Goal: Task Accomplishment & Management: Manage account settings

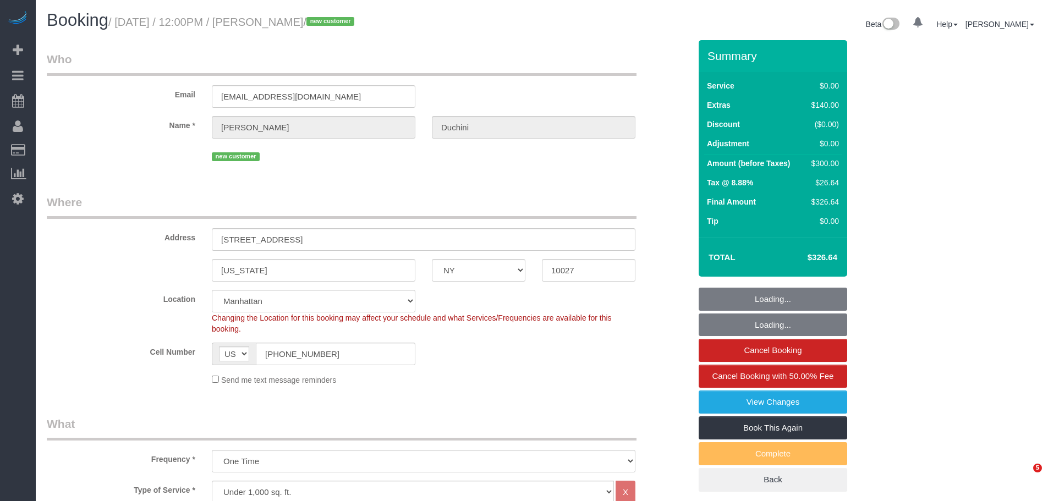
select select "NY"
select select "1"
select select "number:59"
select select "number:73"
select select "number:15"
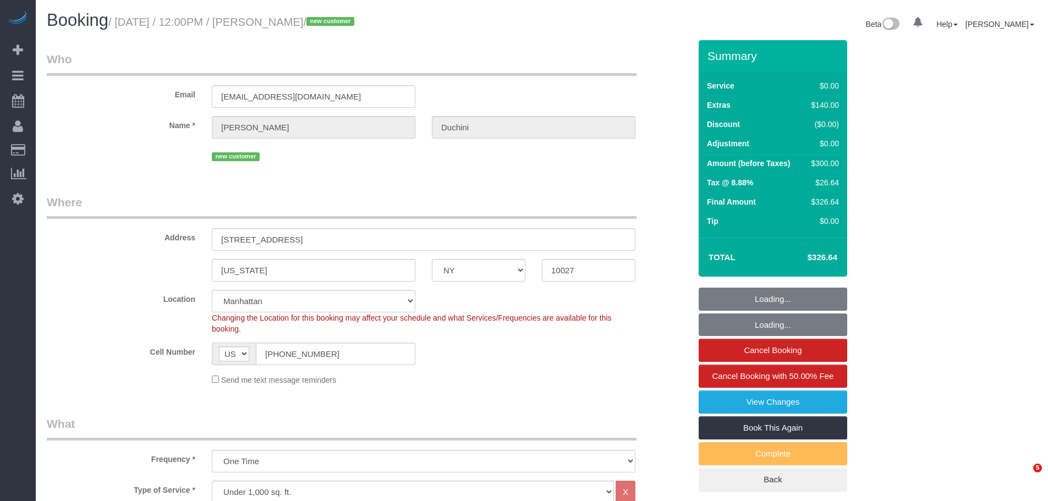
select select "number:5"
select select "spot1"
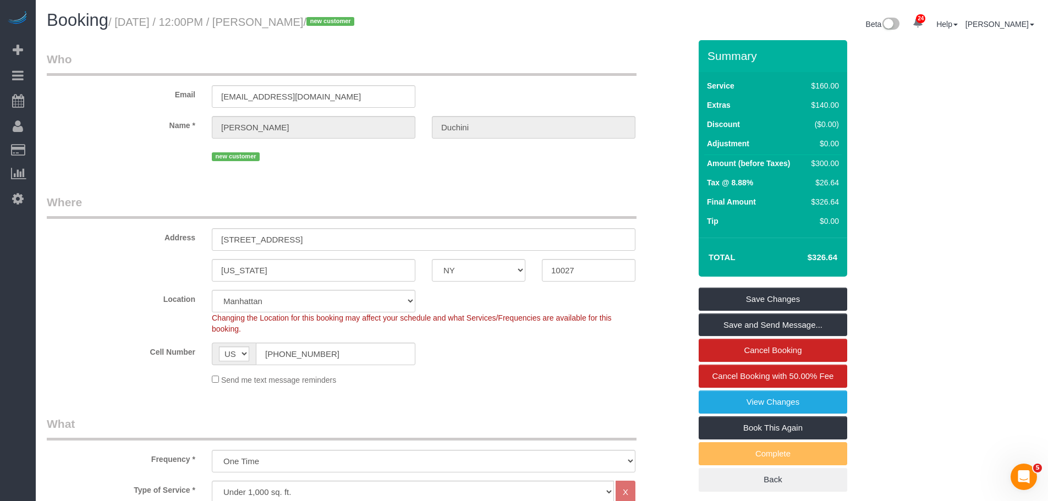
click at [445, 209] on legend "Where" at bounding box center [342, 206] width 590 height 25
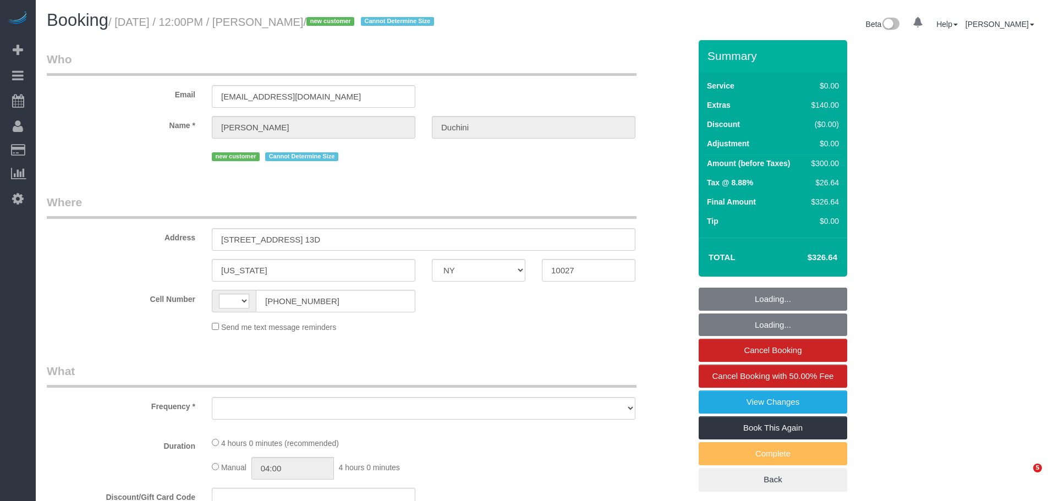
select select "NY"
select select "number:59"
select select "number:73"
select select "number:15"
select select "number:5"
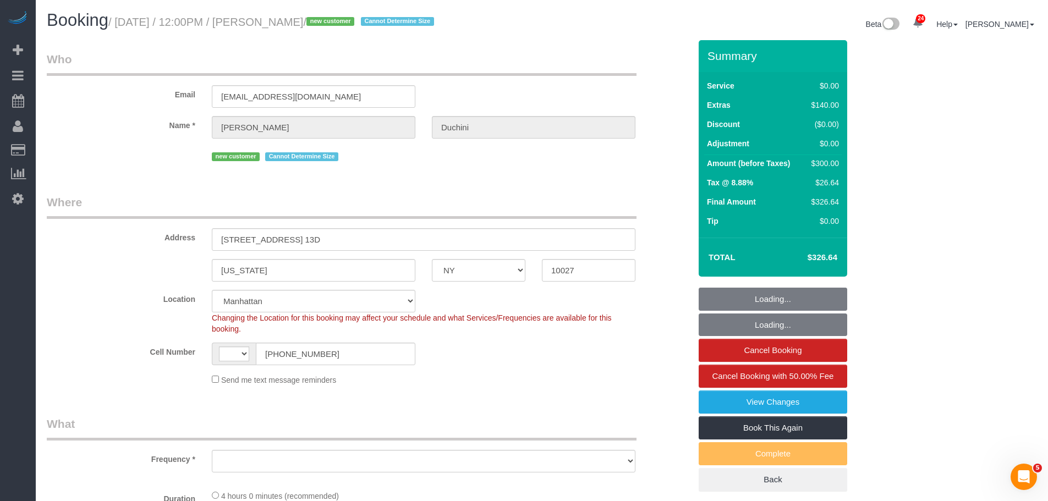
select select "string:[GEOGRAPHIC_DATA]"
select select "object:961"
select select "string:stripe-pm_1SAIMs4VGloSiKo7iQhsnJtC"
select select "spot1"
select select "1"
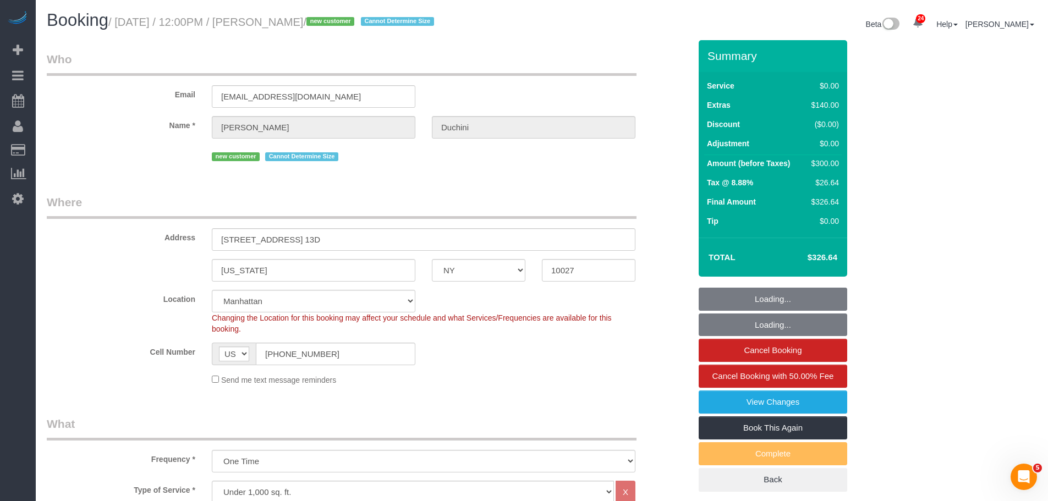
select select "object:1504"
select select "1"
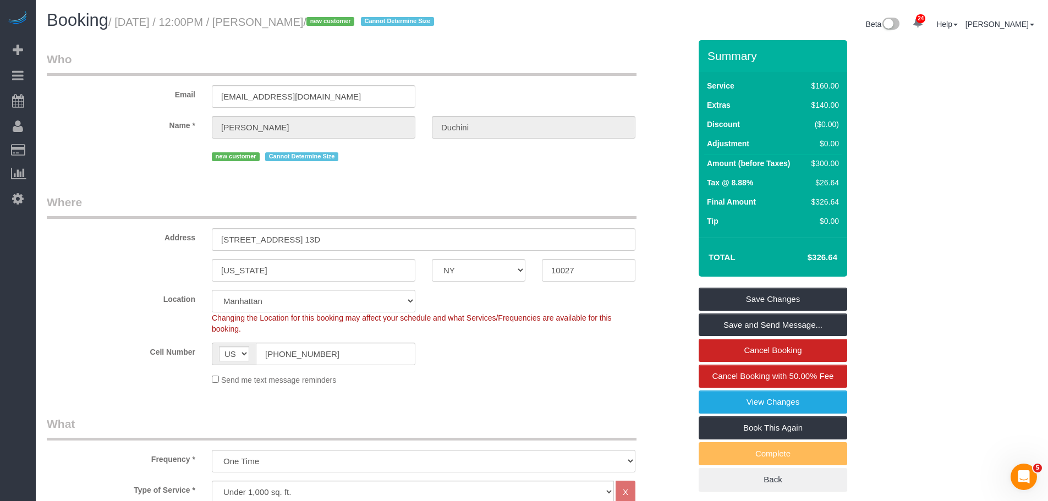
click at [309, 20] on small "/ September 23, 2025 / 12:00PM / Ludovica Duchini / new customer Cannot Determi…" at bounding box center [272, 22] width 329 height 12
click at [327, 20] on small "/ September 23, 2025 / 12:00PM / Ludovica Duchini / new customer Cannot Determi…" at bounding box center [272, 22] width 329 height 12
click at [352, 23] on small "/ September 23, 2025 / 12:00PM / Ludovica Duchini / new customer Cannot Determi…" at bounding box center [272, 22] width 329 height 12
copy small "Ludovica Duchini"
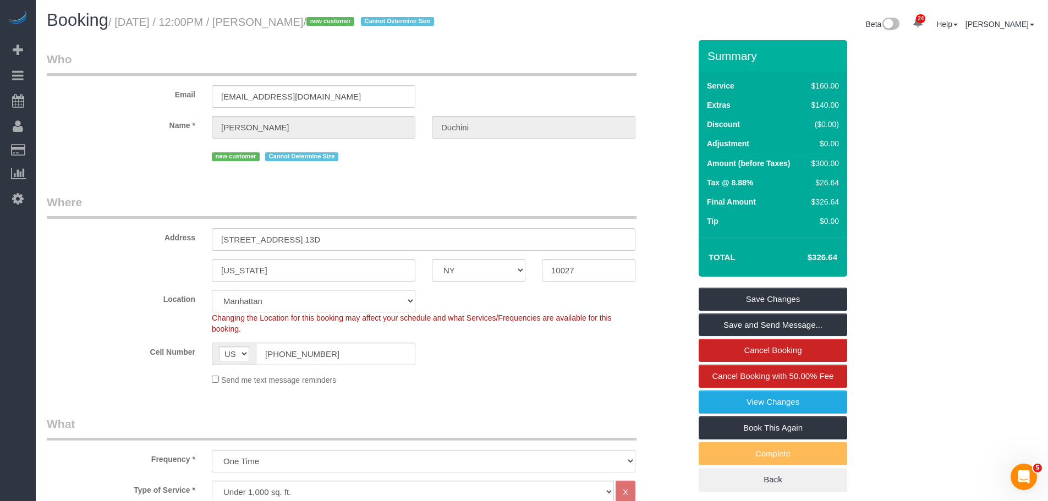
drag, startPoint x: 574, startPoint y: 65, endPoint x: 612, endPoint y: 107, distance: 56.5
click at [575, 65] on legend "Who" at bounding box center [342, 63] width 590 height 25
click at [408, 76] on div "Email luduchini24@gmail.com" at bounding box center [369, 79] width 660 height 57
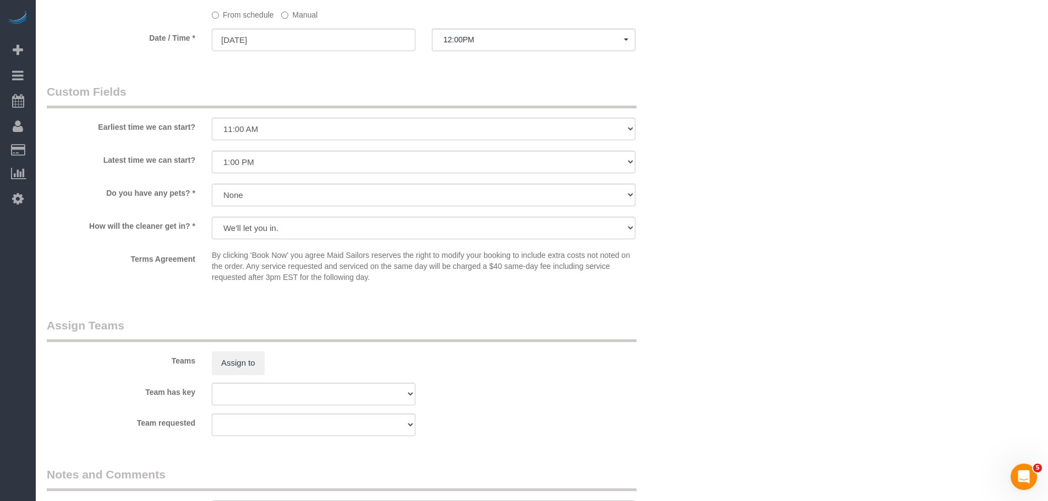
scroll to position [1155, 0]
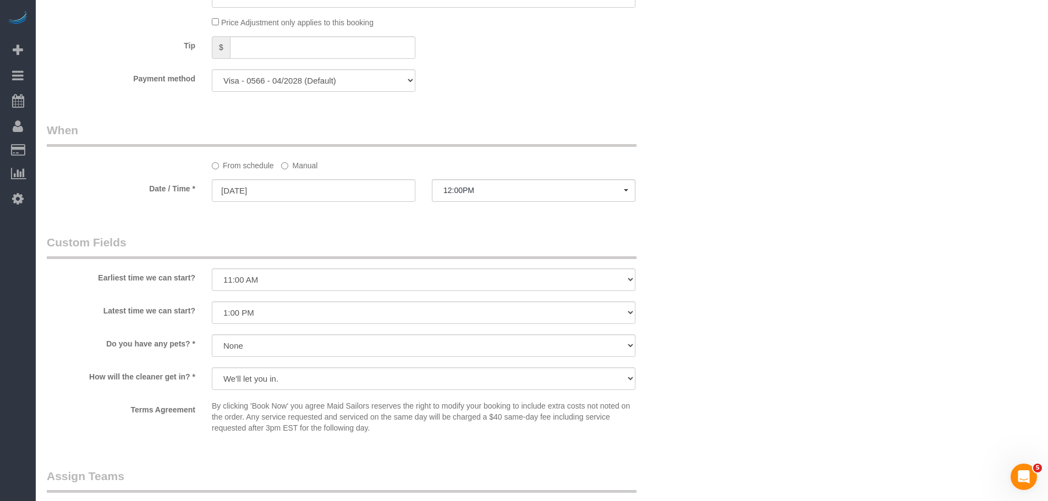
scroll to position [880, 0]
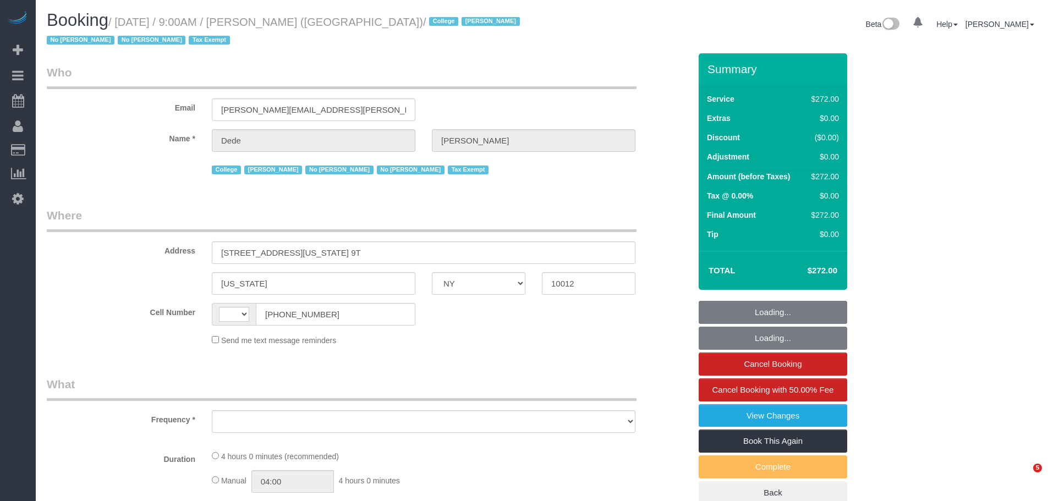
select select "NY"
select select "object:642"
select select "number:56"
select select "number:79"
select select "number:15"
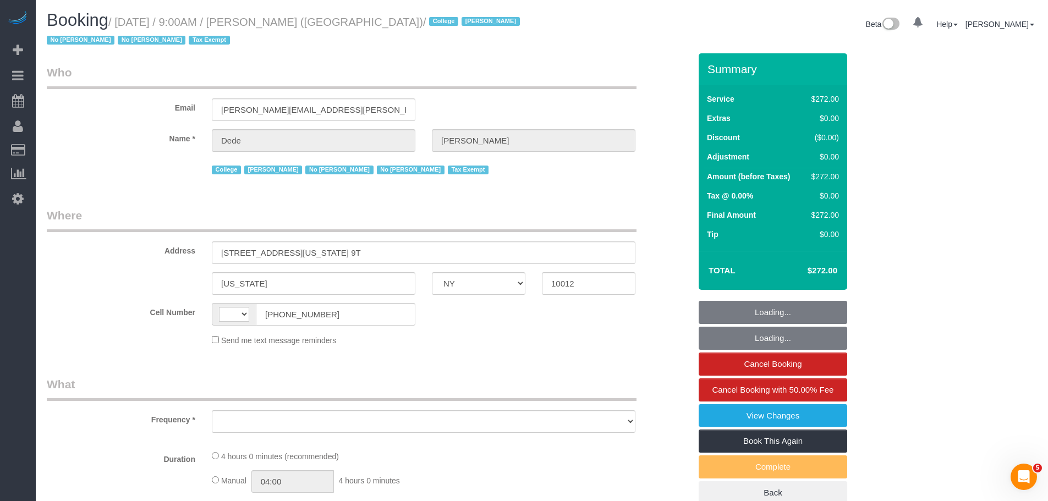
select select "number:6"
select select "string:US"
select select "240"
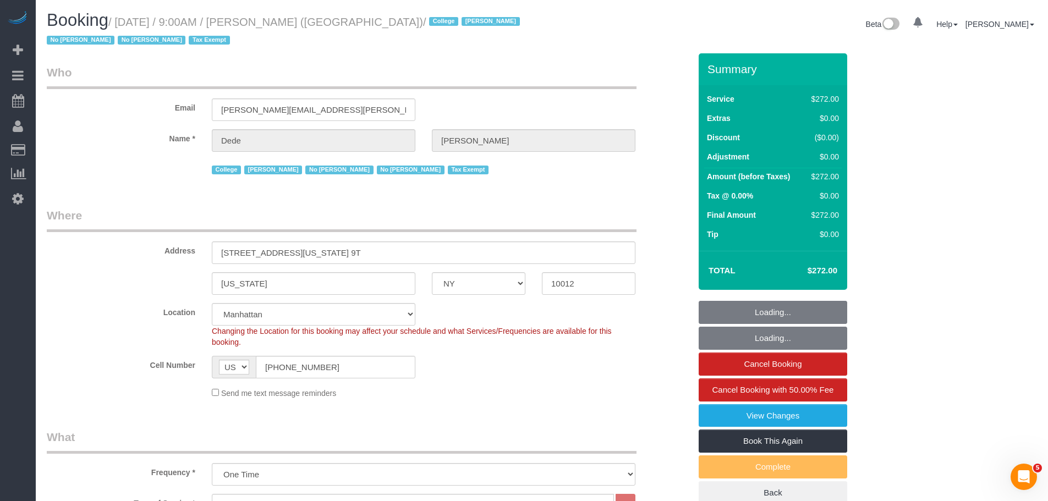
select select "object:1282"
select select "spot1"
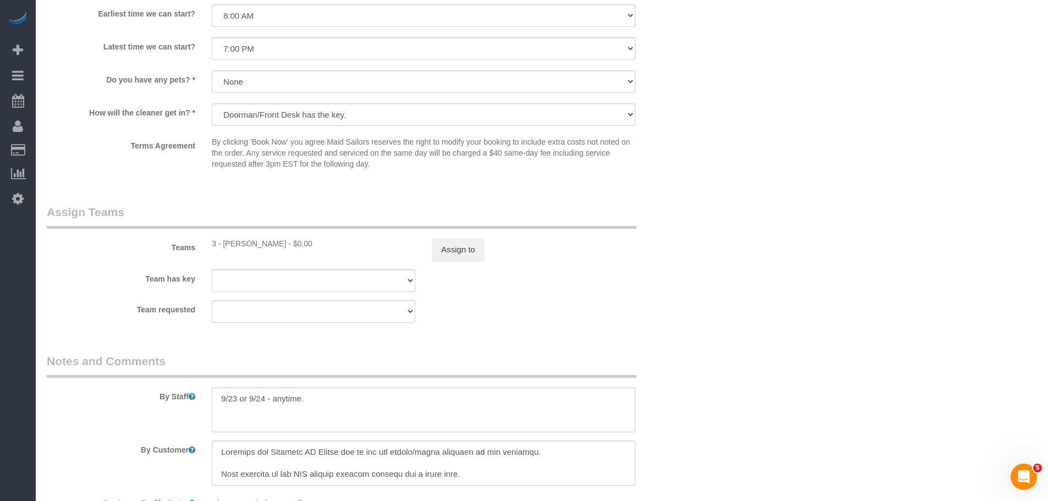
scroll to position [1155, 0]
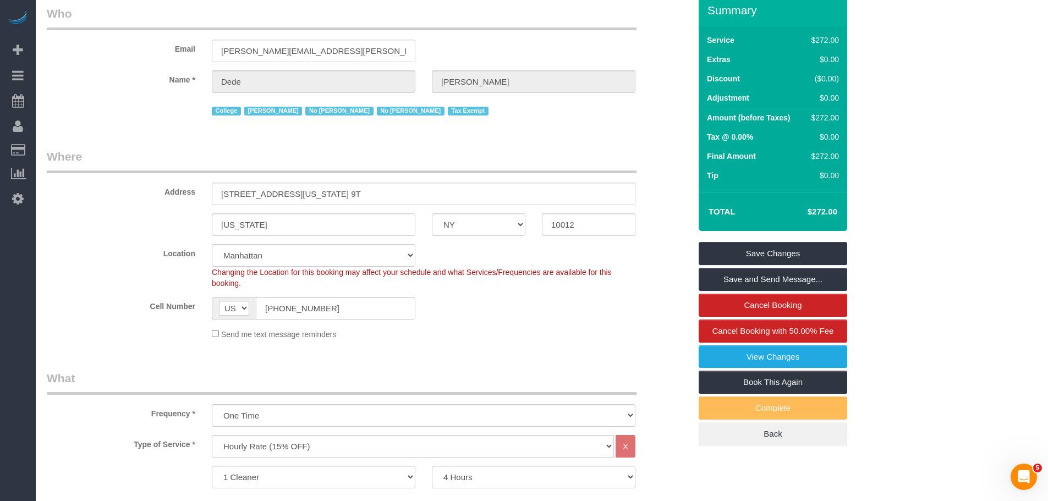
scroll to position [0, 0]
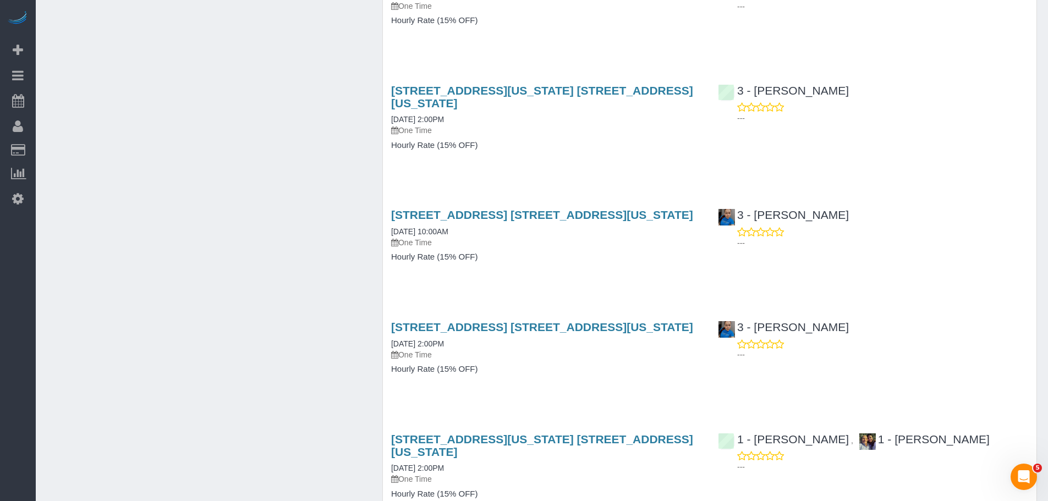
scroll to position [1486, 0]
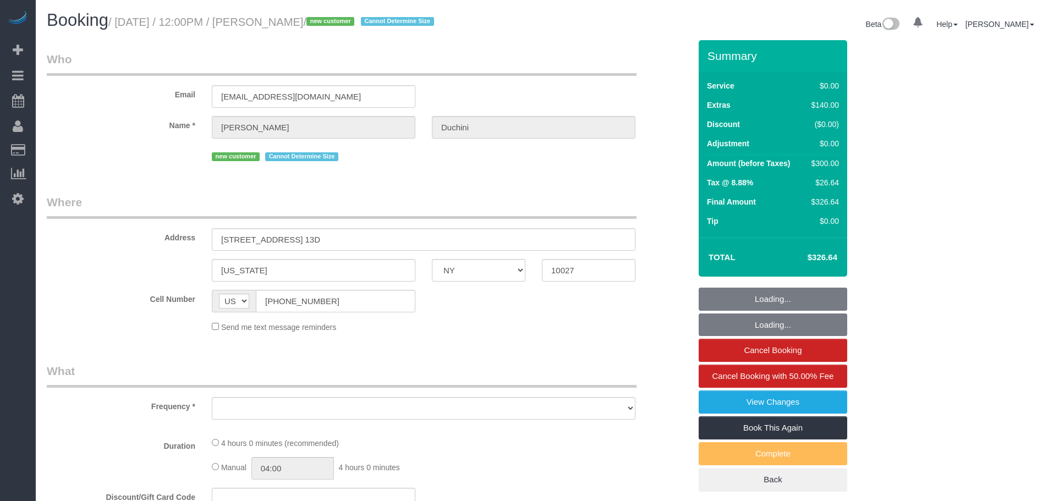
select select "NY"
select select "string:stripe-pm_1SAIMs4VGloSiKo7iQhsnJtC"
select select "spot1"
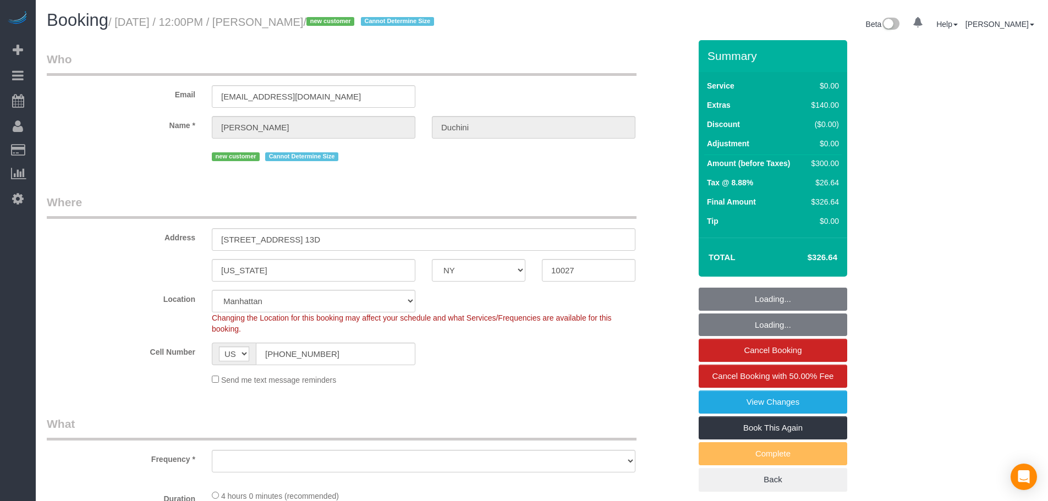
drag, startPoint x: 487, startPoint y: 89, endPoint x: 461, endPoint y: 312, distance: 224.3
click at [487, 95] on div "Email [EMAIL_ADDRESS][DOMAIN_NAME]" at bounding box center [369, 79] width 660 height 57
select select "spot50"
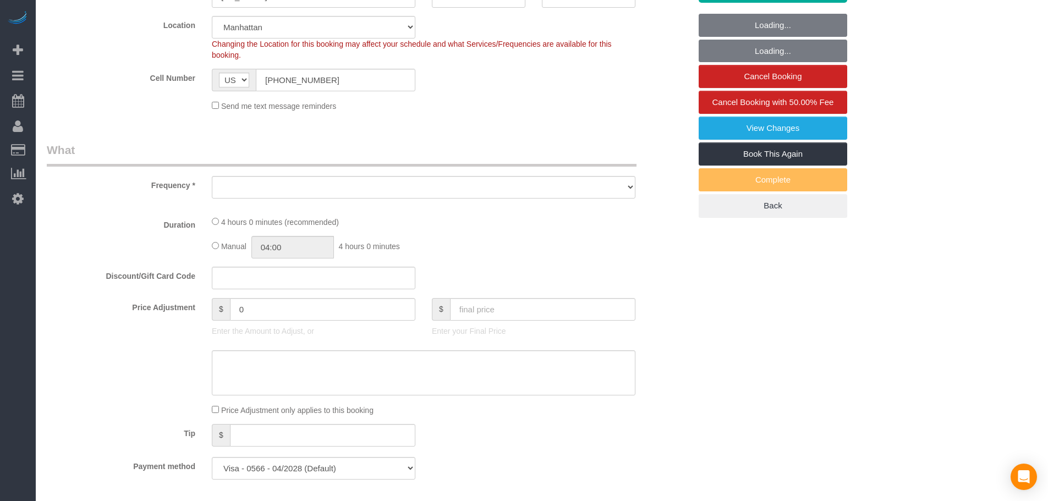
select select "object:827"
select select "number:59"
select select "number:73"
select select "number:15"
select select "number:5"
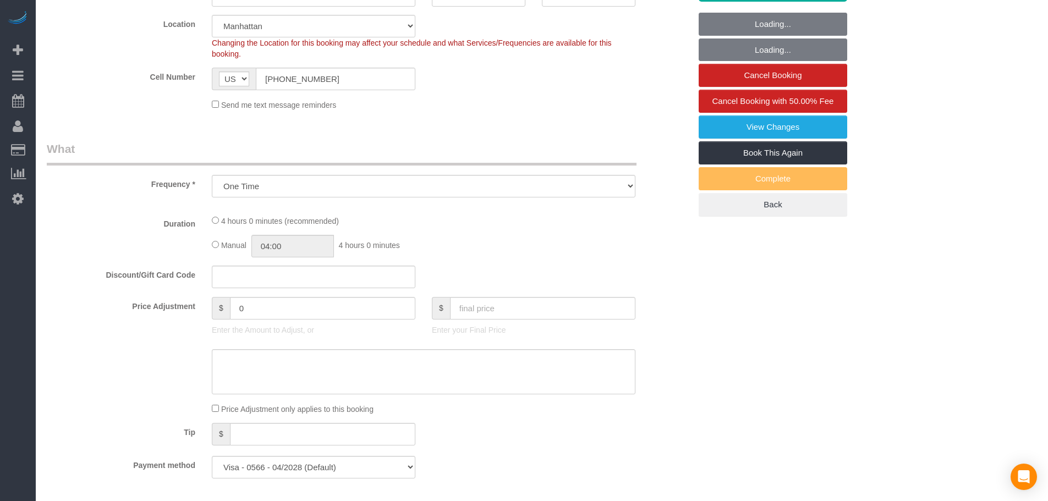
select select "1"
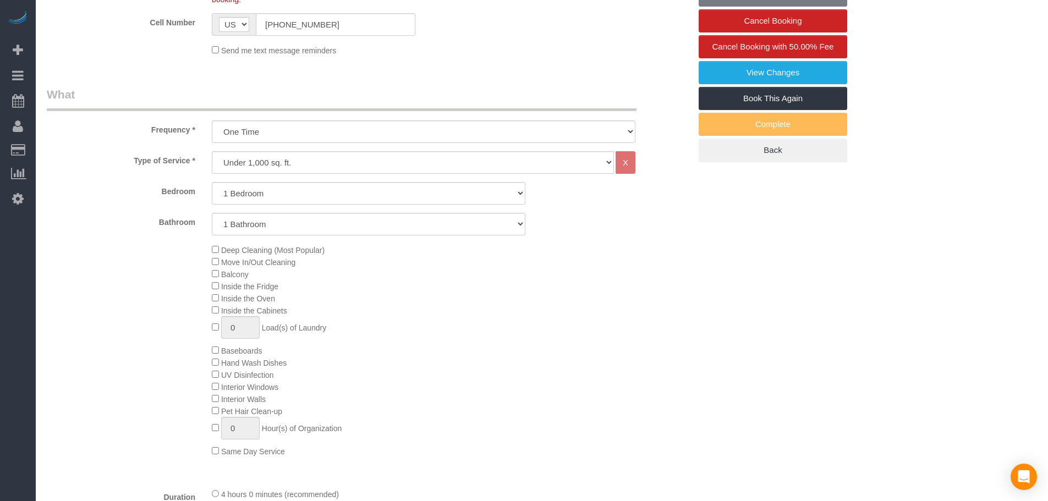
select select "object:1512"
select select "1"
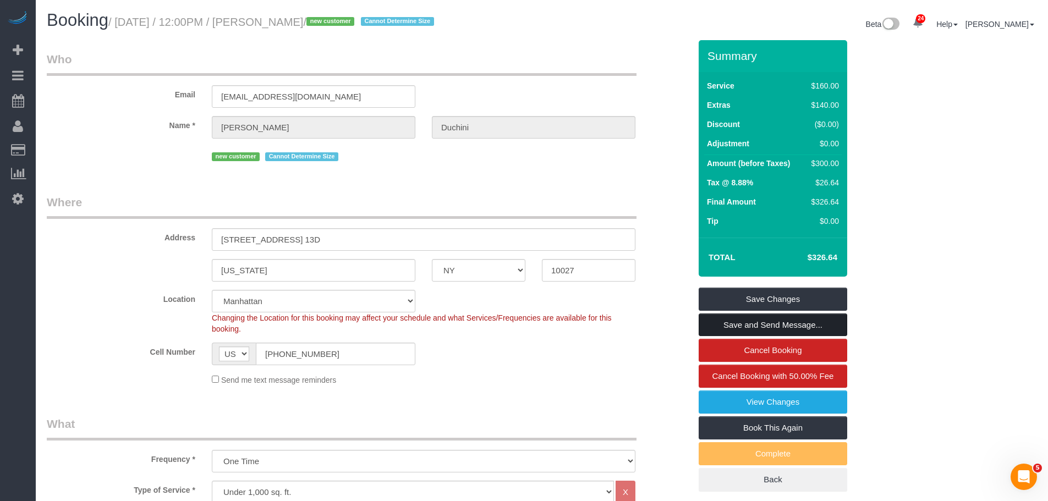
click at [781, 324] on link "Save and Send Message..." at bounding box center [773, 325] width 149 height 23
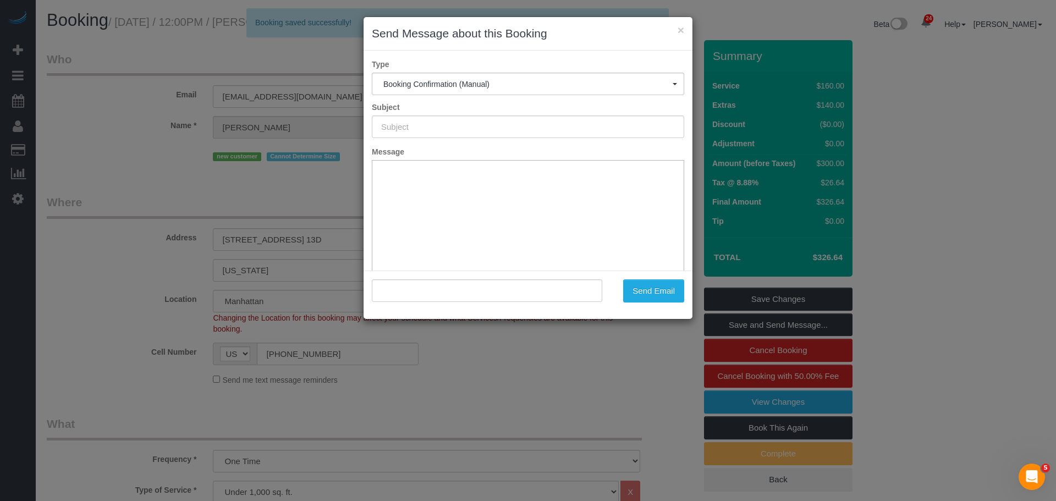
type input "Cleaning Confirmed for 09/23/2025 at 12:00pm"
type input ""Ludovica Duchini" <luduchini24@gmail.com>"
drag, startPoint x: 589, startPoint y: 127, endPoint x: 232, endPoint y: 138, distance: 357.8
click at [229, 138] on div "× Send Message about this Booking Type Booking Confirmation (Manual) Booking Co…" at bounding box center [528, 250] width 1056 height 501
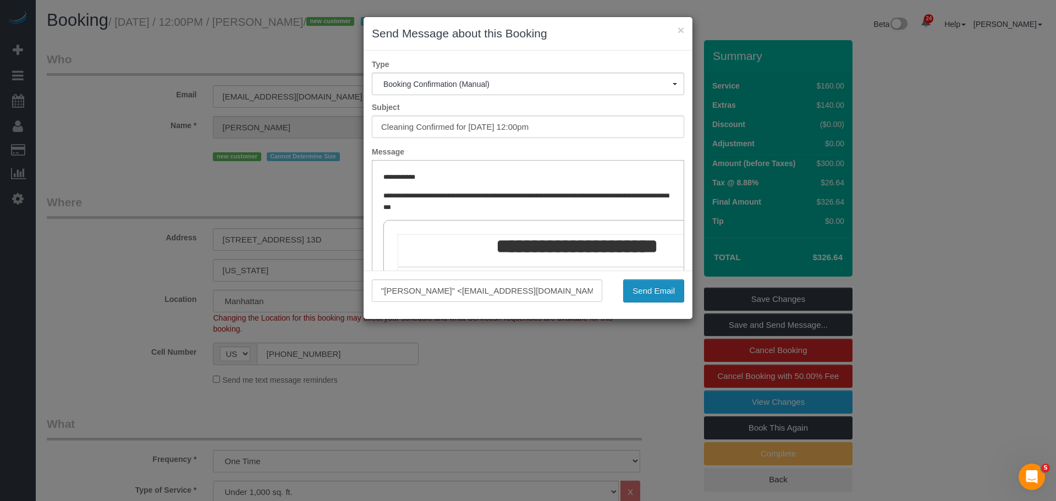
click at [648, 287] on button "Send Email" at bounding box center [653, 290] width 61 height 23
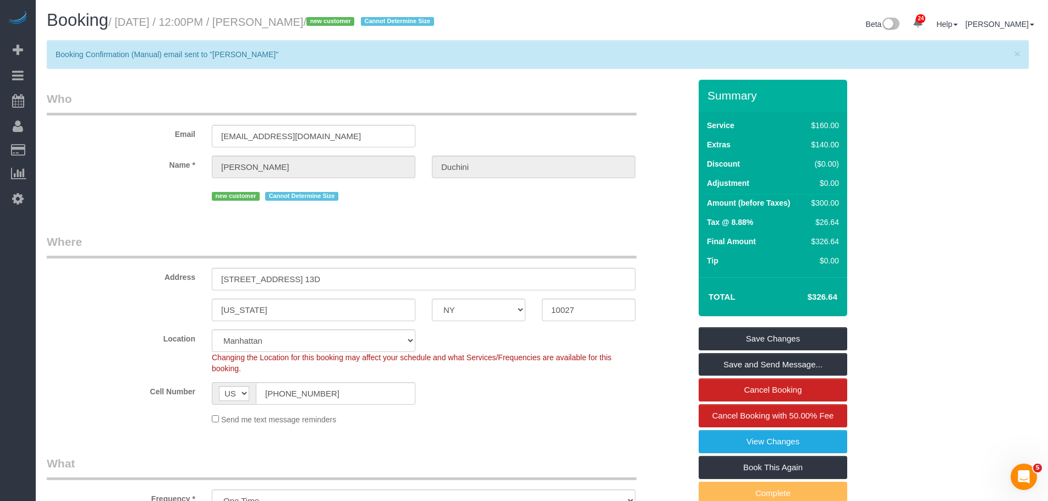
drag, startPoint x: 46, startPoint y: 174, endPoint x: 331, endPoint y: 181, distance: 285.6
click at [46, 173] on link "Charge Customers" at bounding box center [105, 172] width 138 height 22
select select
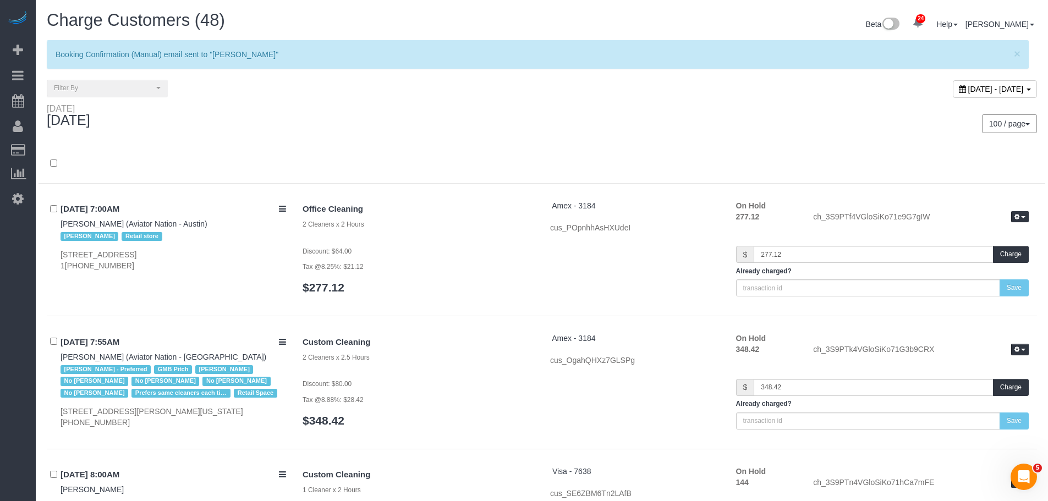
click at [953, 83] on div "September 22, 2025 - September 22, 2025" at bounding box center [995, 89] width 84 height 18
type input "**********"
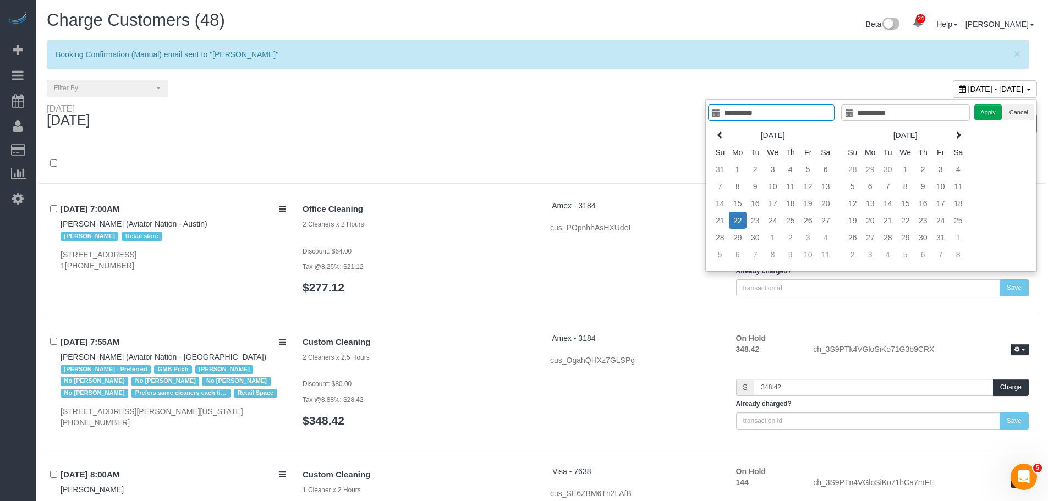
type input "**********"
click at [739, 221] on td "22" at bounding box center [738, 220] width 18 height 17
type input "**********"
click at [758, 223] on td "23" at bounding box center [756, 220] width 18 height 17
type input "**********"
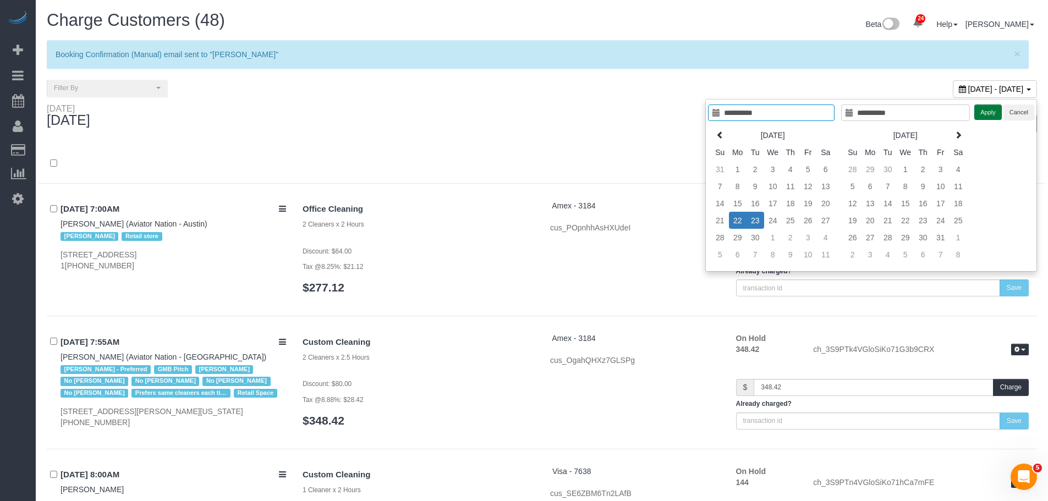
click at [983, 108] on button "Apply" at bounding box center [988, 113] width 28 height 16
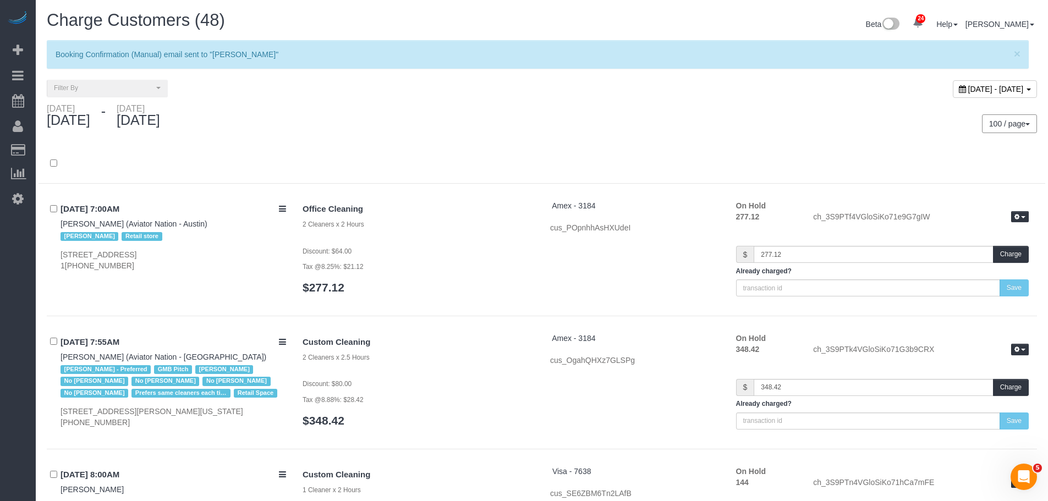
click at [573, 125] on div "100 / page 10 / page 20 / page 30 / page 40 / page 50 / page 100 / page" at bounding box center [793, 123] width 487 height 19
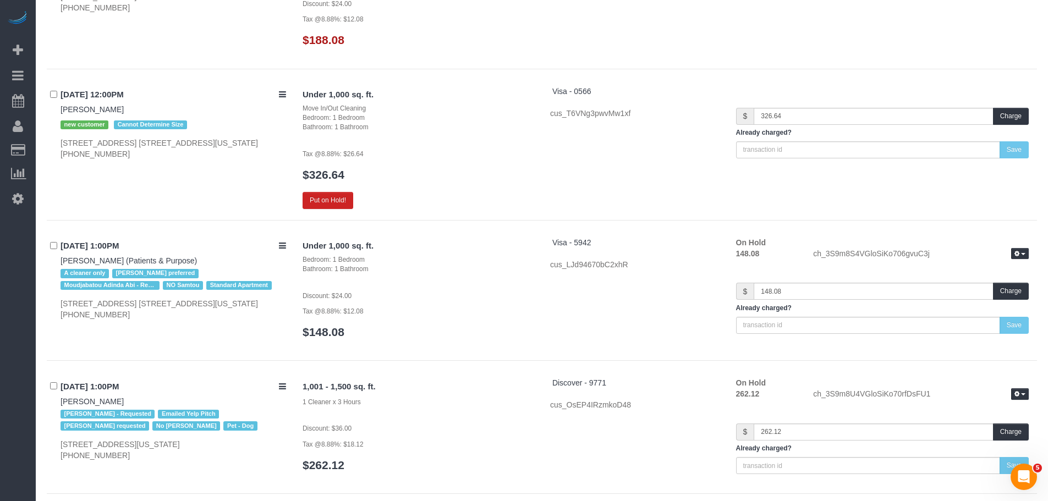
scroll to position [10399, 0]
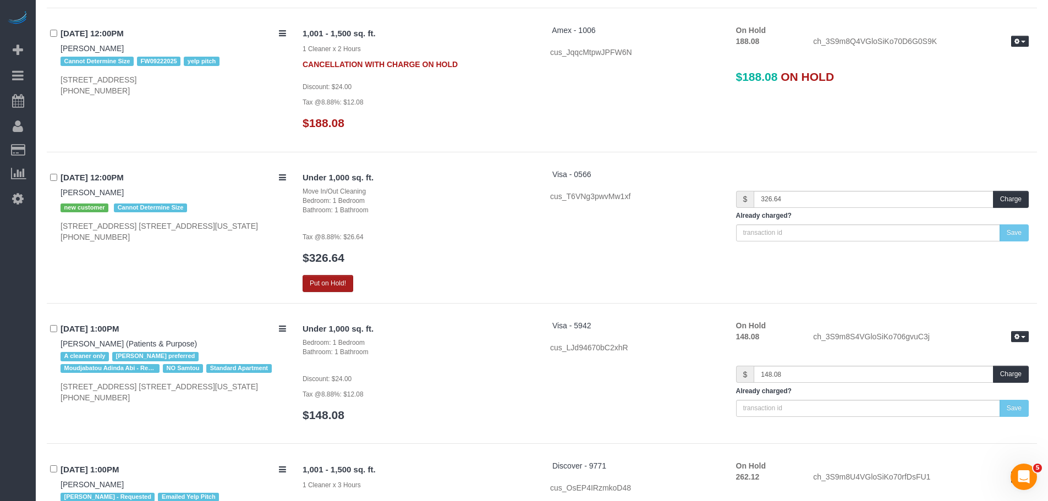
click at [339, 275] on button "Put on Hold!" at bounding box center [328, 283] width 51 height 17
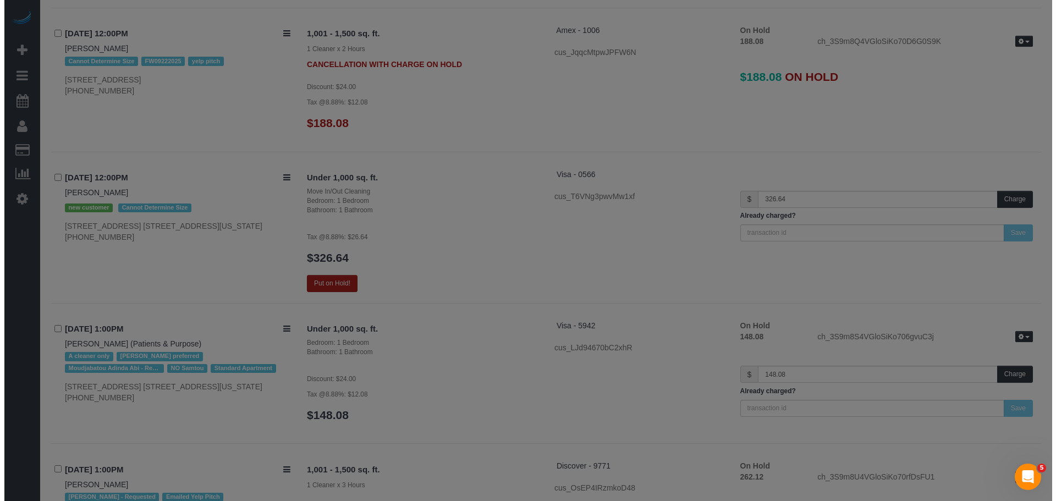
scroll to position [10363, 0]
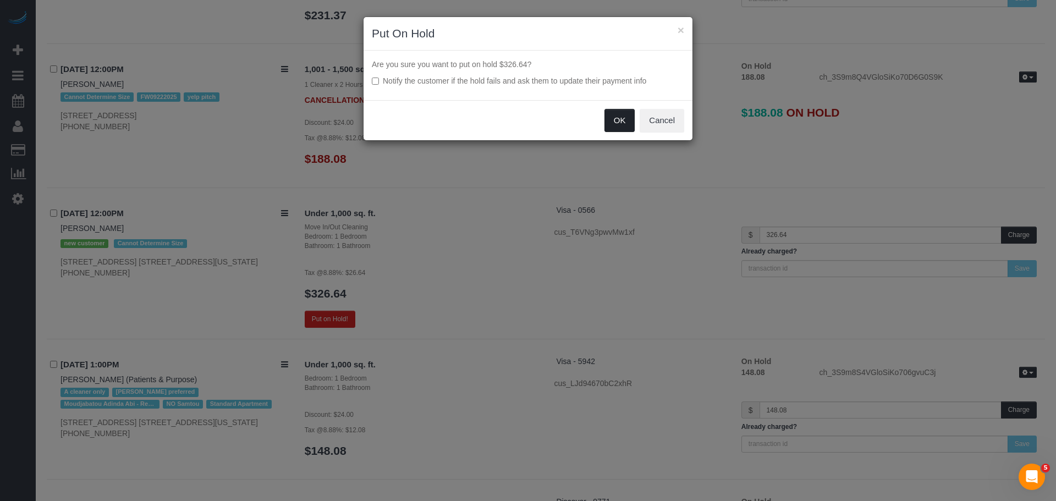
click at [617, 112] on button "OK" at bounding box center [620, 120] width 31 height 23
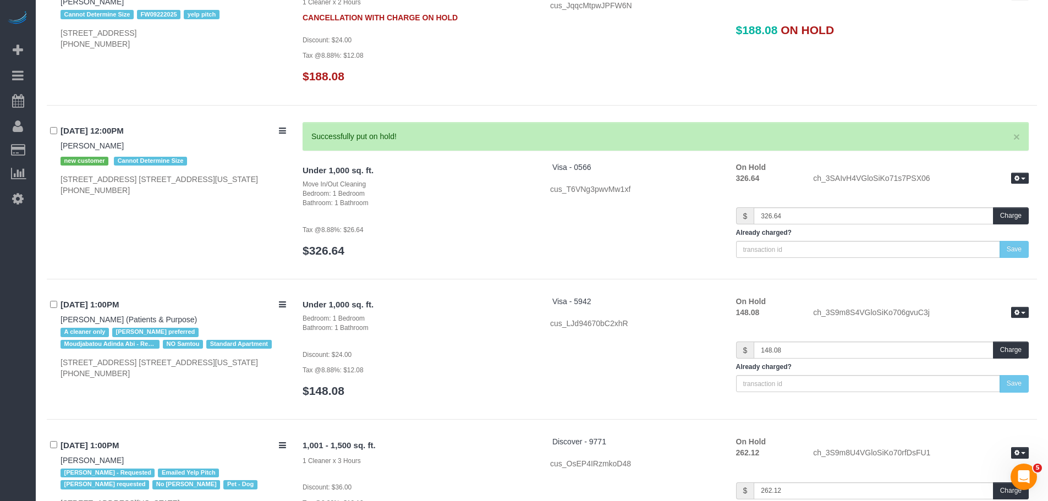
scroll to position [10344, 0]
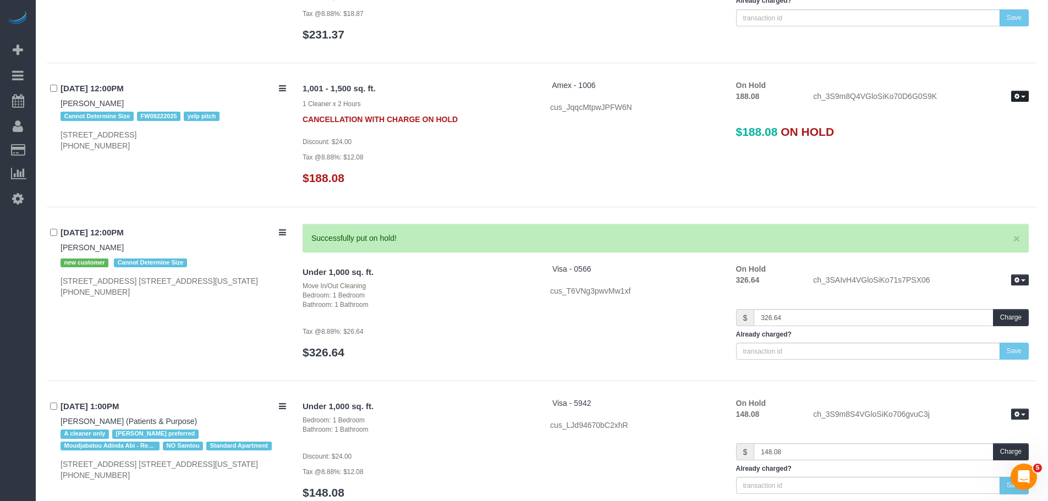
click at [1020, 91] on button "button" at bounding box center [1020, 97] width 18 height 12
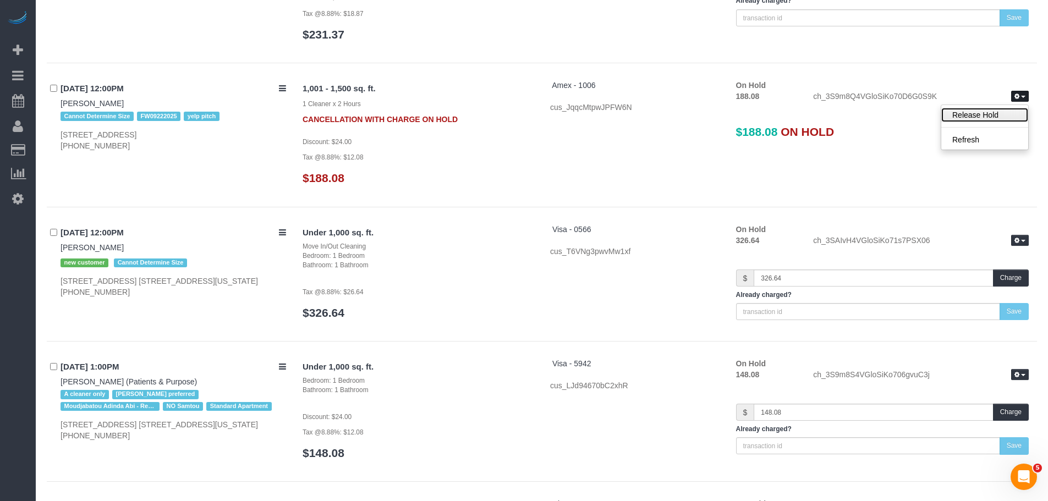
click at [982, 108] on link "Release Hold" at bounding box center [984, 115] width 87 height 14
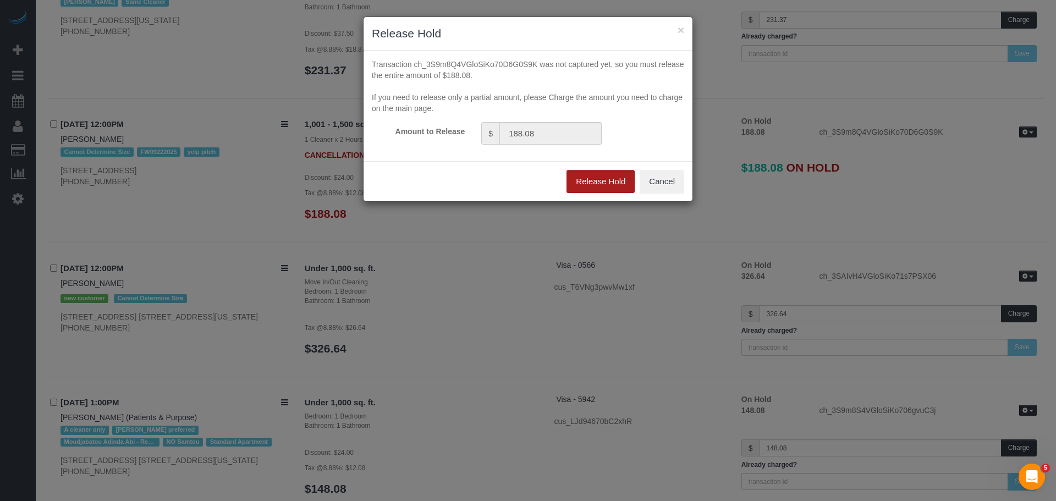
click at [600, 183] on button "Release Hold" at bounding box center [601, 181] width 68 height 23
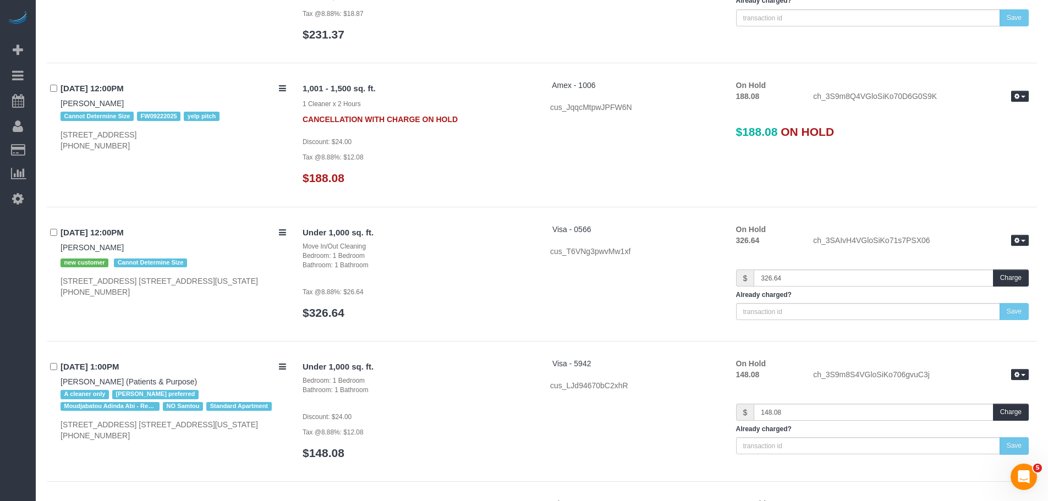
click at [553, 224] on div "Visa - 0566 cus_T6VNg3pwvMw1xf" at bounding box center [635, 240] width 186 height 33
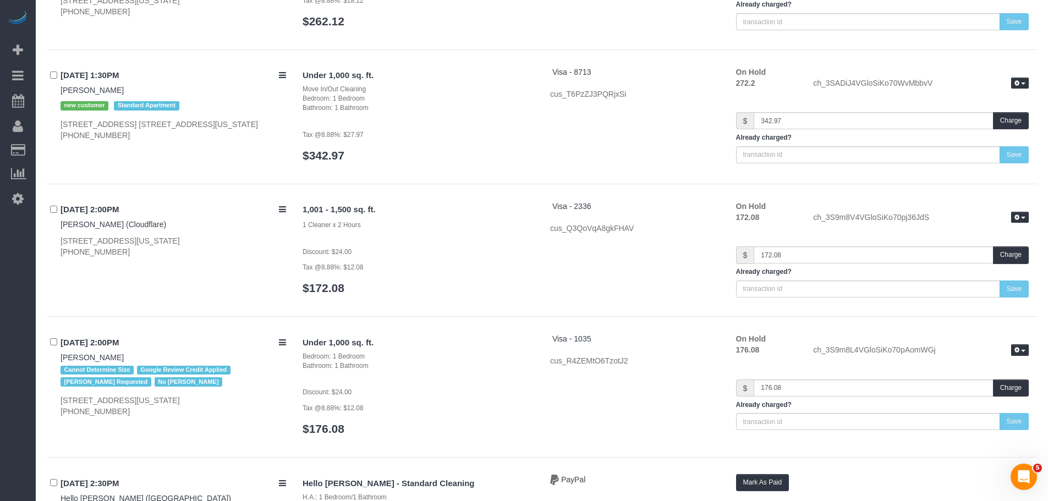
scroll to position [10869, 0]
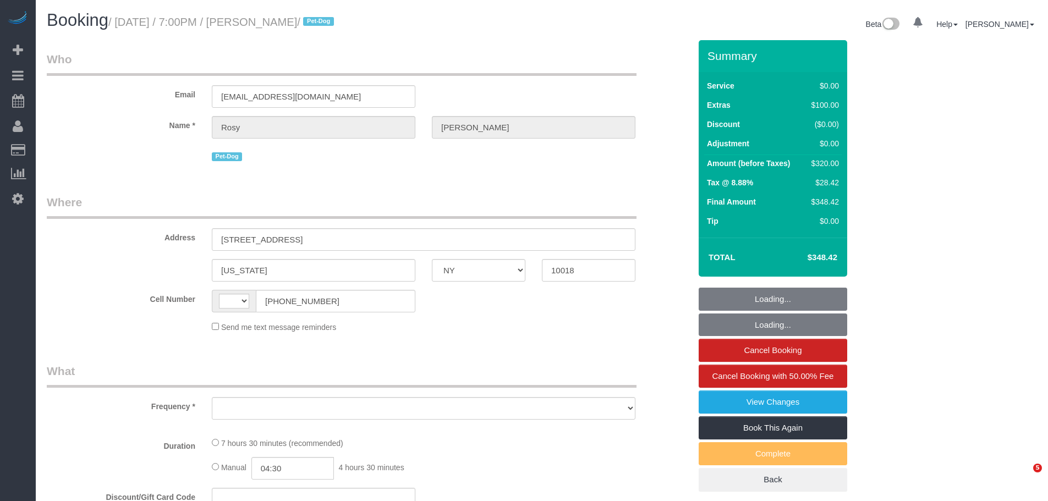
select select "NY"
select select "string:[GEOGRAPHIC_DATA]"
select select "object:816"
select select "string:stripe-pm_1Rs7Uq4VGloSiKo7xMFxe4f9"
select select "2"
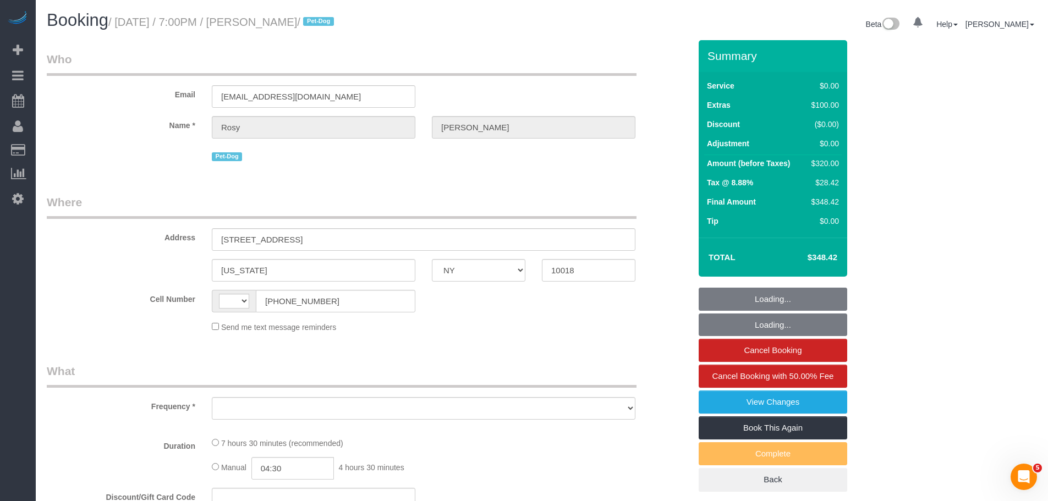
select select "2"
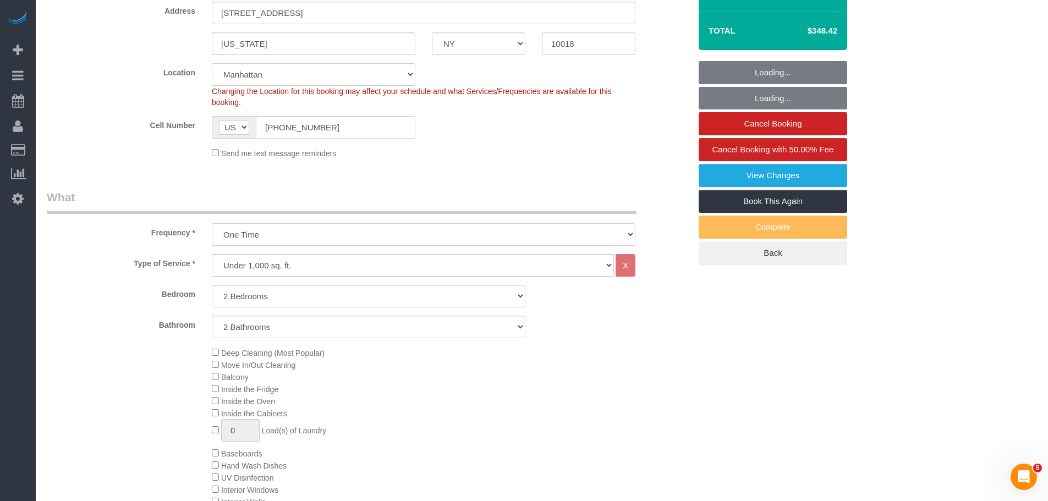
select select "spot1"
select select "number:89"
select select "number:90"
select select "number:13"
select select "number:5"
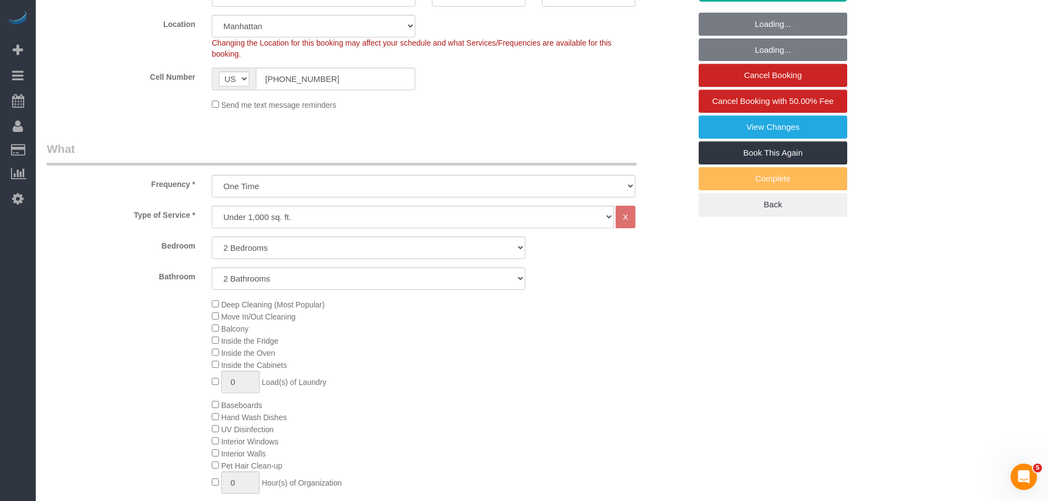
select select "object:1508"
select select "2"
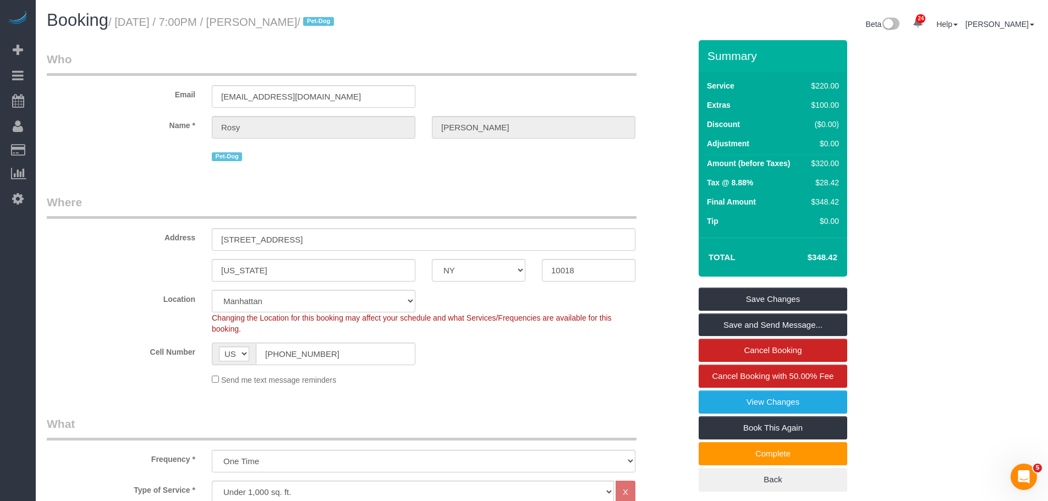
click at [145, 27] on small "/ [DATE] / 7:00PM / [PERSON_NAME] / Pet-Dog" at bounding box center [222, 22] width 229 height 12
click at [145, 27] on small "/ September 22, 2025 / 7:00PM / Rosy Thachil / Pet-Dog" at bounding box center [222, 22] width 229 height 12
click at [448, 59] on legend "Who" at bounding box center [342, 63] width 590 height 25
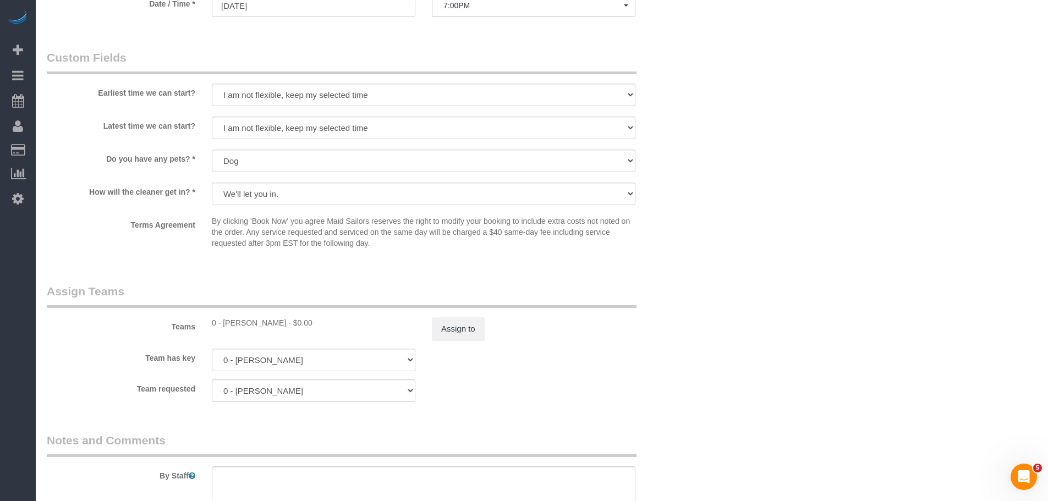
scroll to position [990, 0]
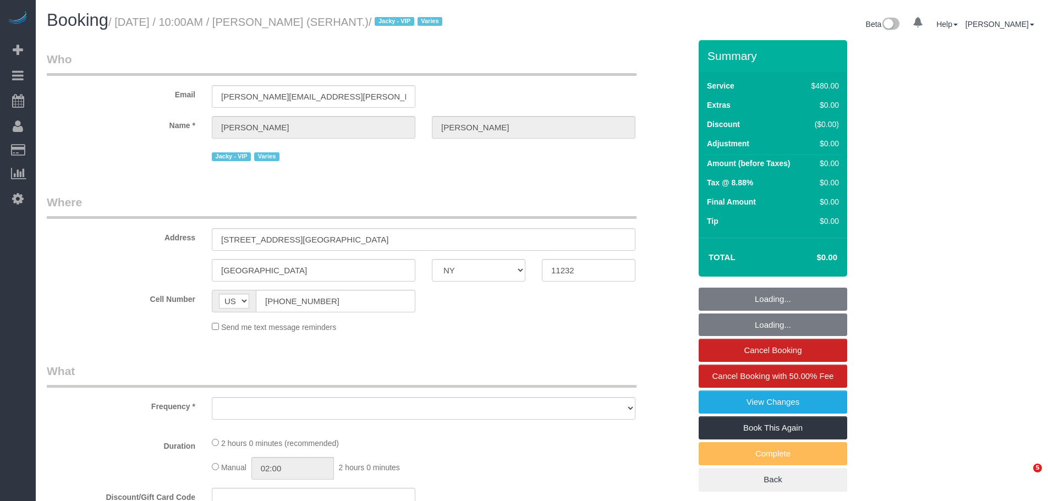
select select "NY"
select select "object:822"
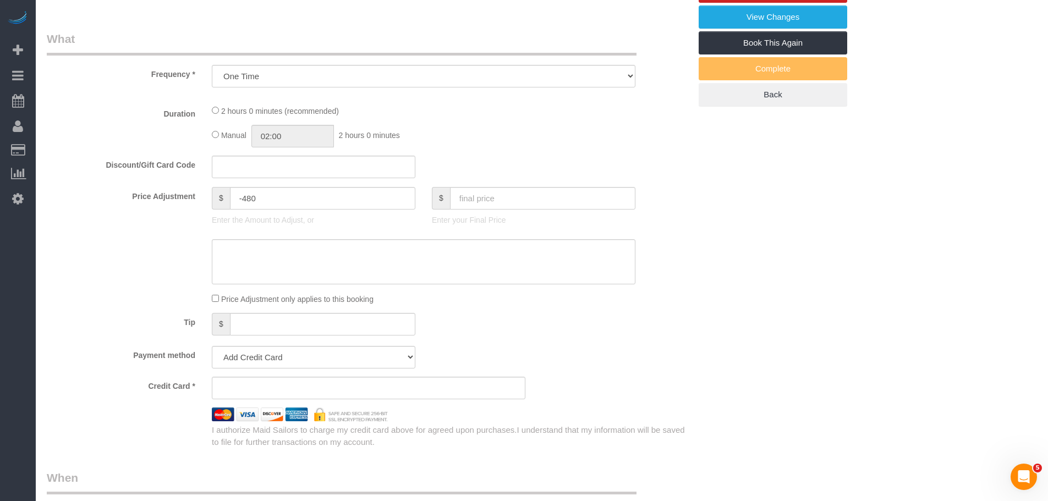
select select "string:stripe-pm_1Rg7dJ4VGloSiKo75mH5RiR0"
select select "3"
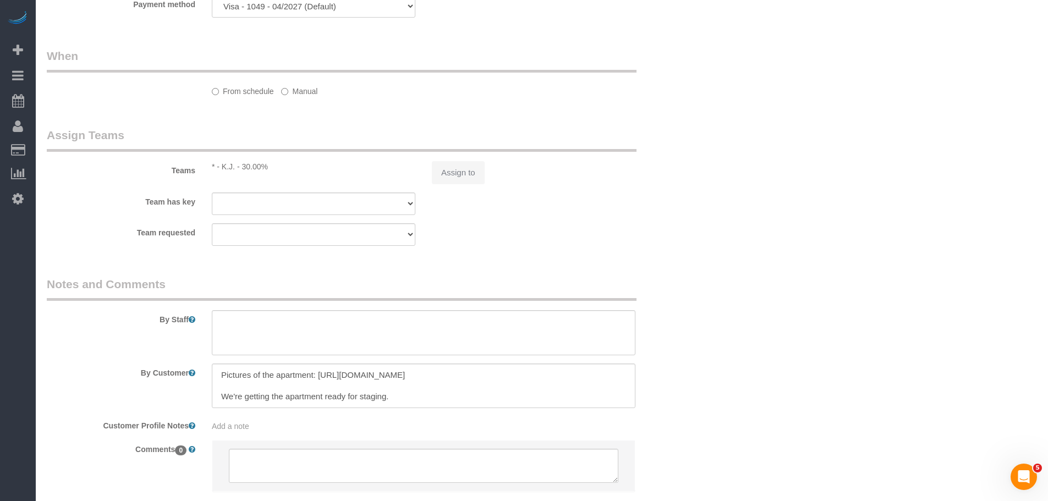
select select "object:955"
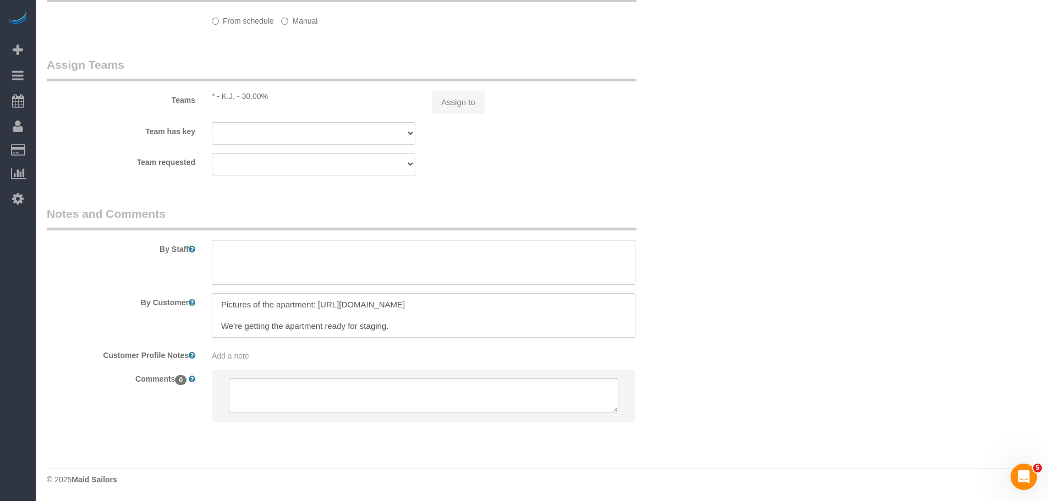
select select "spot1"
select select "number:89"
select select "number:90"
select select "number:15"
select select "number:5"
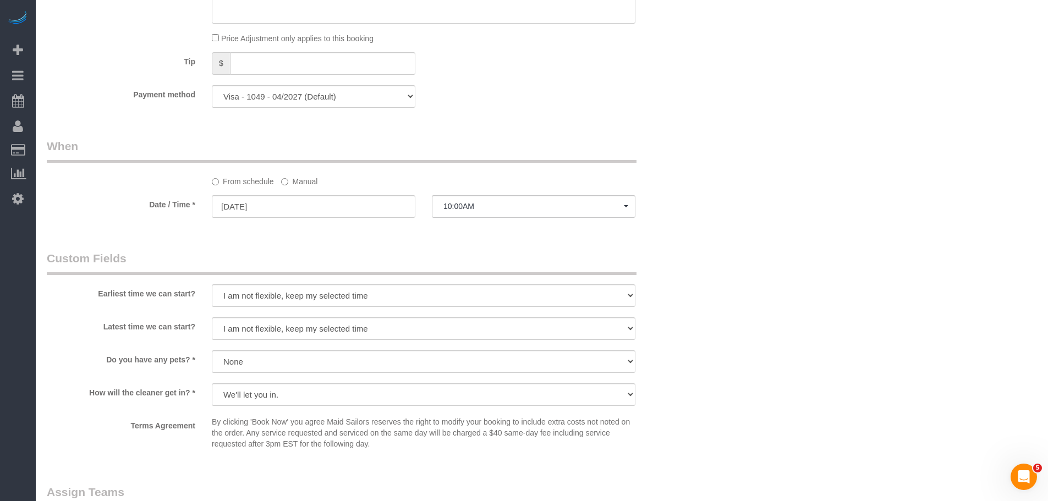
scroll to position [749, 0]
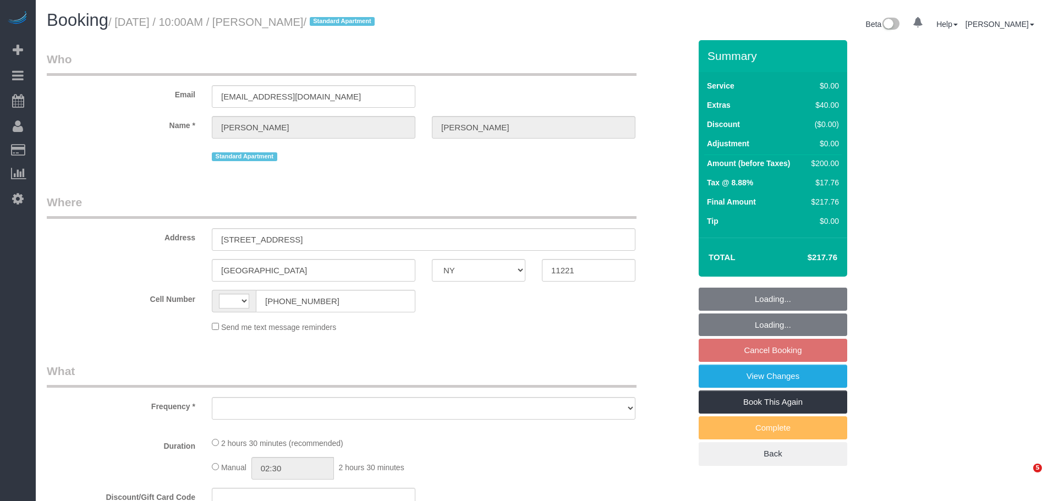
select select "NY"
select select "string:[GEOGRAPHIC_DATA]"
select select "object:806"
select select "string:stripe-pm_1Qw2pB4VGloSiKo73PI4aYpv"
select select "number:89"
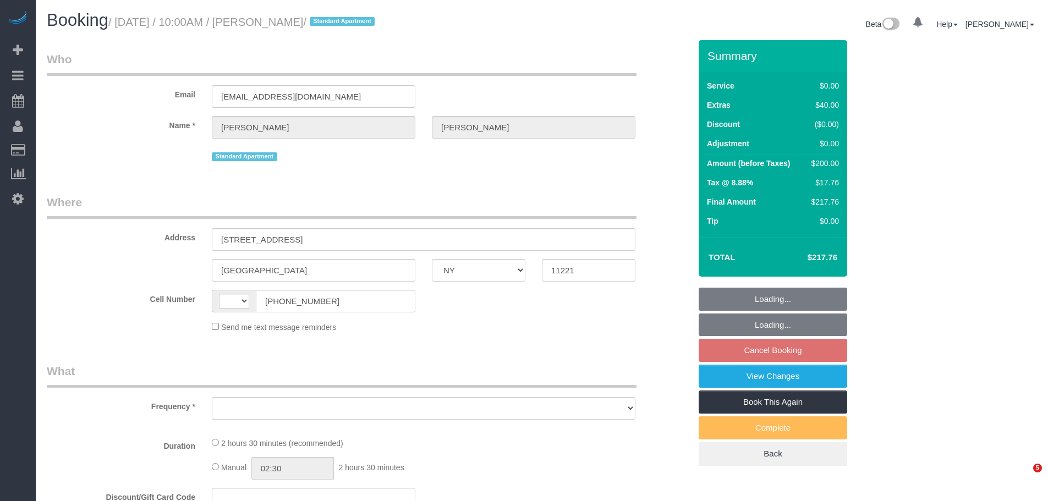
select select "number:90"
select select "number:15"
select select "number:7"
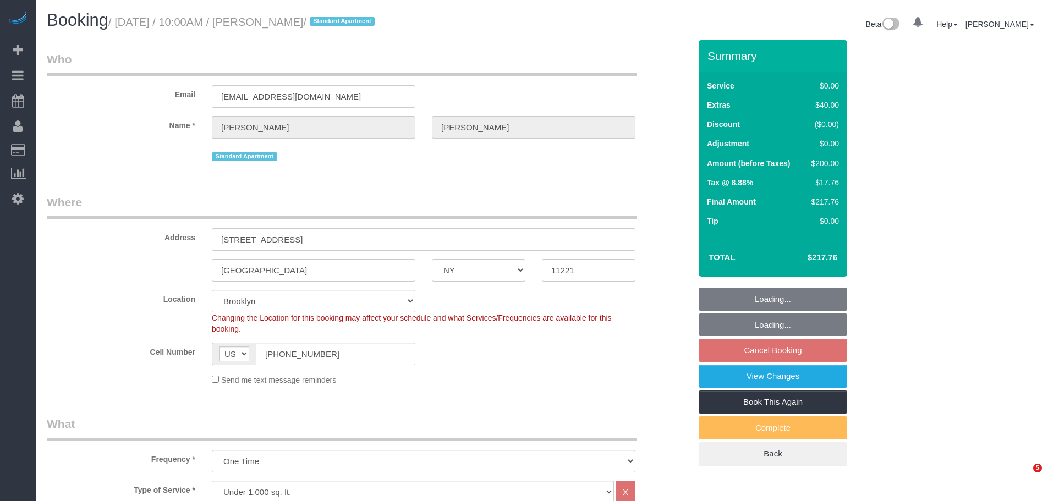
select select "object:1101"
select select "1"
select select "spot3"
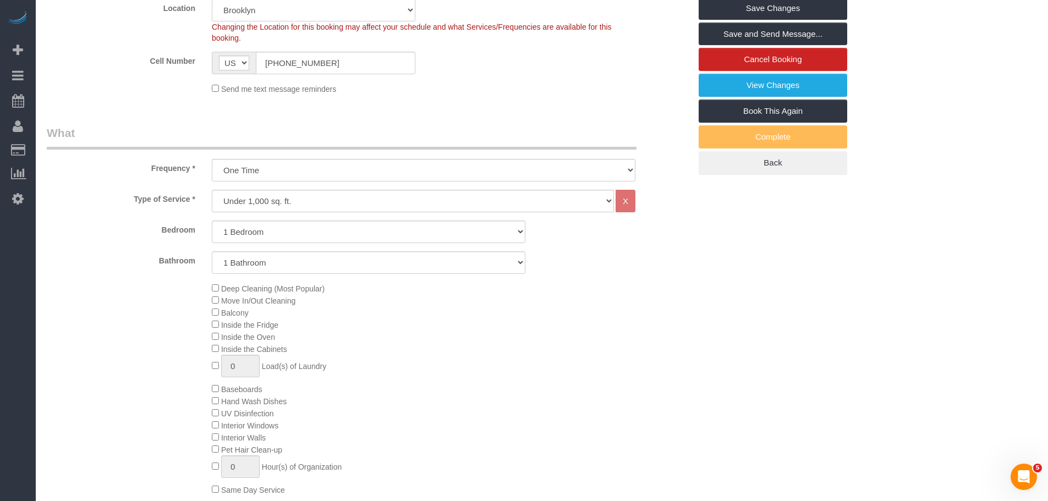
scroll to position [110, 0]
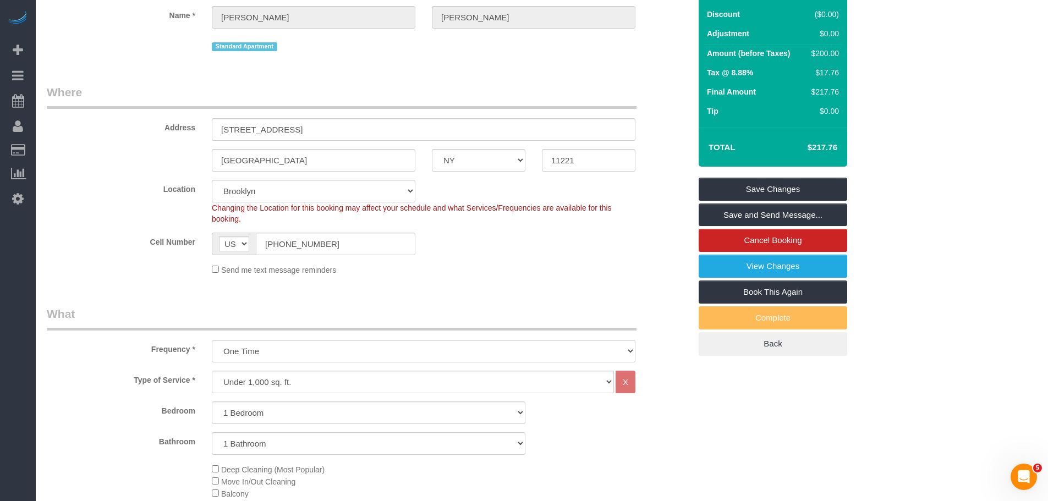
click at [492, 106] on legend "Where" at bounding box center [342, 96] width 590 height 25
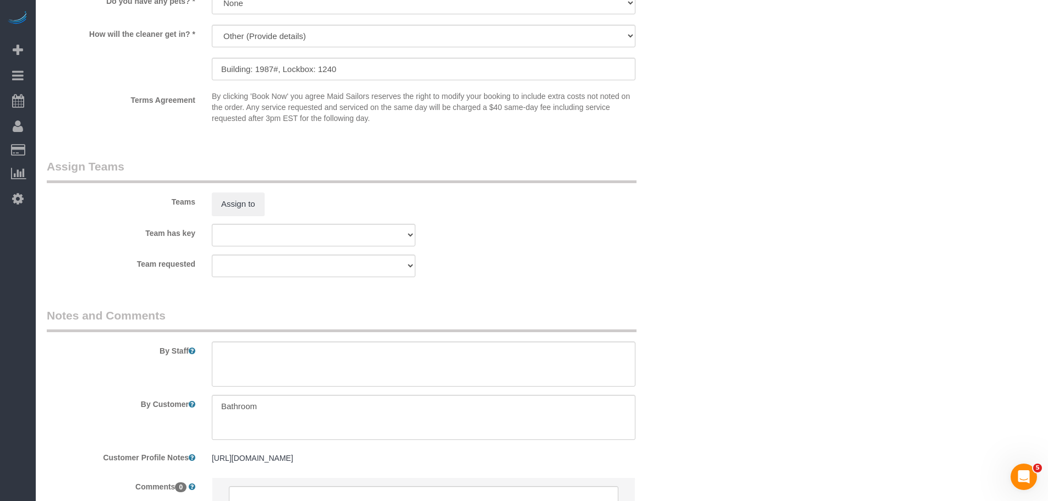
scroll to position [1440, 0]
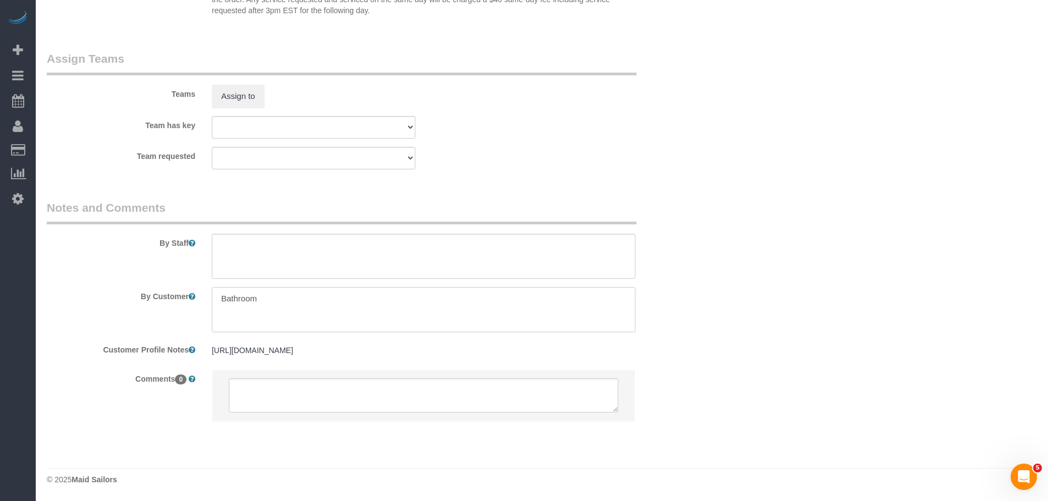
click at [219, 303] on textarea at bounding box center [424, 309] width 424 height 45
click at [339, 249] on textarea at bounding box center [424, 256] width 424 height 45
paste textarea "Bathroom"
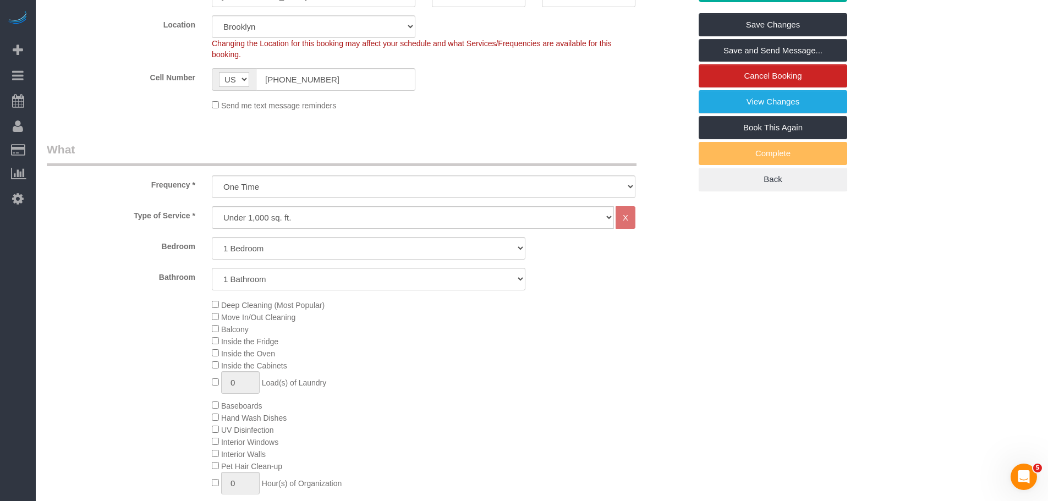
scroll to position [65, 0]
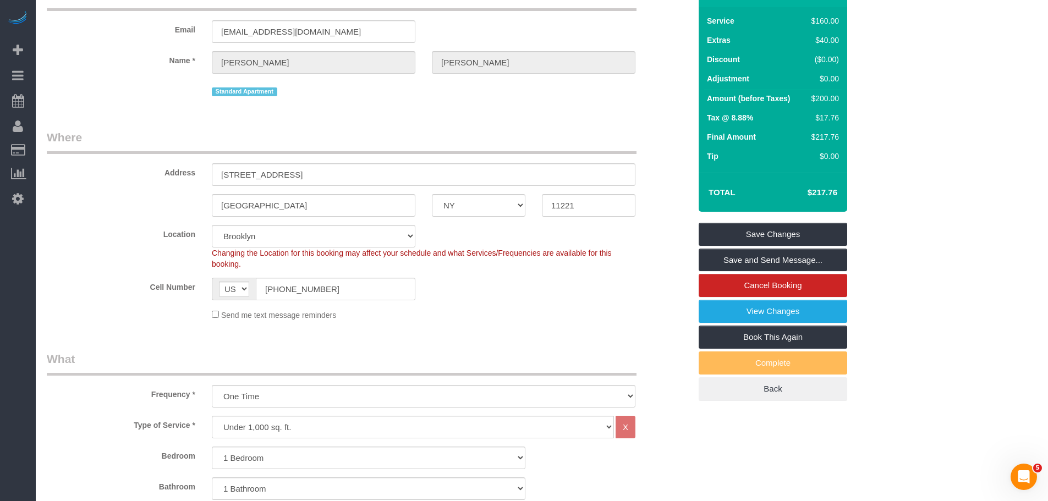
type textarea "Bathroom needs extra attention."
click at [305, 181] on input "969 Lafayette Avenue, 2L" at bounding box center [424, 174] width 424 height 23
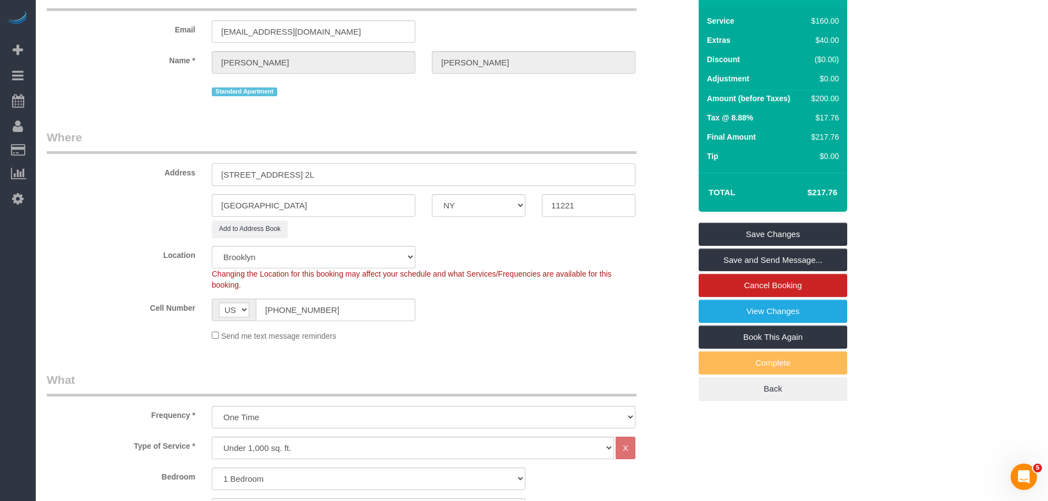
type input "969 Lafayette Avenue, Apt. 2L"
drag, startPoint x: 376, startPoint y: 138, endPoint x: 510, endPoint y: 325, distance: 229.9
click at [378, 138] on legend "Where" at bounding box center [342, 141] width 590 height 25
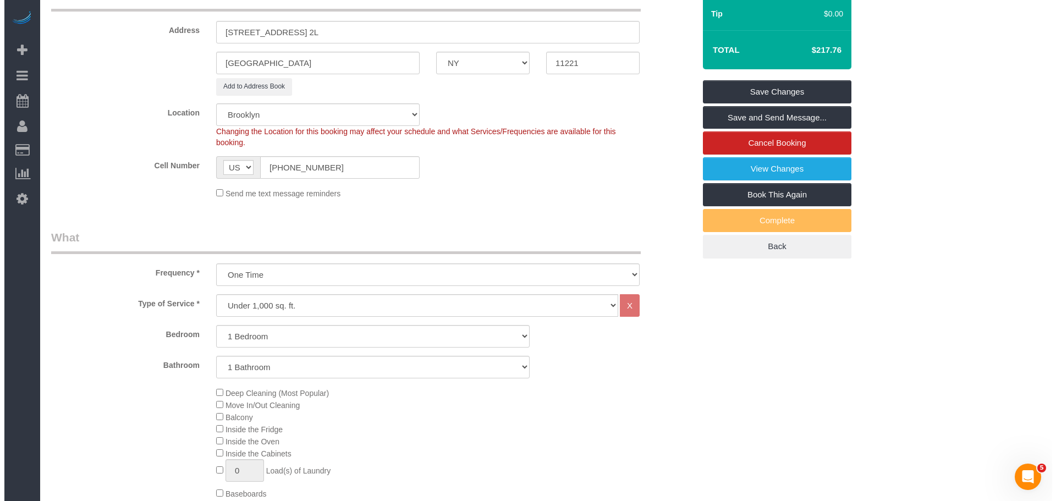
scroll to position [10, 0]
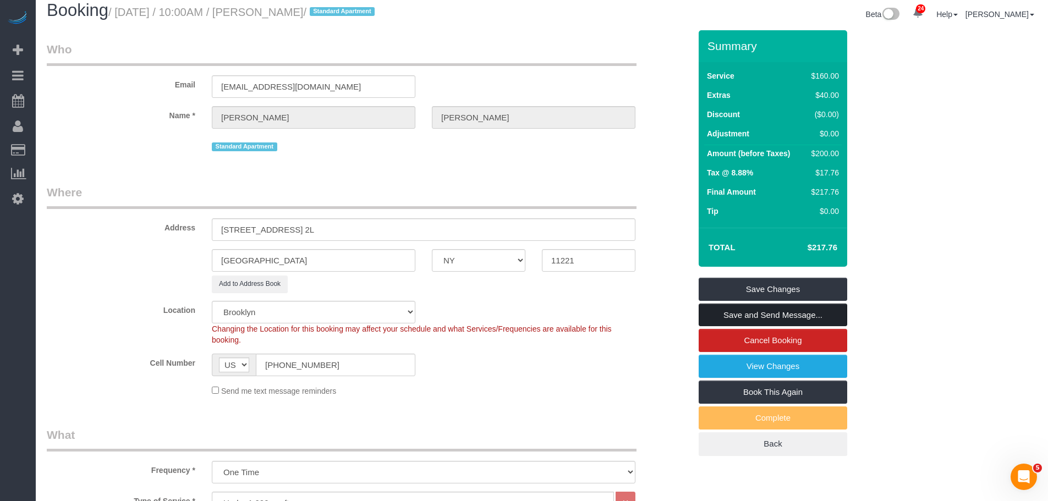
click at [794, 311] on link "Save and Send Message..." at bounding box center [773, 315] width 149 height 23
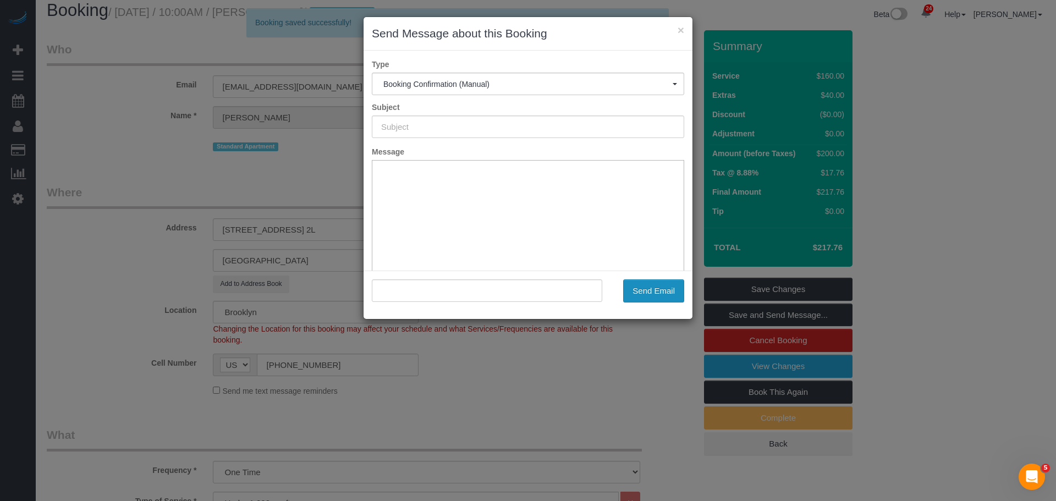
type input "Cleaning Confirmed for 09/24/2025 at 10:00am"
type input ""Thomas Conte" <tconte252@gmail.com>"
drag, startPoint x: 654, startPoint y: 293, endPoint x: 790, endPoint y: 280, distance: 136.5
click at [654, 293] on button "Send Email" at bounding box center [653, 290] width 61 height 23
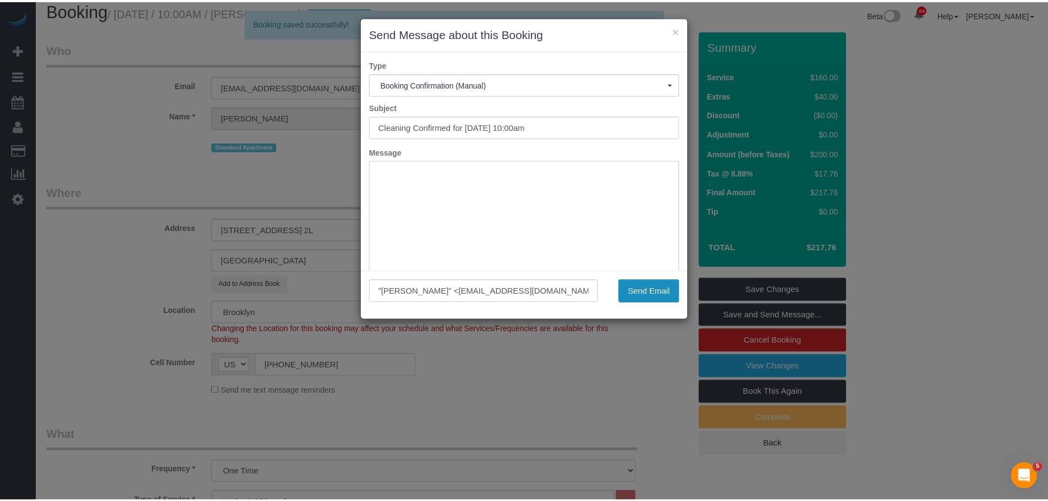
scroll to position [0, 0]
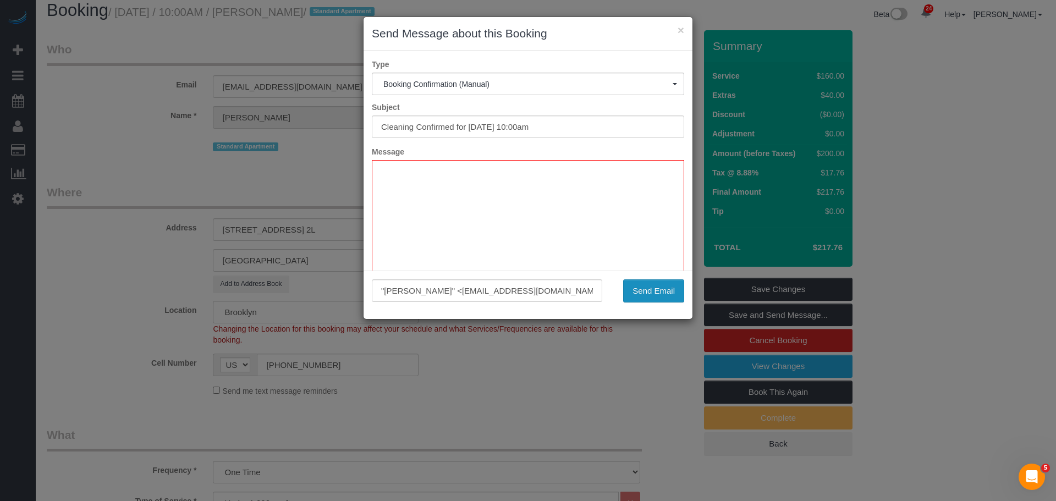
click at [656, 282] on button "Send Email" at bounding box center [653, 290] width 61 height 23
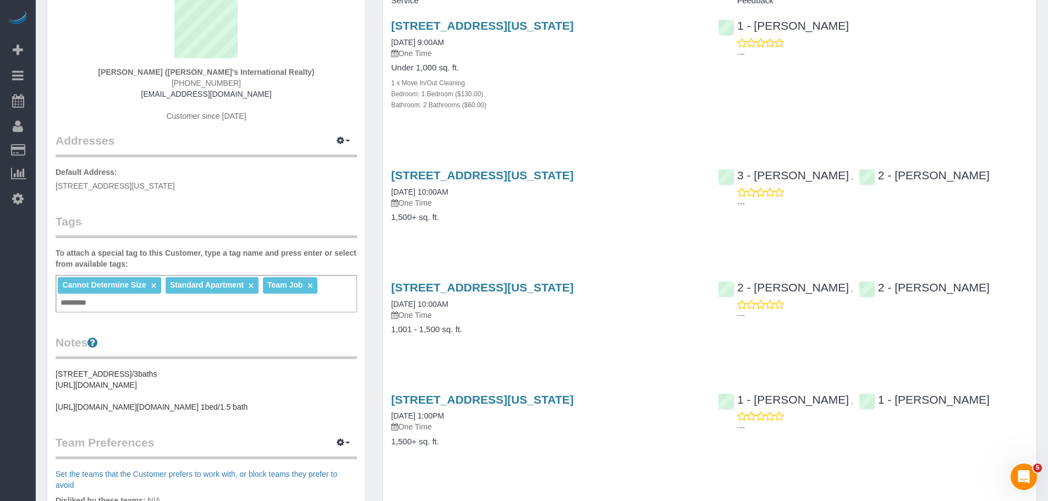
scroll to position [110, 0]
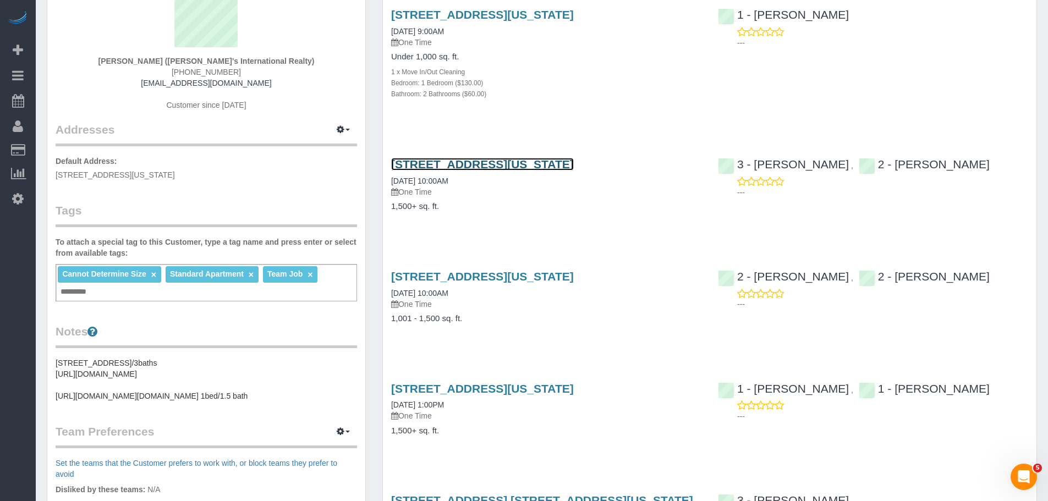
click at [574, 166] on link "[STREET_ADDRESS][US_STATE]" at bounding box center [482, 164] width 183 height 13
click at [606, 79] on div "Bedroom: 1 Bedroom ($130.00)" at bounding box center [546, 82] width 310 height 11
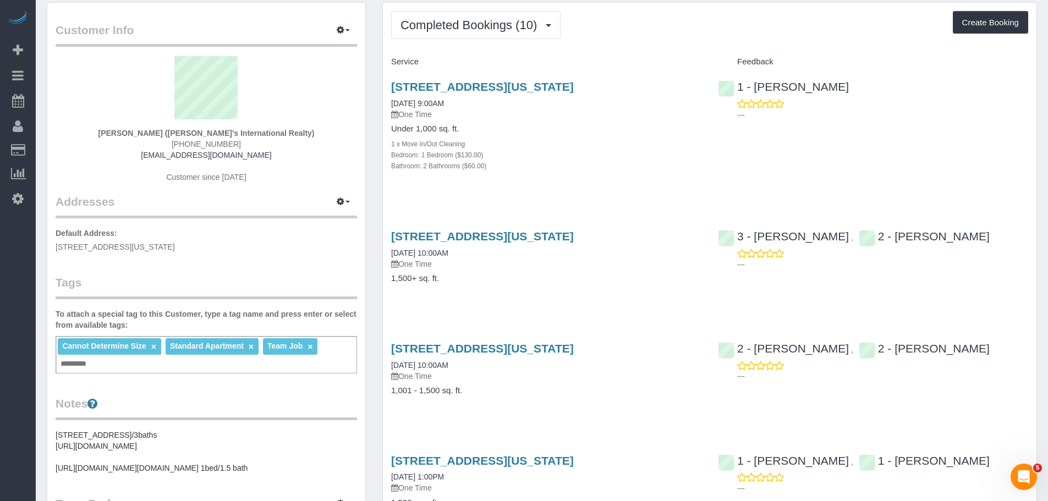
scroll to position [0, 0]
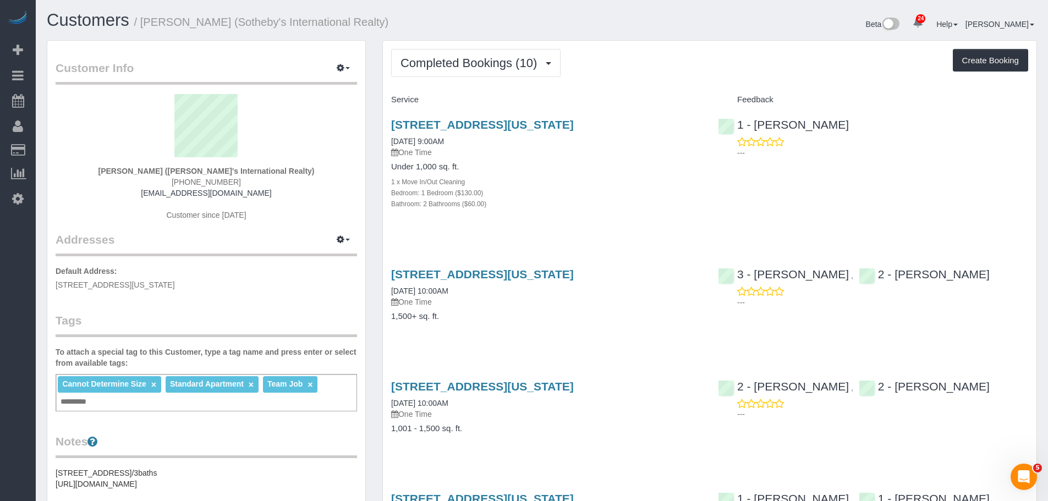
click at [810, 64] on div "Completed Bookings (10) Completed Bookings (10) Upcoming Bookings (1) Cancelled…" at bounding box center [709, 63] width 637 height 28
click at [732, 53] on div "Completed Bookings (10) Completed Bookings (10) Upcoming Bookings (1) Cancelled…" at bounding box center [709, 63] width 637 height 28
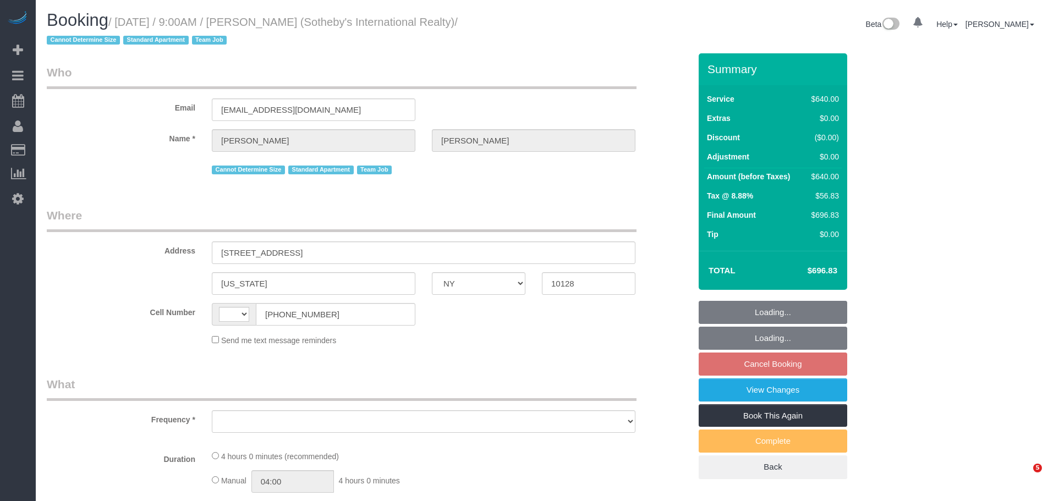
select select "NY"
select select "string:[GEOGRAPHIC_DATA]"
select select "object:742"
select select "240"
select select "number:56"
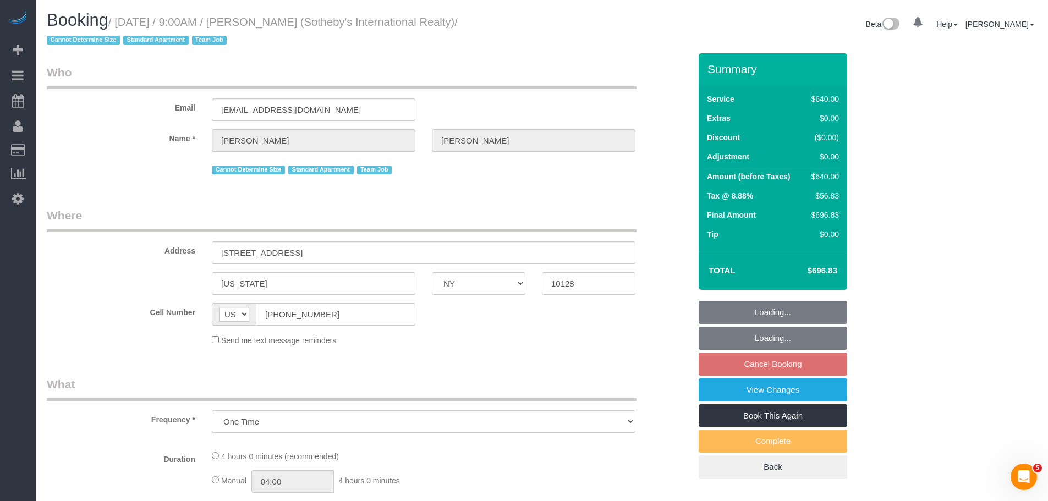
select select "number:74"
select select "number:15"
select select "number:6"
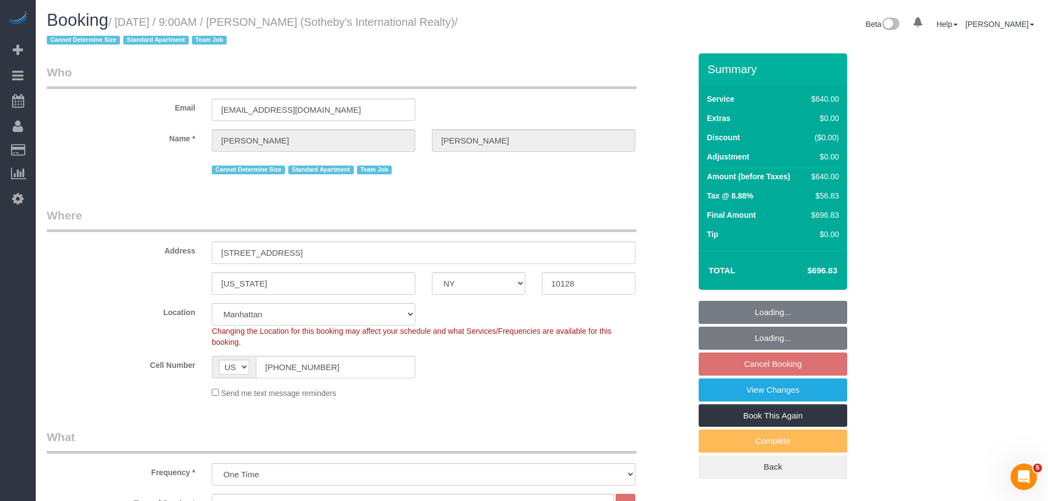
select select "spot2"
select select "string:stripe-pm_1LyzvD4VGloSiKo7z6mm3lkI"
select select "object:1420"
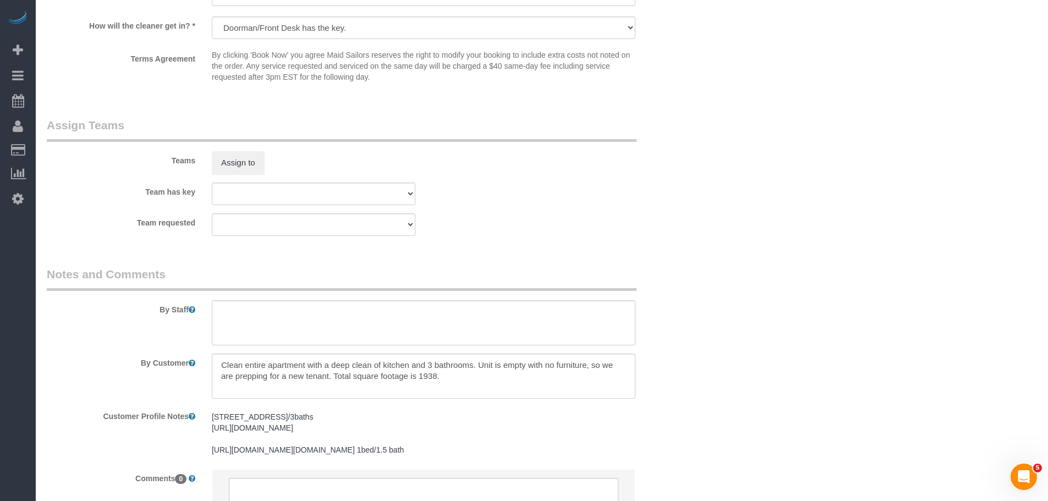
scroll to position [1256, 0]
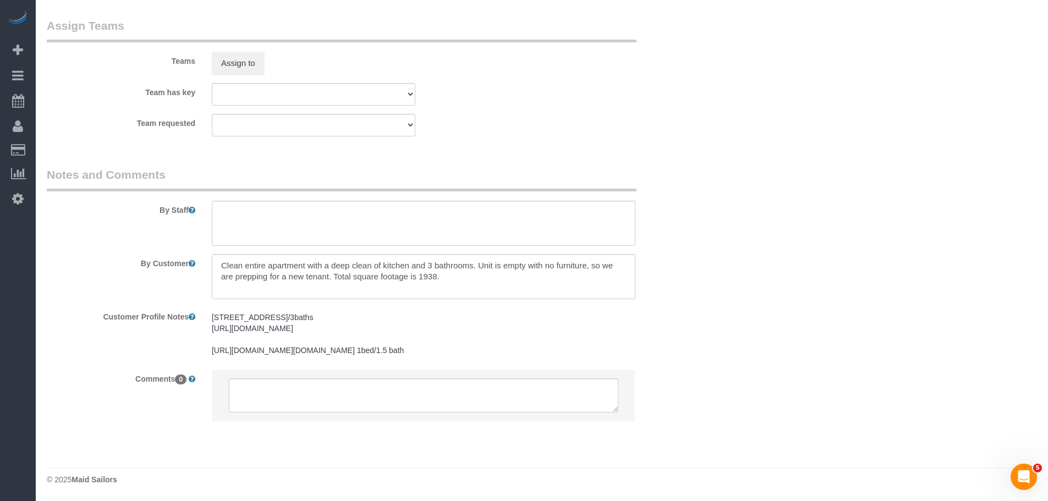
click at [451, 254] on textarea at bounding box center [424, 276] width 424 height 45
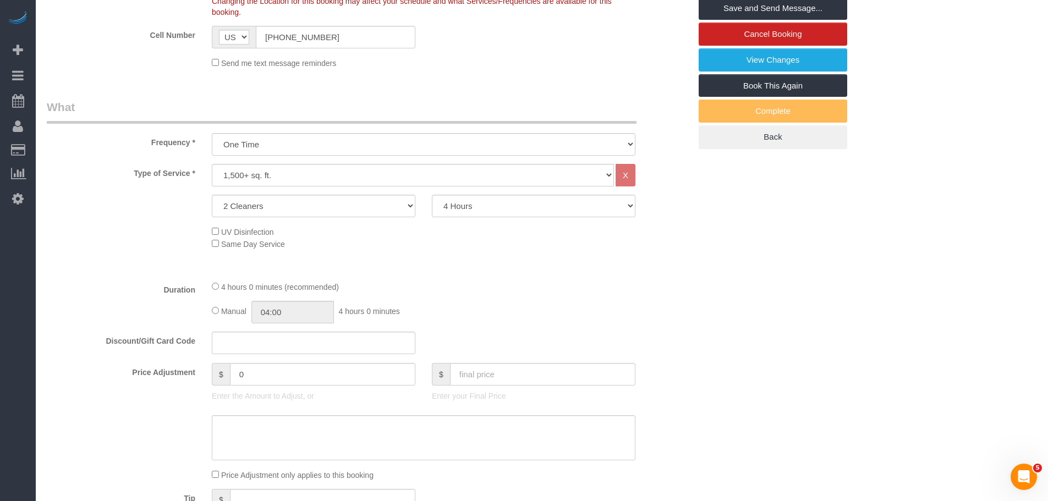
scroll to position [265, 0]
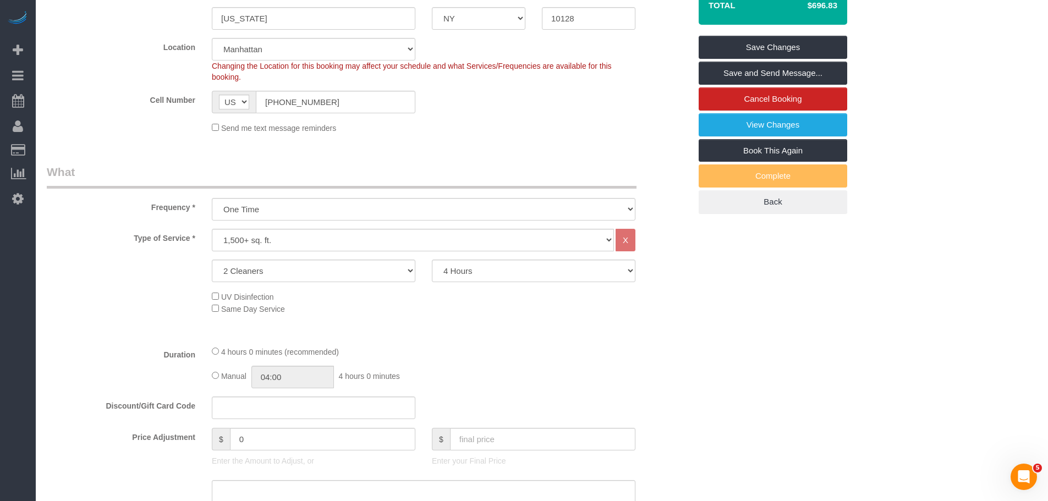
click at [808, 124] on link "View Changes" at bounding box center [773, 124] width 149 height 23
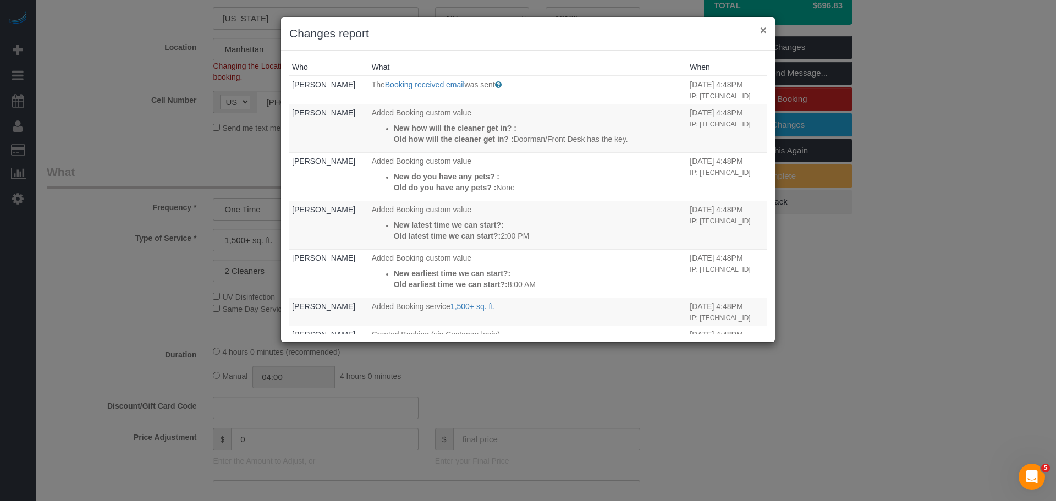
drag, startPoint x: 765, startPoint y: 35, endPoint x: 711, endPoint y: 57, distance: 58.2
click at [765, 35] on button "×" at bounding box center [763, 30] width 7 height 12
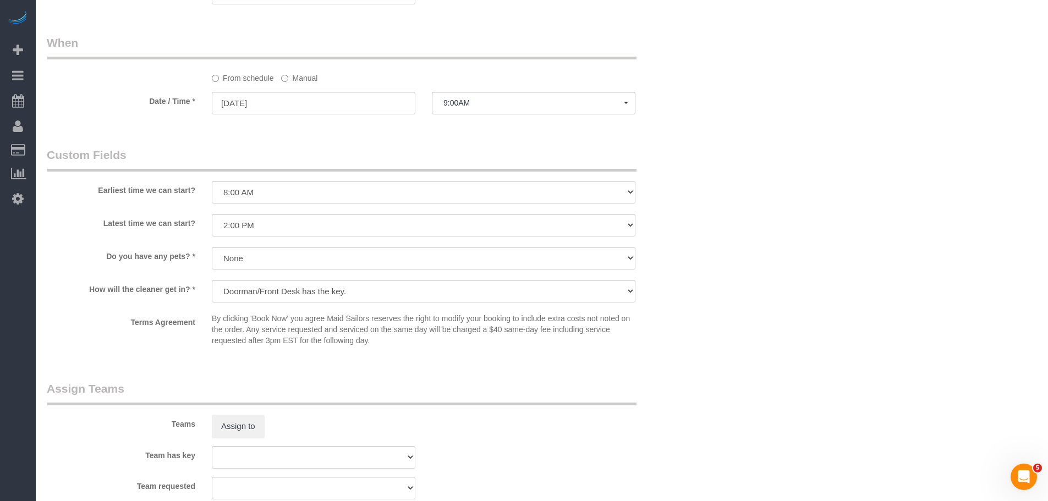
scroll to position [1146, 0]
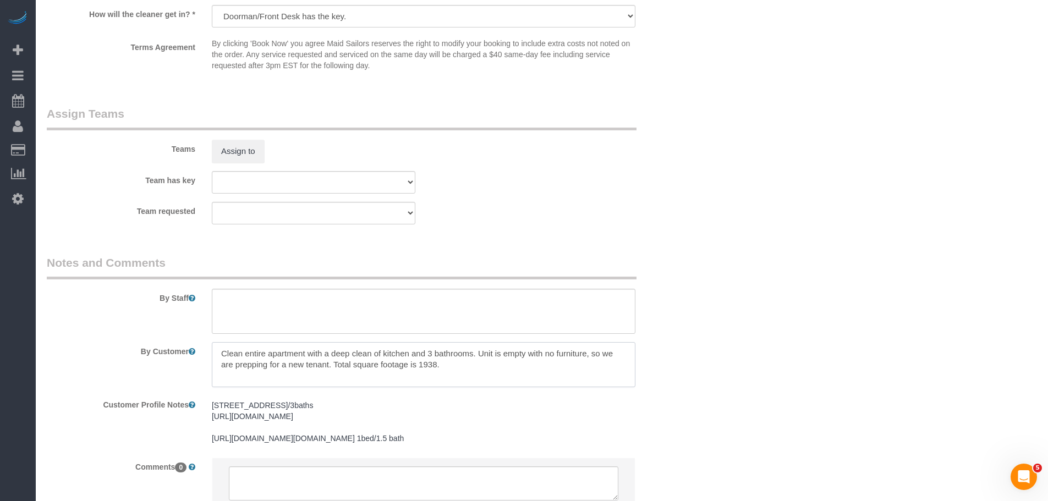
click at [357, 362] on textarea at bounding box center [424, 364] width 424 height 45
drag, startPoint x: 862, startPoint y: 269, endPoint x: 1026, endPoint y: 283, distance: 164.5
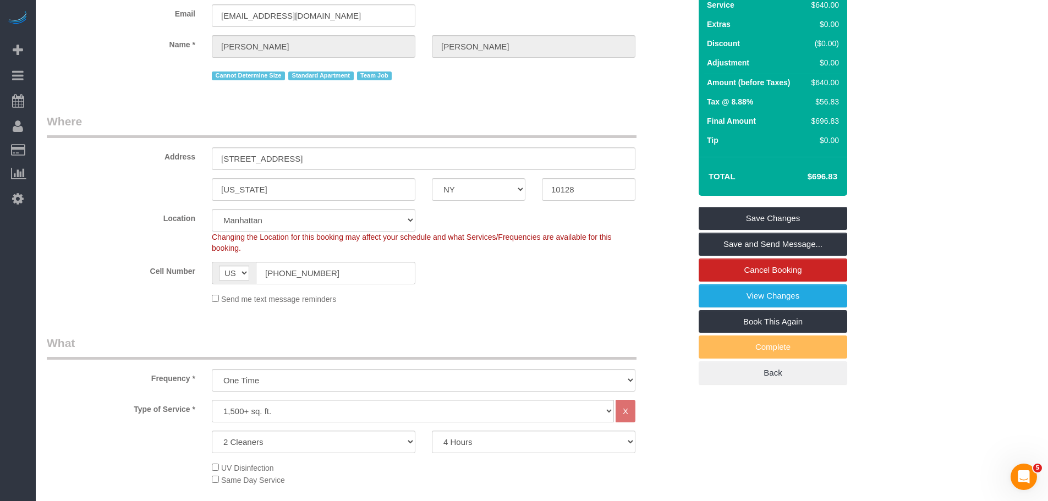
scroll to position [0, 0]
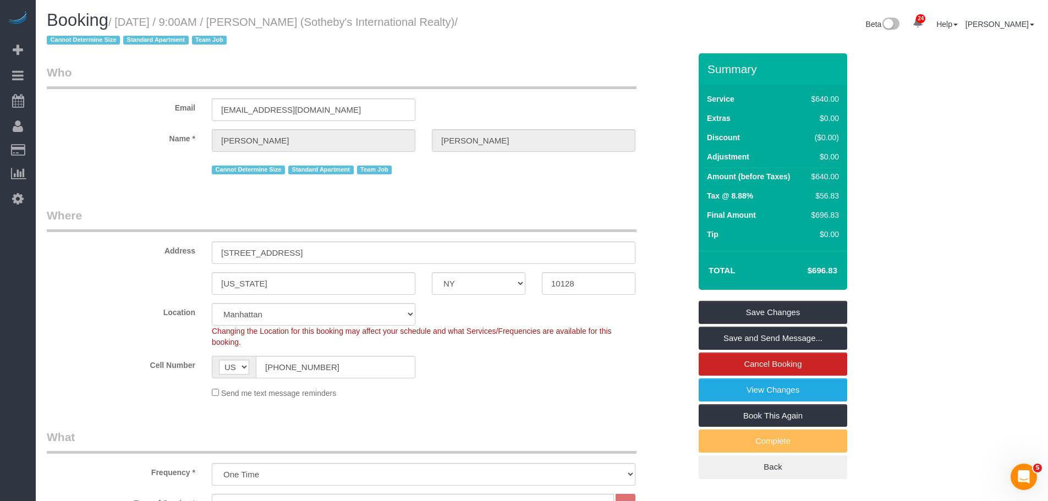
click at [550, 75] on legend "Who" at bounding box center [342, 76] width 590 height 25
drag, startPoint x: 396, startPoint y: 256, endPoint x: 124, endPoint y: 252, distance: 271.8
click at [124, 252] on div "Address 200 East 95th Street, Apt 27C" at bounding box center [369, 235] width 660 height 57
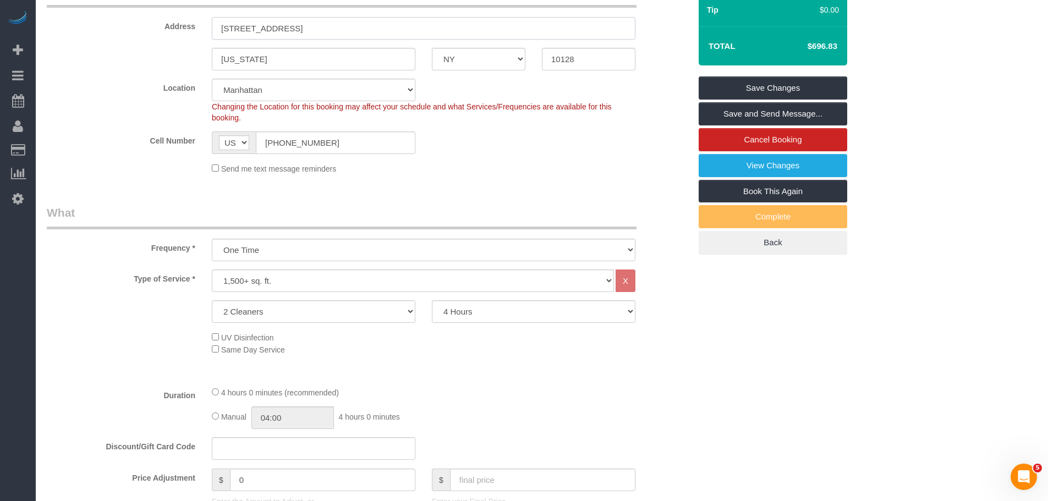
scroll to position [275, 0]
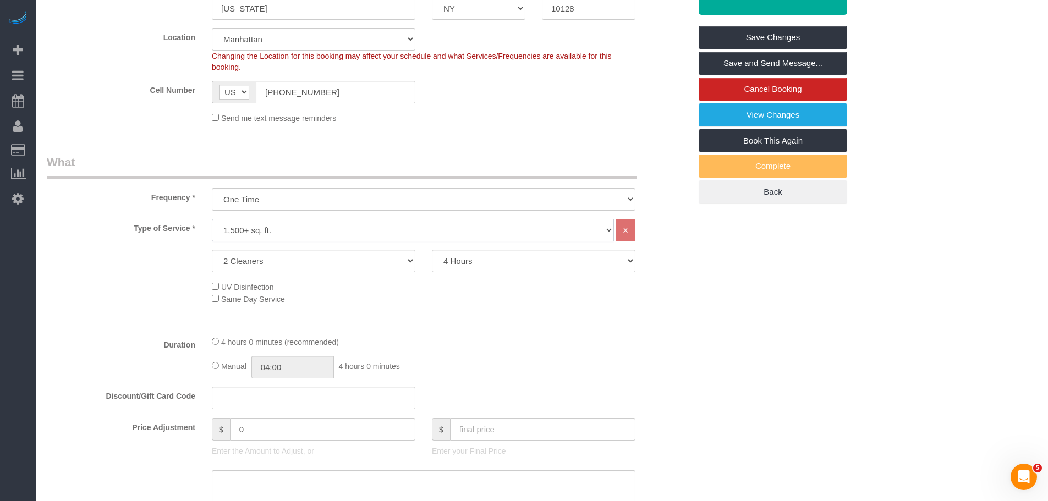
click at [326, 232] on select "Under 1,000 sq. ft. 1,001 - 1,500 sq. ft. 1,500+ sq. ft. Custom Cleaning Office…" at bounding box center [413, 230] width 402 height 23
select select "216"
click at [212, 219] on select "Under 1,000 sq. ft. 1,001 - 1,500 sq. ft. 1,500+ sq. ft. Custom Cleaning Office…" at bounding box center [413, 230] width 402 height 23
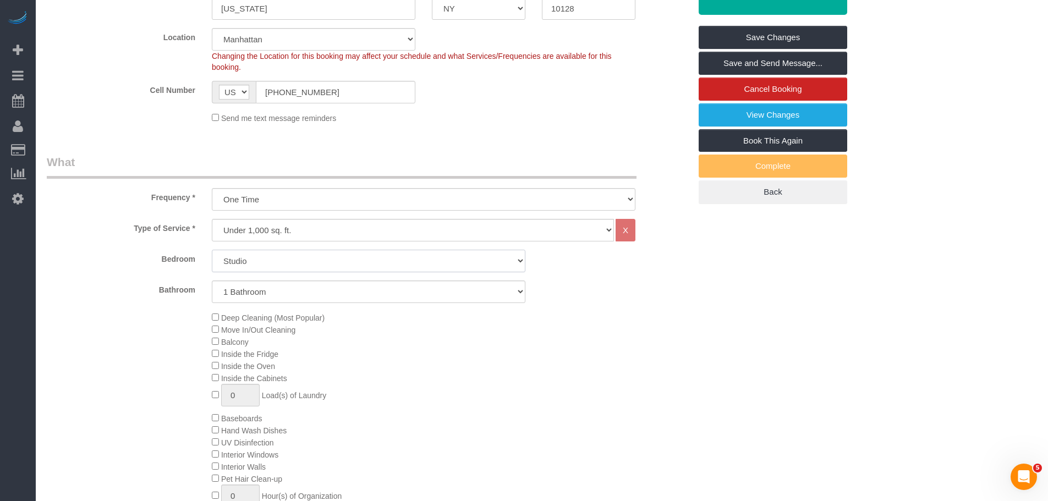
drag, startPoint x: 362, startPoint y: 257, endPoint x: 358, endPoint y: 271, distance: 13.8
click at [362, 259] on select "Studio 1 Bedroom 2 Bedrooms 3 Bedrooms" at bounding box center [369, 261] width 314 height 23
select select "3"
click at [212, 250] on select "Studio 1 Bedroom 2 Bedrooms 3 Bedrooms" at bounding box center [369, 261] width 314 height 23
click at [343, 297] on select "1 Bathroom 2 Bathrooms" at bounding box center [369, 292] width 314 height 23
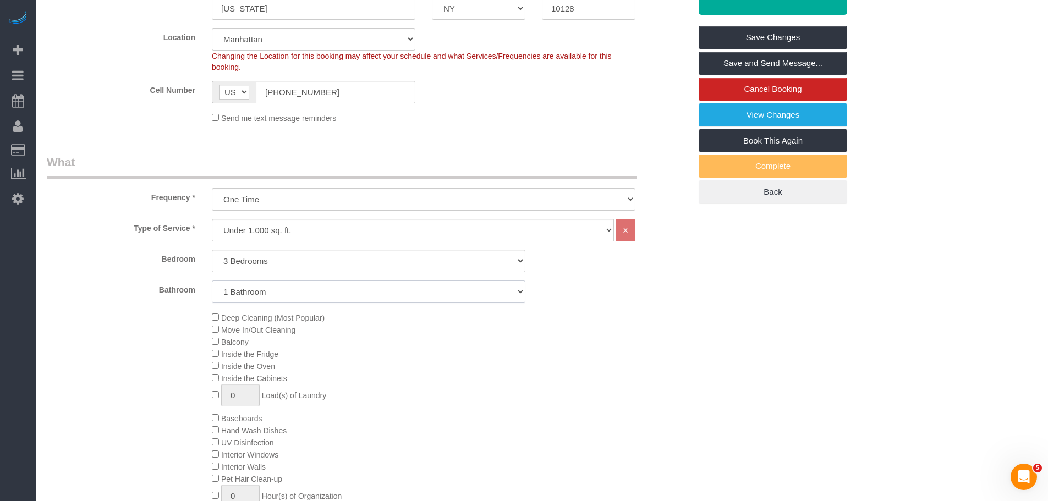
select select "2"
click at [212, 281] on select "1 Bathroom 2 Bathrooms" at bounding box center [369, 292] width 314 height 23
click at [544, 342] on div "Deep Cleaning (Most Popular) Move In/Out Cleaning Balcony Inside the Fridge Ins…" at bounding box center [451, 417] width 495 height 213
click at [564, 336] on div "Deep Cleaning (Most Popular) Move In/Out Cleaning Balcony Inside the Fridge Ins…" at bounding box center [451, 417] width 495 height 213
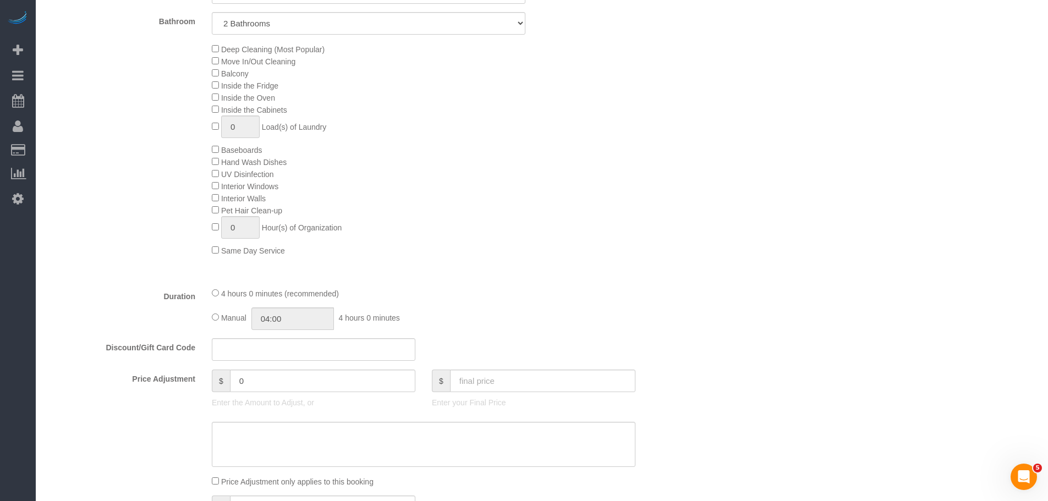
scroll to position [550, 0]
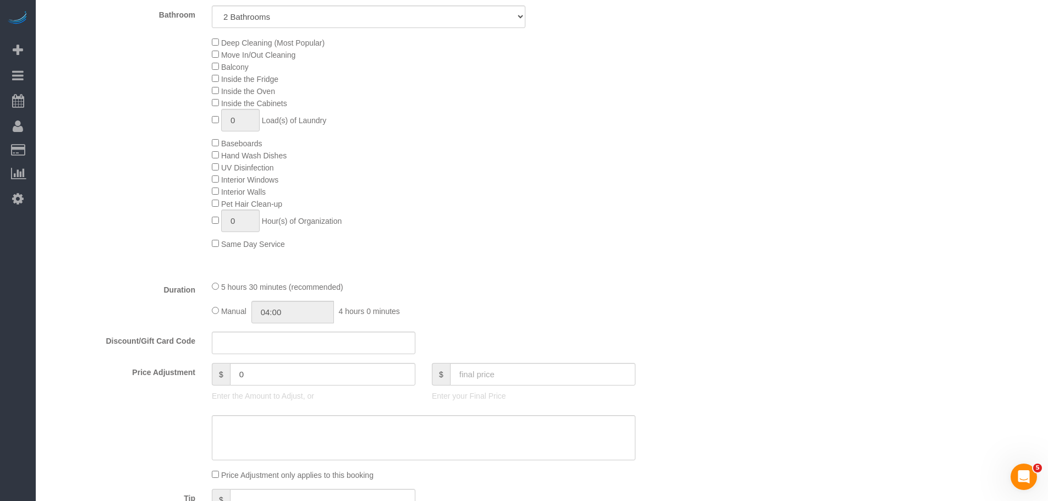
select select "spot59"
click at [646, 274] on fieldset "What Frequency * One Time Weekly (20% Off) - 20.00% Every 2 Weeks (15% Off) - 1…" at bounding box center [369, 216] width 644 height 674
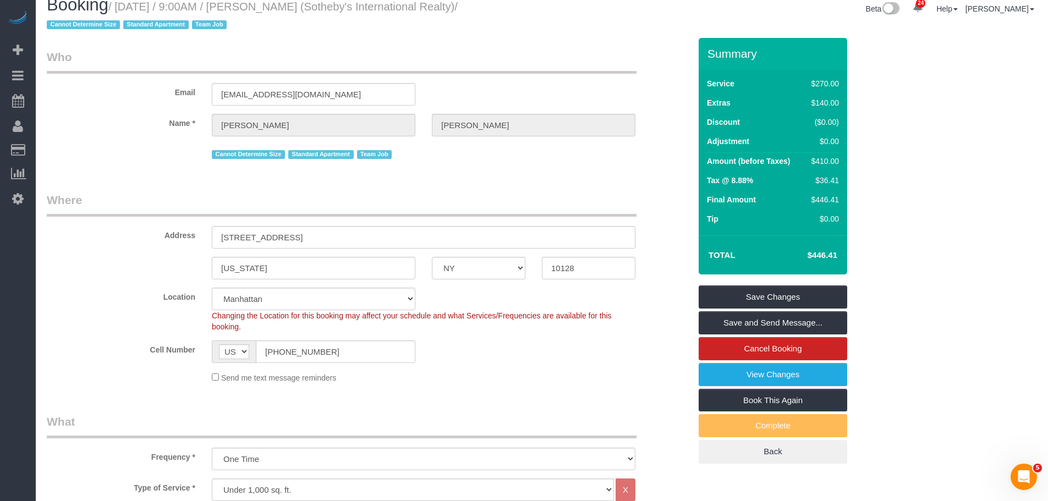
scroll to position [0, 0]
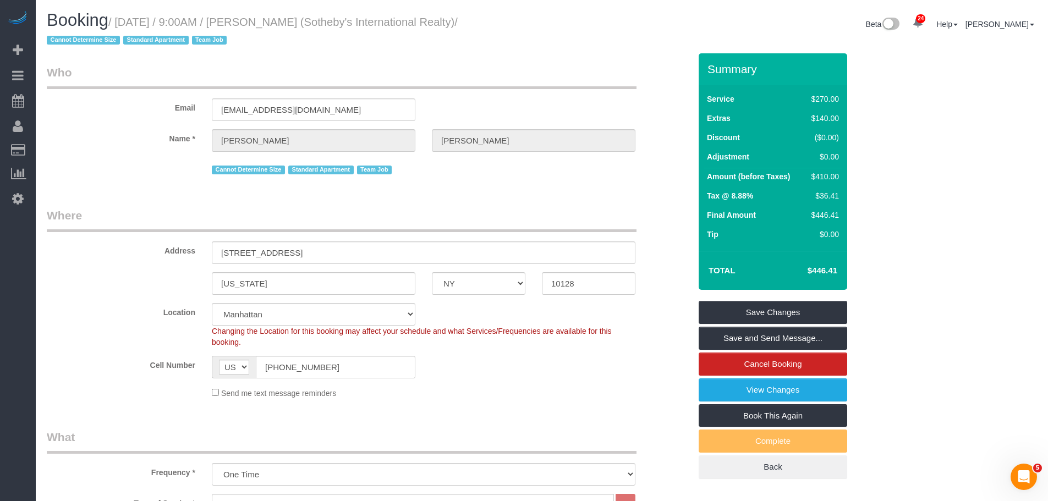
click at [505, 227] on legend "Where" at bounding box center [342, 219] width 590 height 25
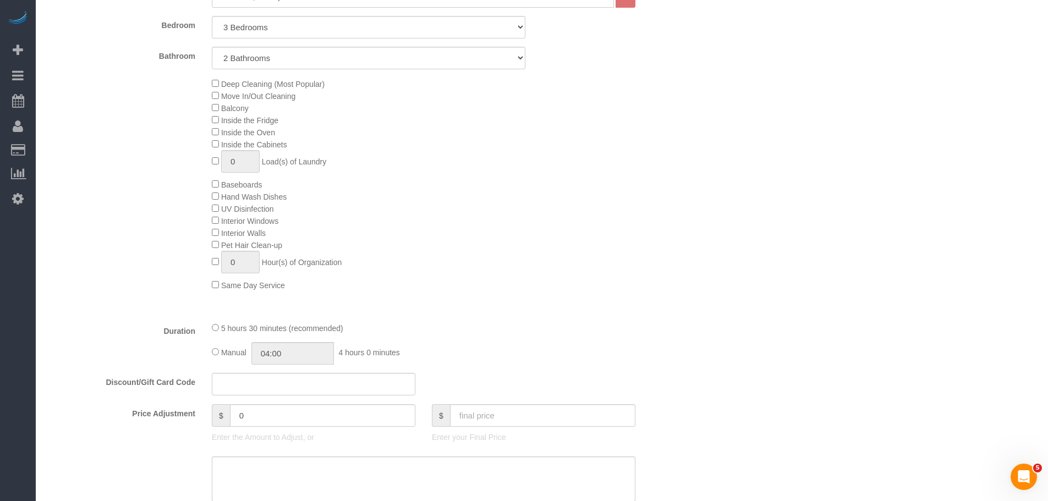
scroll to position [605, 0]
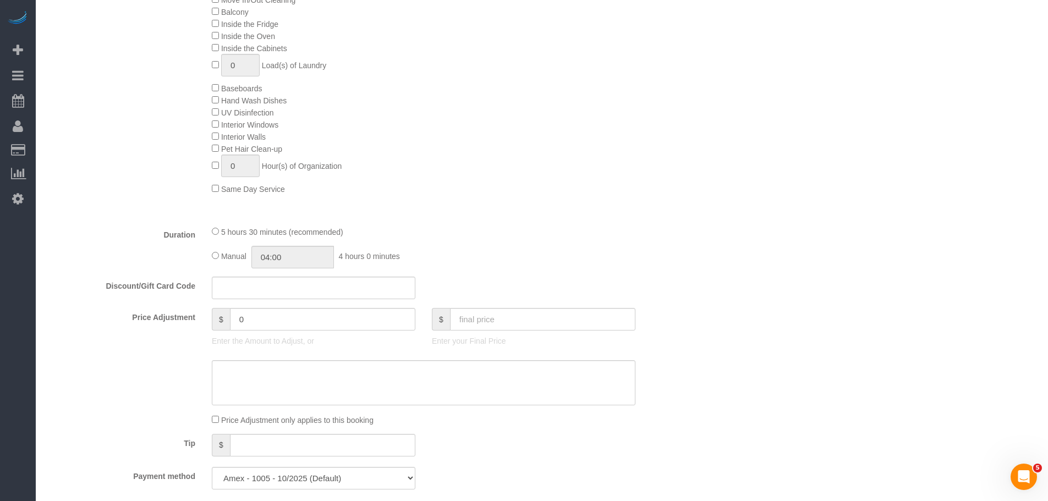
click at [677, 253] on div "Duration 5 hours 30 minutes (recommended) Manual 04:00 4 hours 0 minutes" at bounding box center [369, 247] width 660 height 43
click at [587, 216] on div "Type of Service * Under 1,000 sq. ft. 1,001 - 1,500 sq. ft. 1,500+ sq. ft. Cust…" at bounding box center [369, 53] width 644 height 328
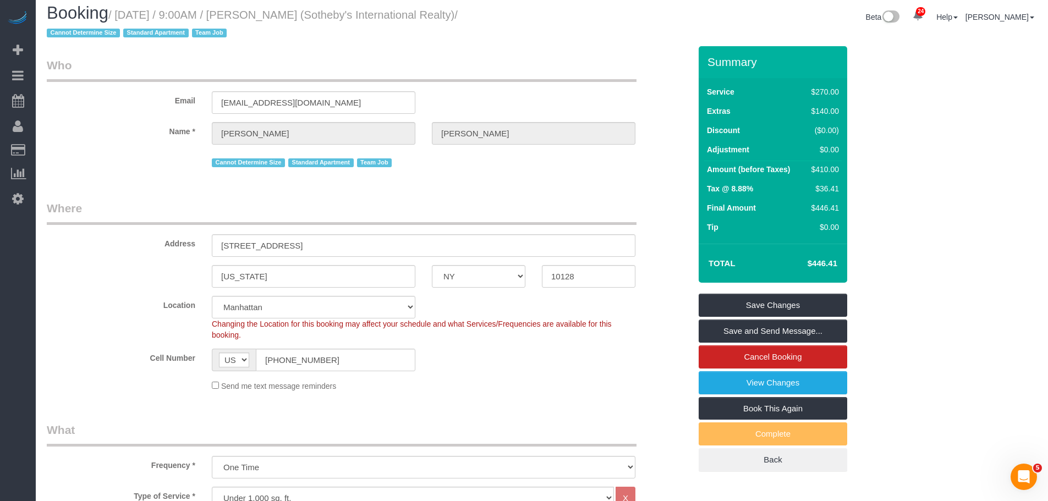
scroll to position [0, 0]
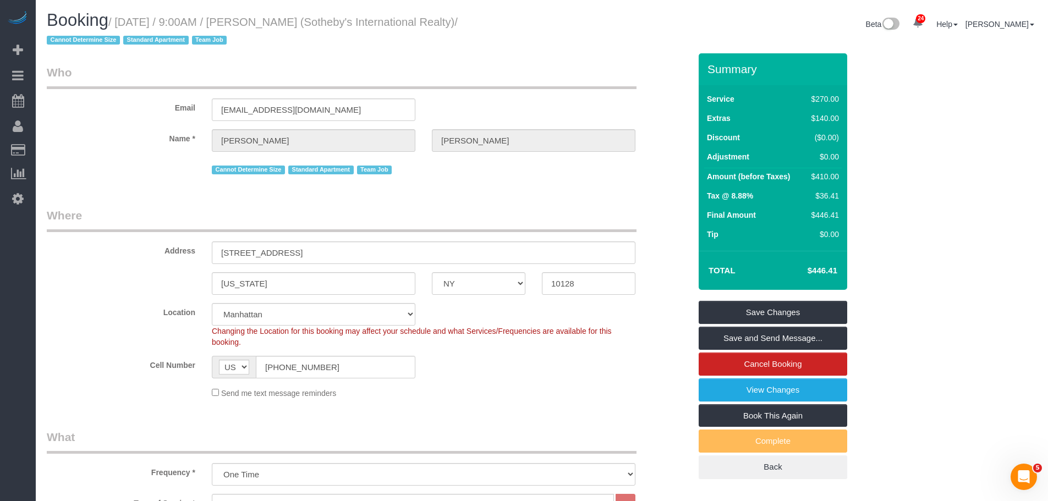
click at [292, 21] on small "/ September 26, 2025 / 9:00AM / Craig George (Sotheby's International Realty) /…" at bounding box center [252, 31] width 411 height 31
click at [332, 19] on small "/ September 26, 2025 / 9:00AM / Craig George (Sotheby's International Realty) /…" at bounding box center [252, 31] width 411 height 31
copy small "Craig George"
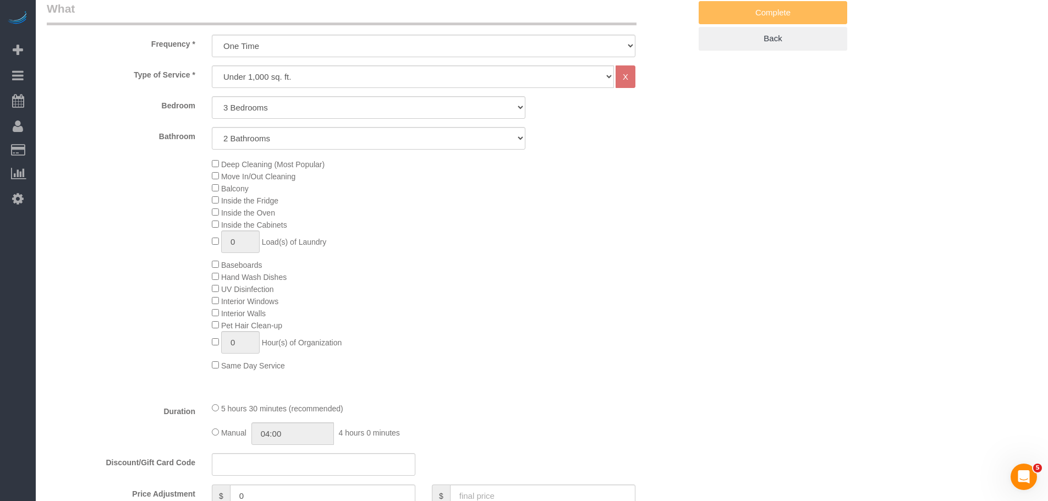
scroll to position [375, 0]
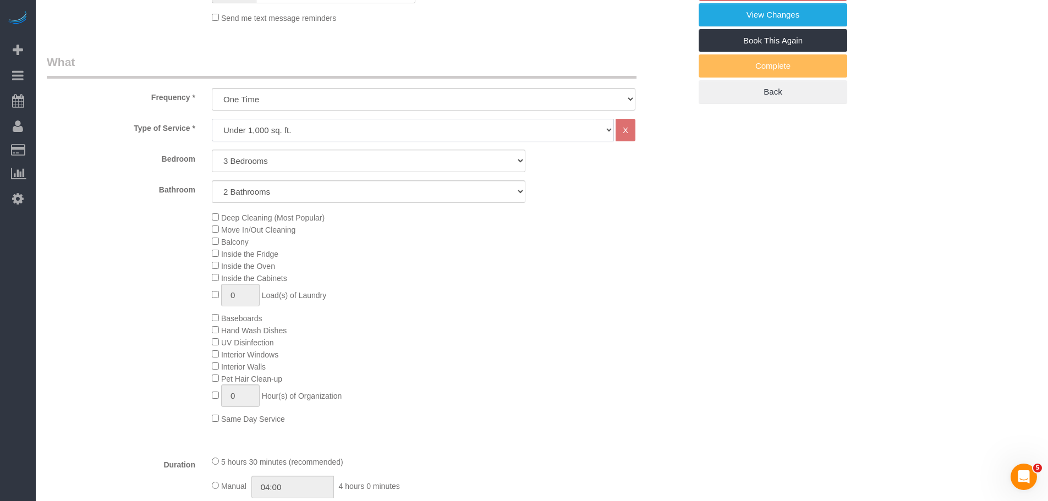
click at [434, 124] on select "Under 1,000 sq. ft. 1,001 - 1,500 sq. ft. 1,500+ sq. ft. Custom Cleaning Office…" at bounding box center [413, 130] width 402 height 23
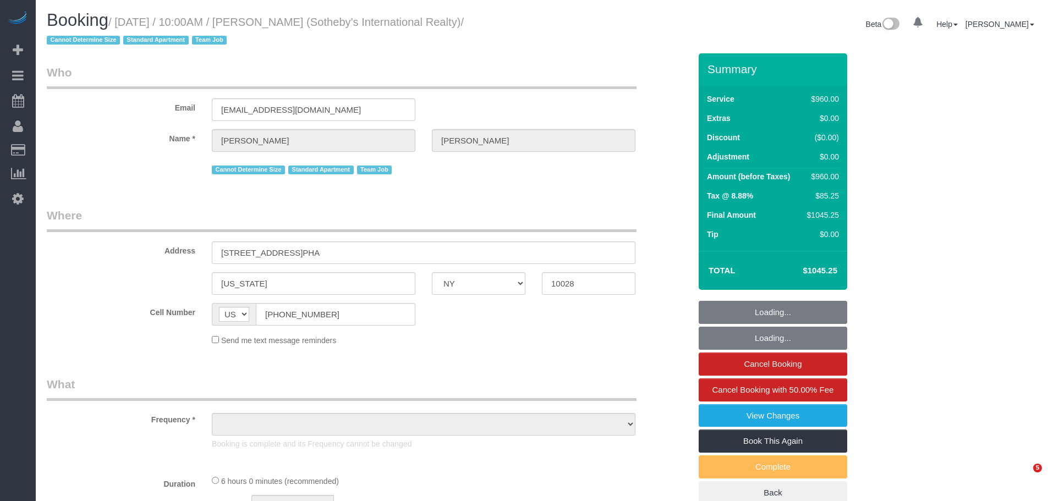
select select "NY"
select select "string:stripe-pm_1LyzvD4VGloSiKo7z6mm3lkI"
select select "360"
select select "number:57"
select select "number:74"
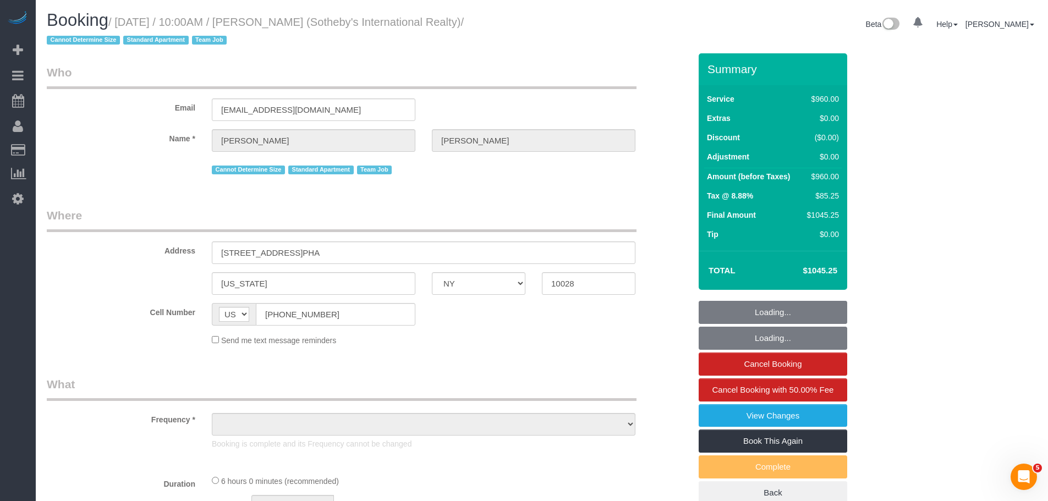
select select "number:15"
select select "number:6"
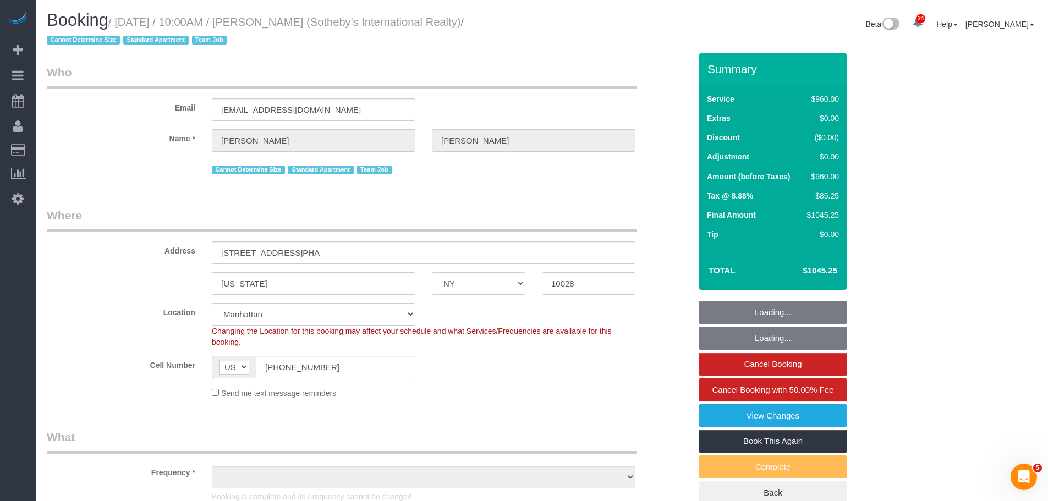
select select "object:1071"
select select "spot1"
select select "object:1517"
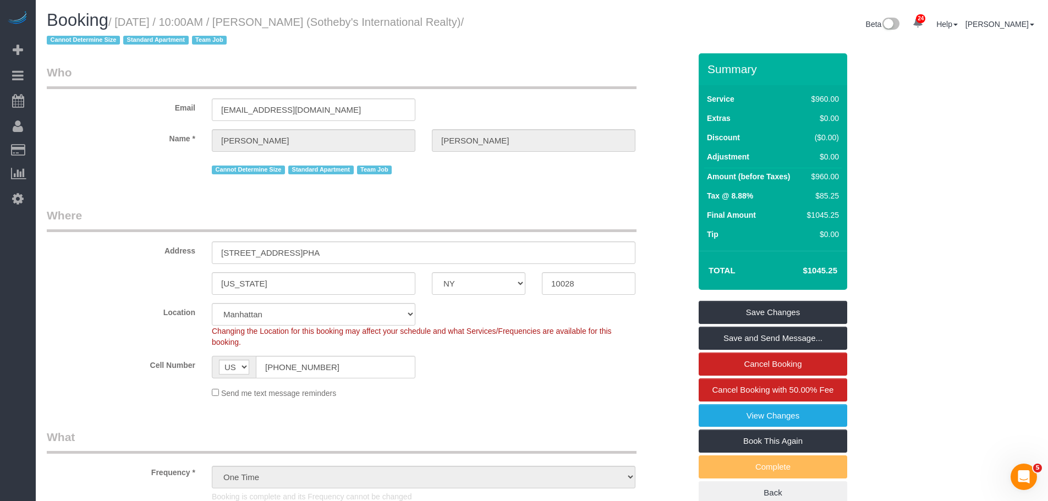
drag, startPoint x: 531, startPoint y: 86, endPoint x: 540, endPoint y: 120, distance: 34.7
click at [531, 86] on legend "Who" at bounding box center [342, 76] width 590 height 25
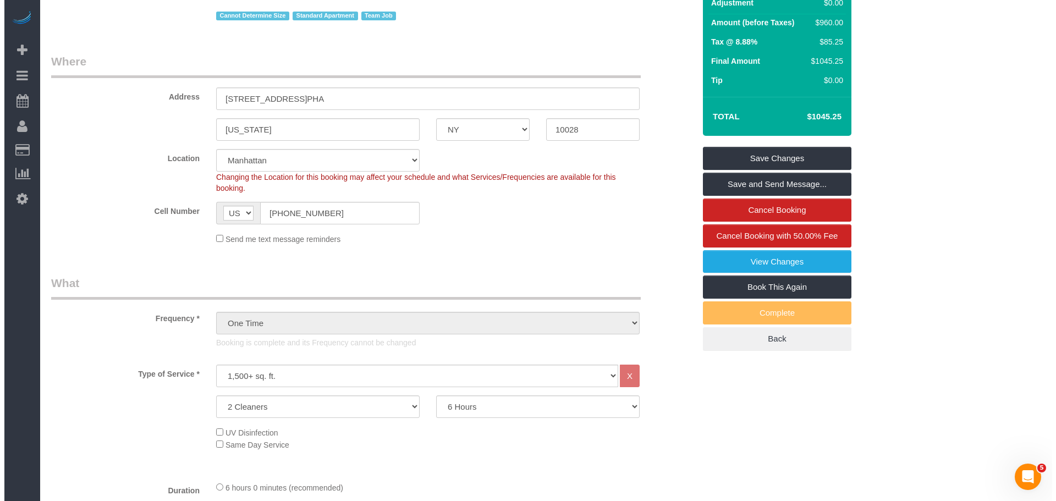
scroll to position [55, 0]
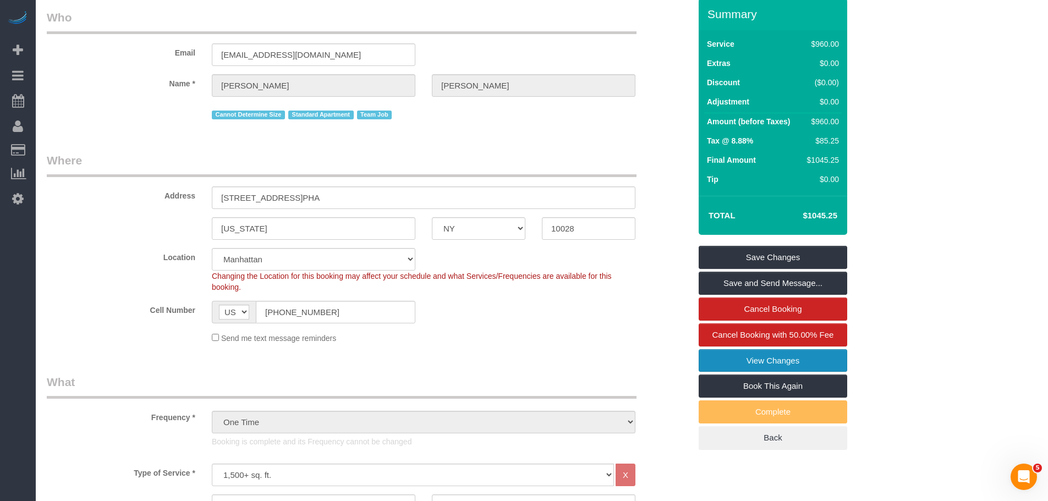
click at [802, 357] on link "View Changes" at bounding box center [773, 360] width 149 height 23
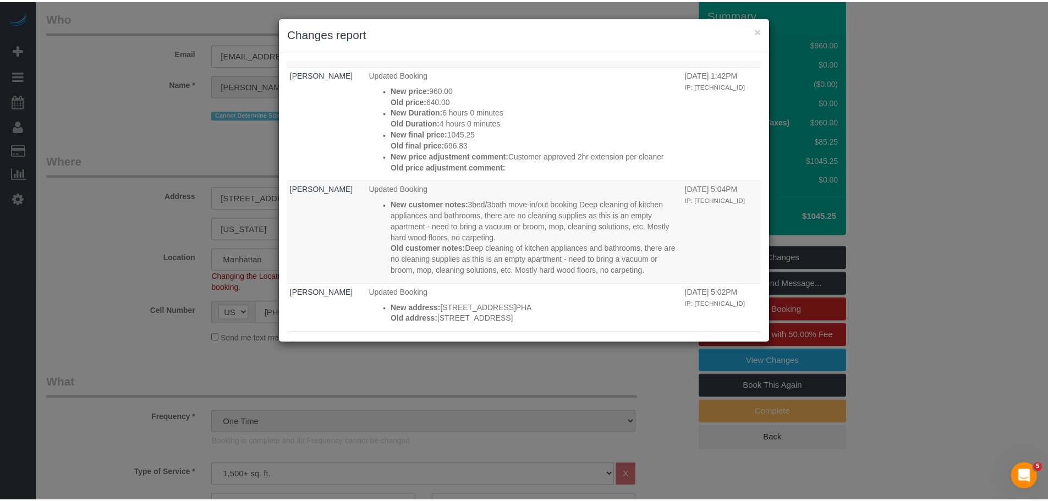
scroll to position [330, 0]
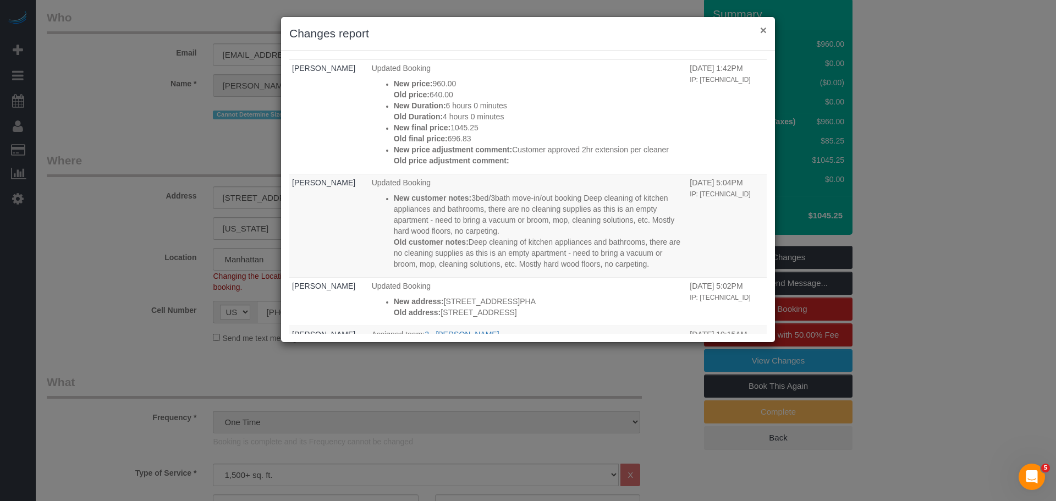
click at [766, 30] on button "×" at bounding box center [763, 30] width 7 height 12
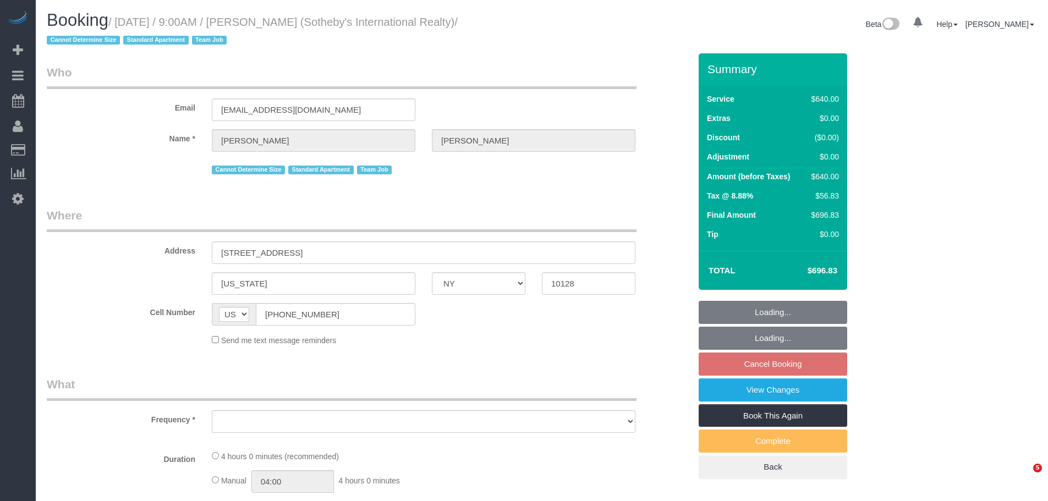
select select "NY"
select select "object:959"
select select "string:stripe-pm_1LyzvD4VGloSiKo7z6mm3lkI"
select select "number:56"
select select "number:74"
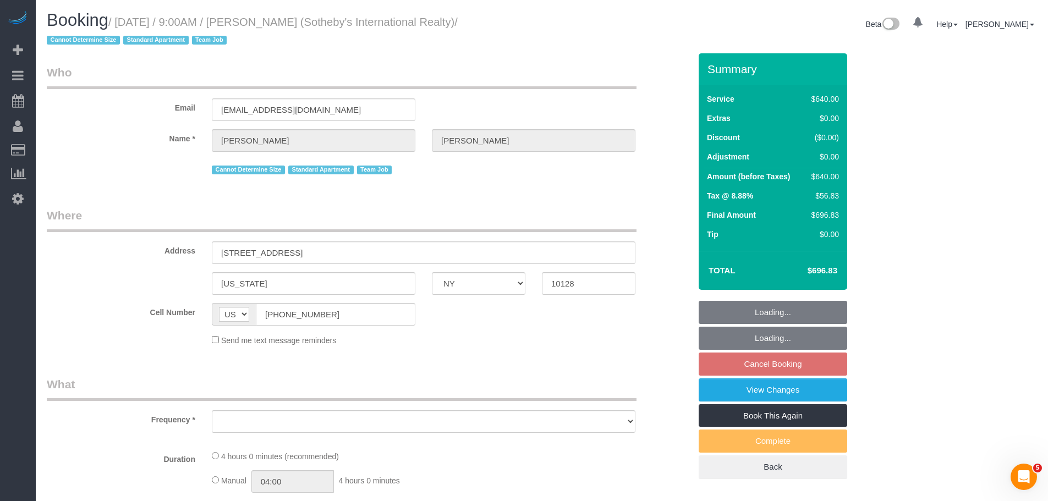
select select "number:15"
select select "number:6"
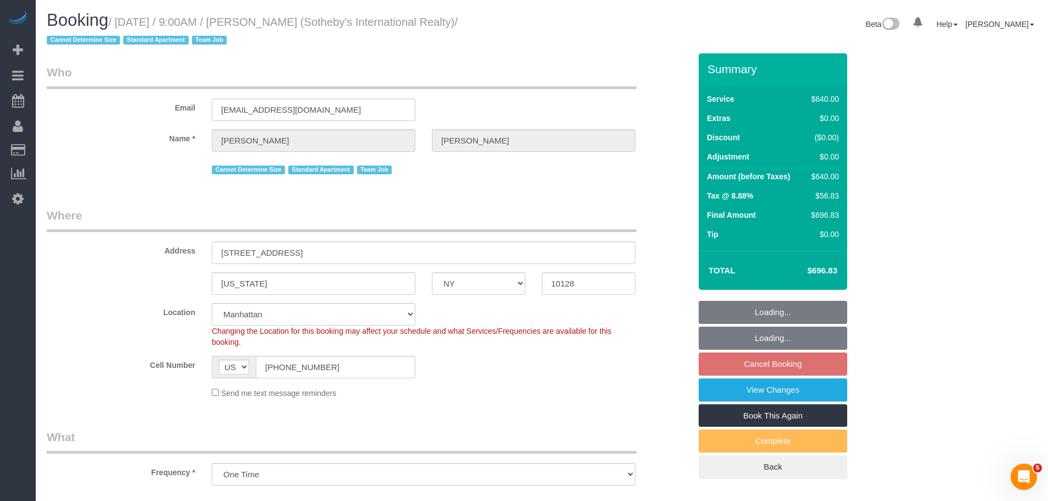
select select "object:965"
select select "spot2"
select select "240"
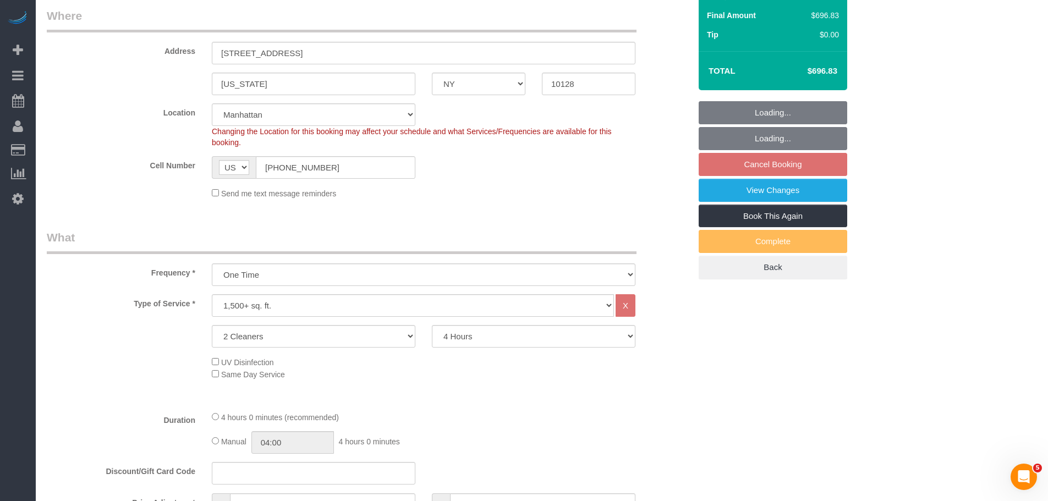
scroll to position [220, 0]
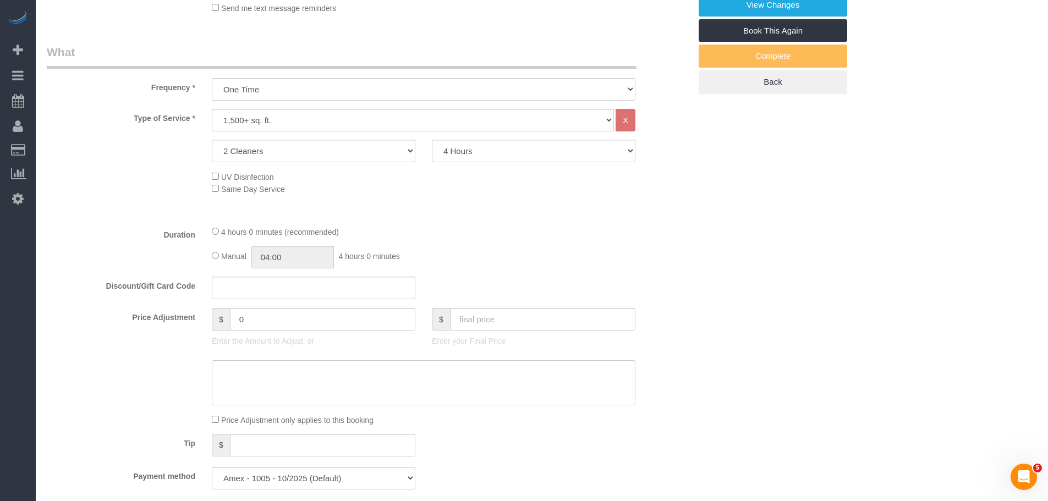
scroll to position [660, 0]
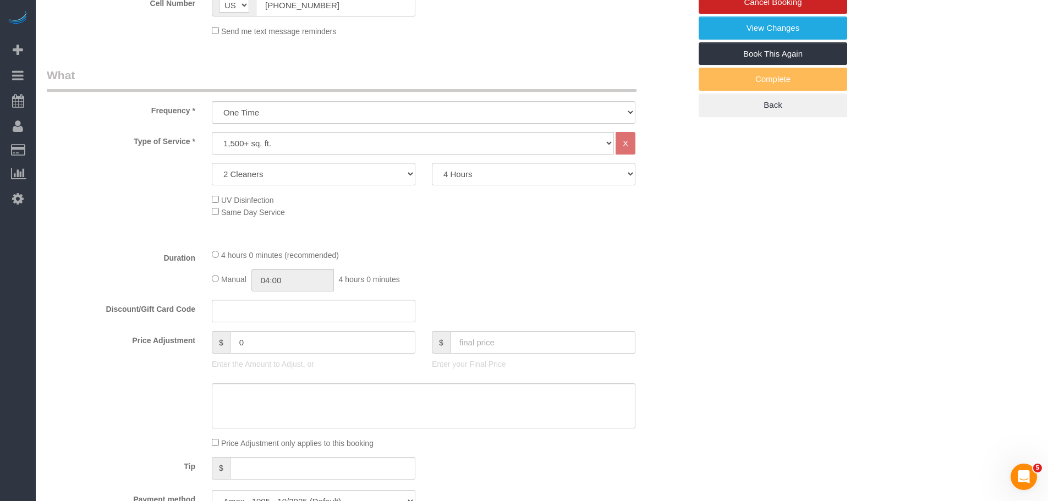
scroll to position [330, 0]
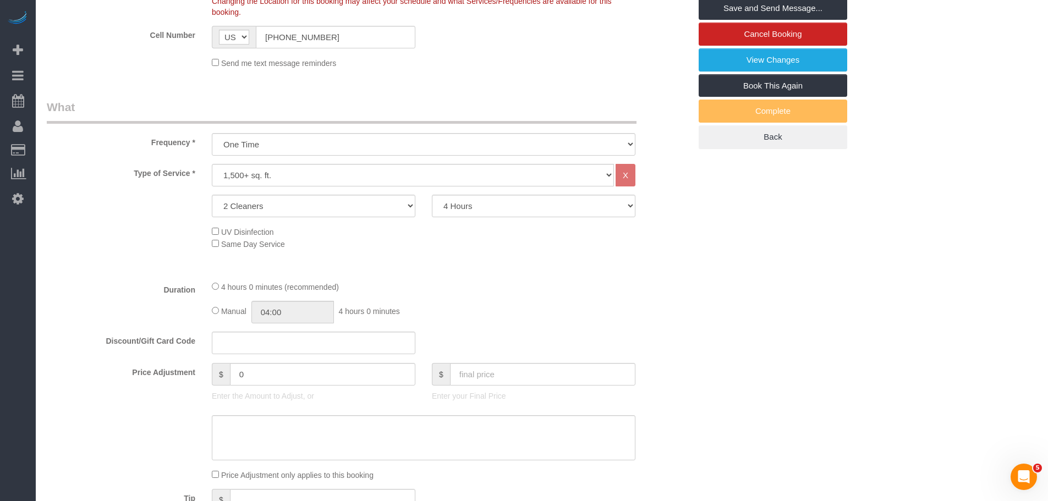
click at [346, 192] on div "Type of Service * Under 1,000 sq. ft. 1,001 - 1,500 sq. ft. 1,500+ sq. ft. Cust…" at bounding box center [369, 218] width 644 height 108
click at [333, 212] on select "2 Cleaners 3 Cleaners 4 Cleaners 5 Cleaners" at bounding box center [314, 206] width 204 height 23
select select "3"
click at [212, 195] on select "2 Cleaners 3 Cleaners 4 Cleaners 5 Cleaners" at bounding box center [314, 206] width 204 height 23
drag, startPoint x: 503, startPoint y: 204, endPoint x: 502, endPoint y: 210, distance: 6.2
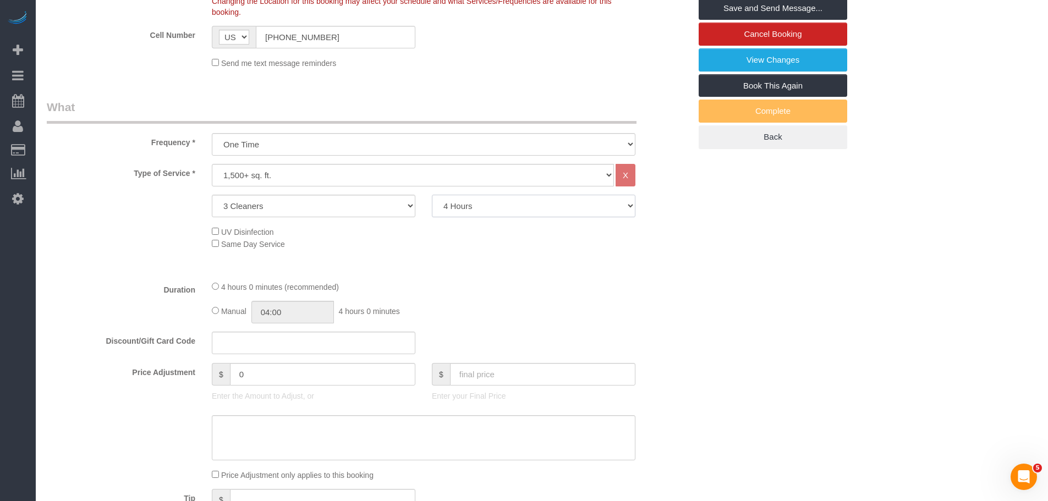
click at [503, 204] on select "2 Hours 2.5 Hours 3 Hours 3.5 Hours 4 Hours 4.5 Hours 5 Hours 5.5 Hours 6 Hours…" at bounding box center [534, 206] width 204 height 23
select select "210"
click at [432, 195] on select "2 Hours 2.5 Hours 3 Hours 3.5 Hours 4 Hours 4.5 Hours 5 Hours 5.5 Hours 6 Hours…" at bounding box center [534, 206] width 204 height 23
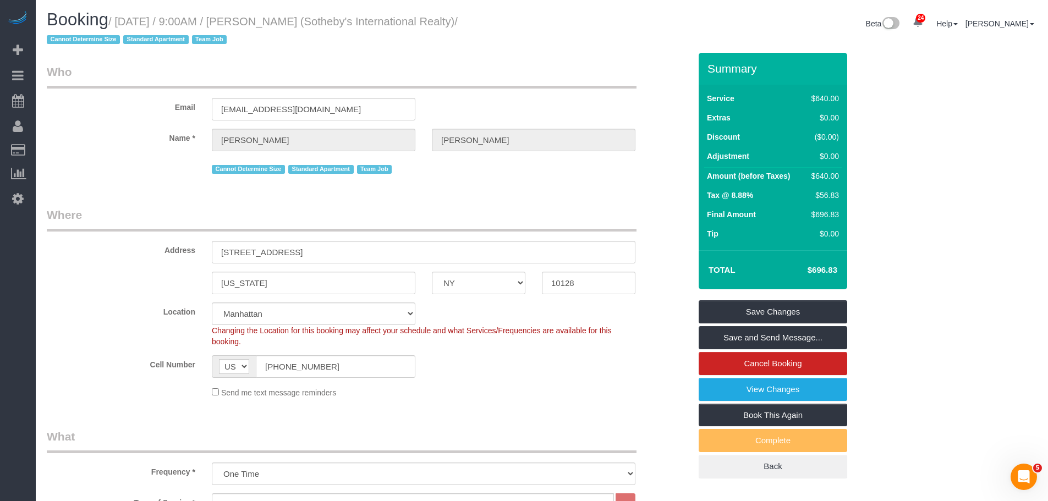
scroll to position [0, 0]
drag, startPoint x: 804, startPoint y: 273, endPoint x: 836, endPoint y: 273, distance: 32.5
click at [836, 273] on h4 "$914.59" at bounding box center [806, 270] width 63 height 9
copy h4 "$914.59"
select select "spot59"
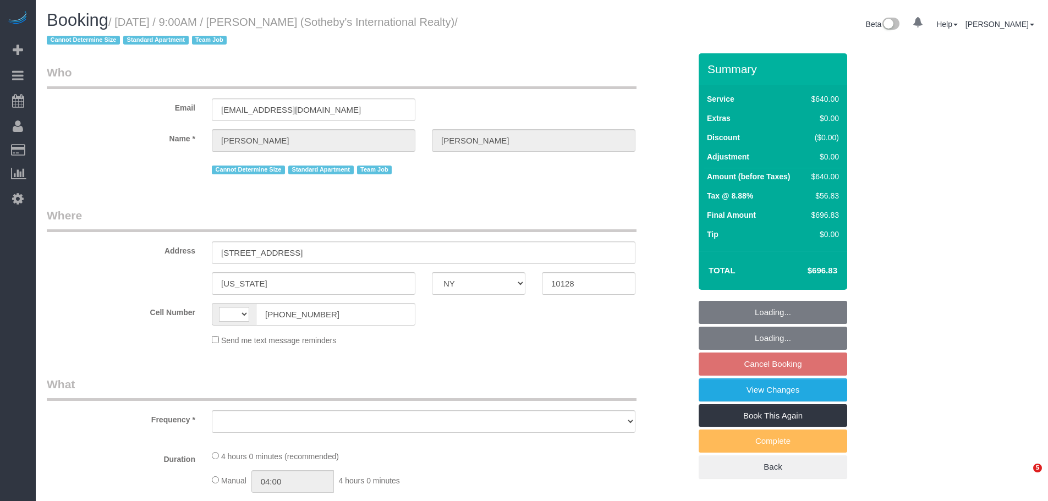
select select "NY"
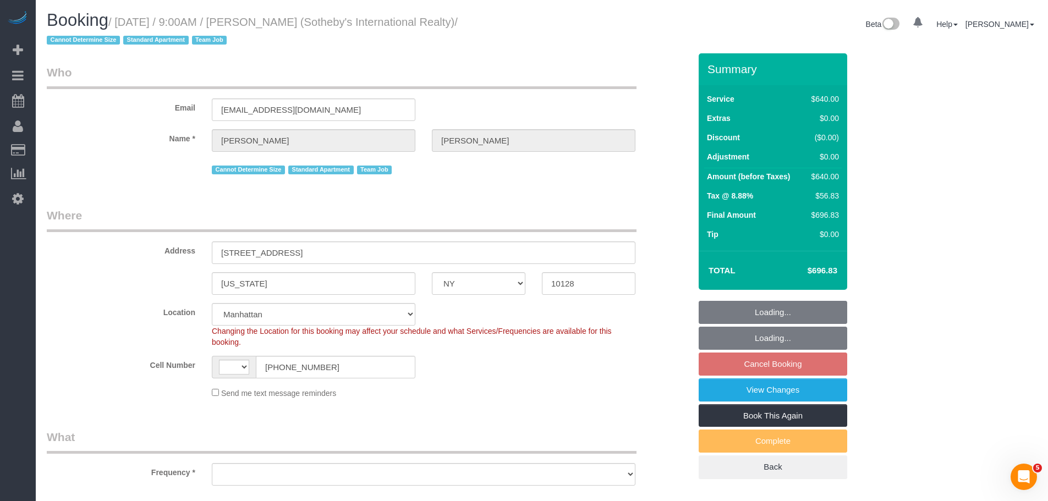
select select "string:[GEOGRAPHIC_DATA]"
select select "number:56"
select select "number:74"
select select "number:15"
select select "number:6"
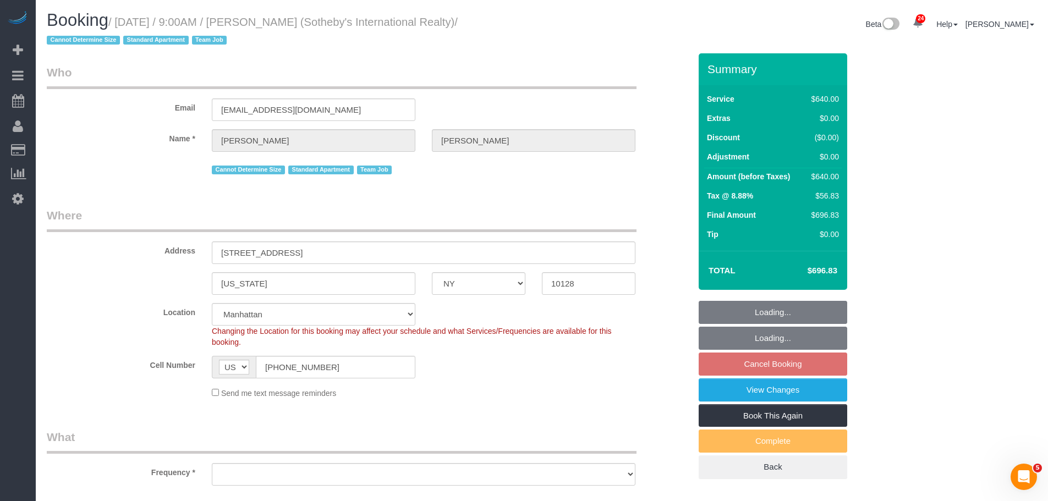
select select "string:stripe-pm_1LyzvD4VGloSiKo7z6mm3lkI"
select select "240"
select select "object:1492"
select select "spot2"
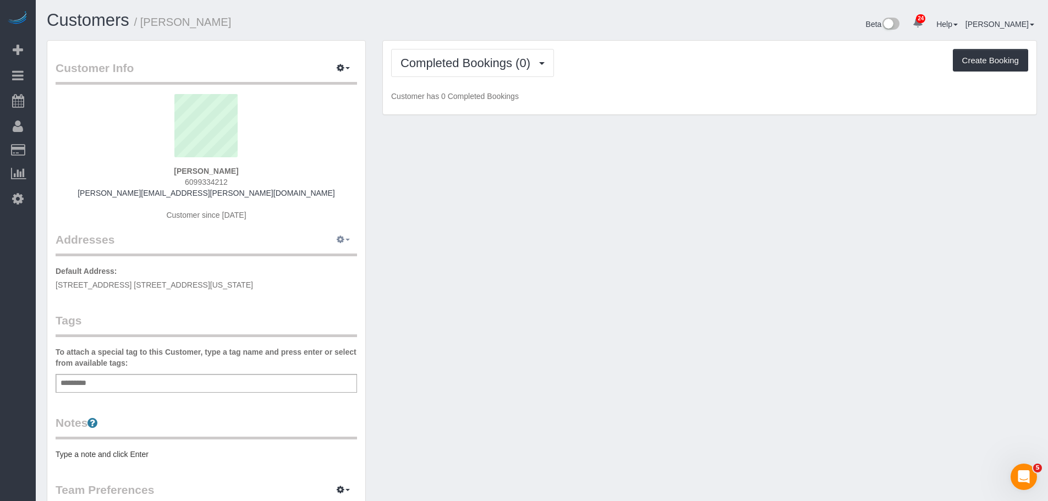
click at [347, 233] on button "button" at bounding box center [344, 240] width 28 height 17
click at [328, 254] on button "Manage Addresses" at bounding box center [311, 260] width 89 height 15
select select "NY"
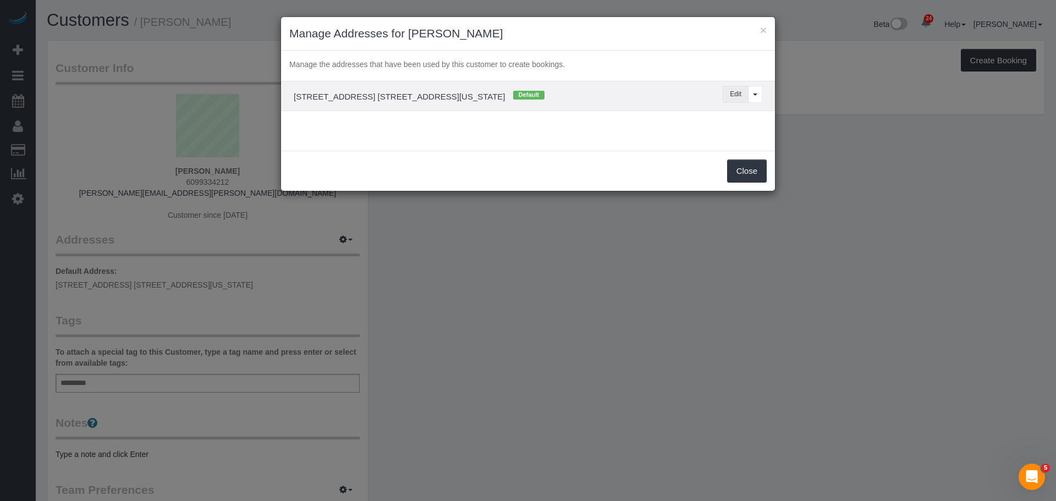
click at [738, 88] on button "Edit" at bounding box center [736, 94] width 26 height 17
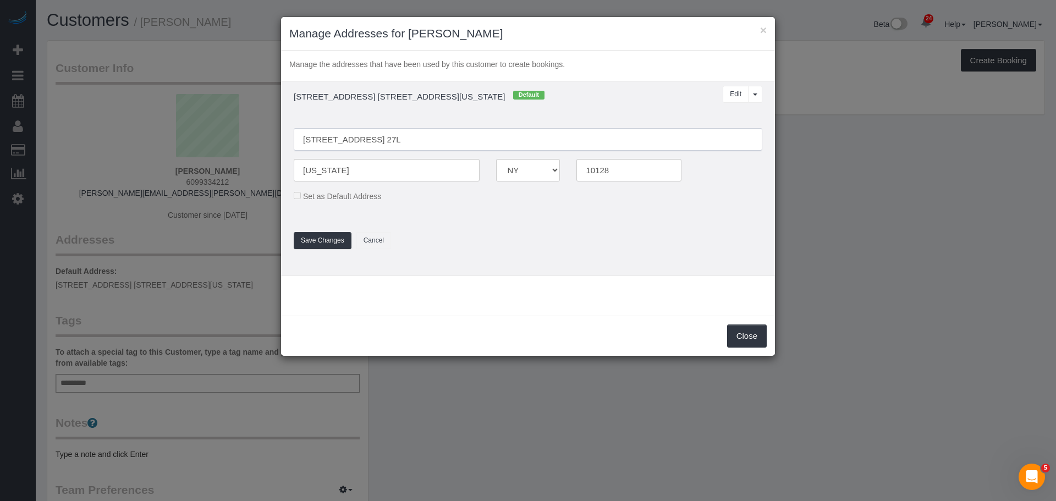
click at [323, 141] on input "[STREET_ADDRESS] 27L" at bounding box center [528, 139] width 469 height 23
type input "[STREET_ADDRESS] 27L"
click at [314, 245] on button "Save Changes" at bounding box center [323, 240] width 58 height 17
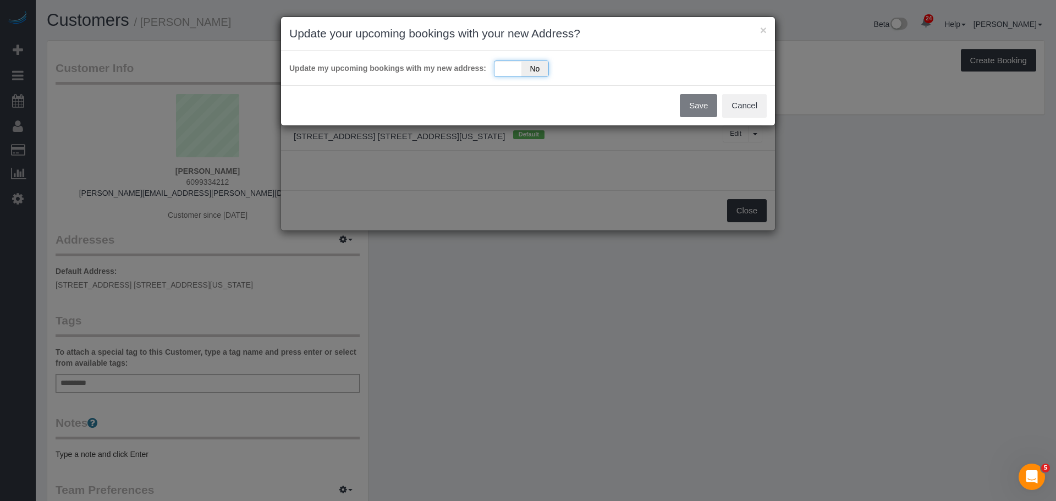
click at [495, 69] on div "Yes No" at bounding box center [521, 69] width 55 height 17
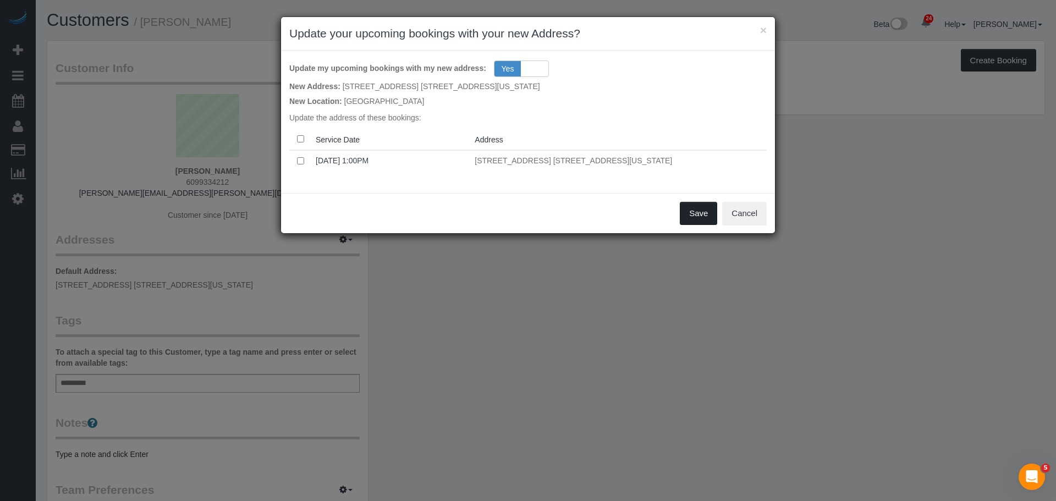
click at [694, 212] on button "Save" at bounding box center [698, 213] width 37 height 23
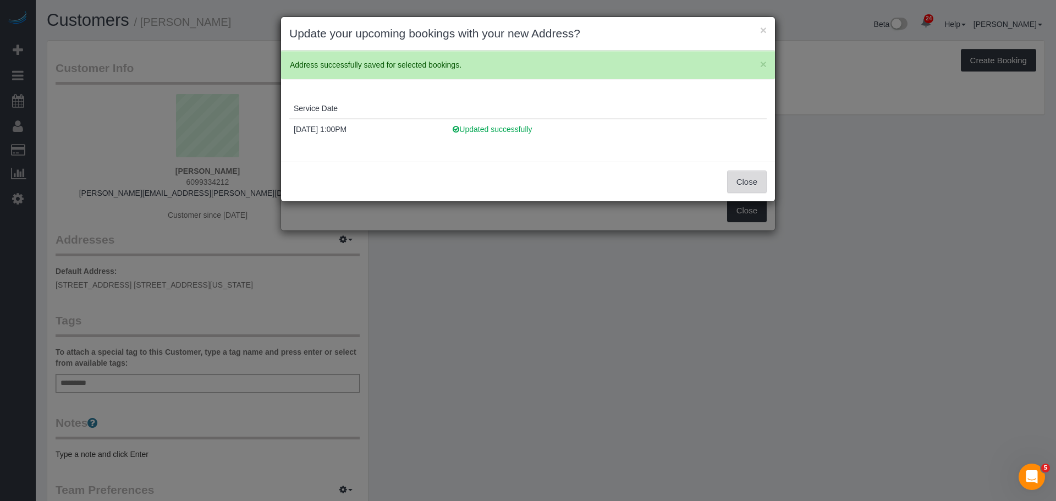
click at [740, 185] on button "Close" at bounding box center [747, 182] width 40 height 23
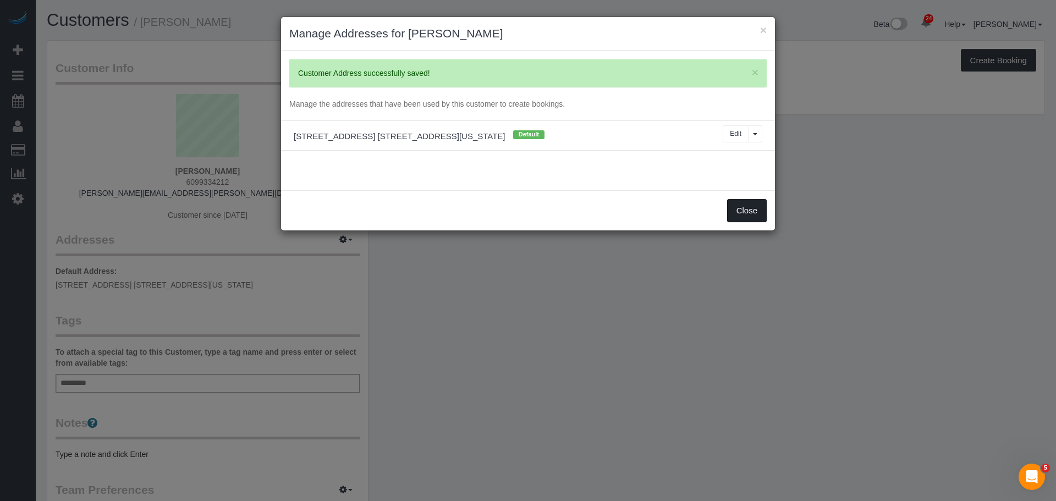
click at [743, 207] on button "Close" at bounding box center [747, 210] width 40 height 23
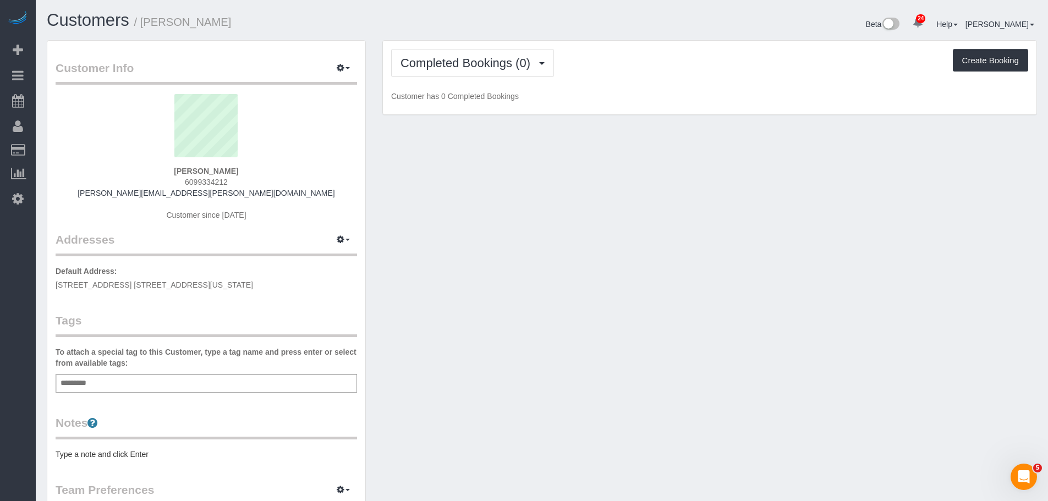
click at [185, 286] on span "205 East 95th Street, Apt. 27L, New York, NY 10128" at bounding box center [155, 285] width 198 height 9
copy div "205 East 95th Street, Apt. 27L, New York, NY 10128"
click at [552, 241] on div "Customer Info Edit Contact Info Send Message Email Preferences Special Sales Ta…" at bounding box center [542, 403] width 1007 height 726
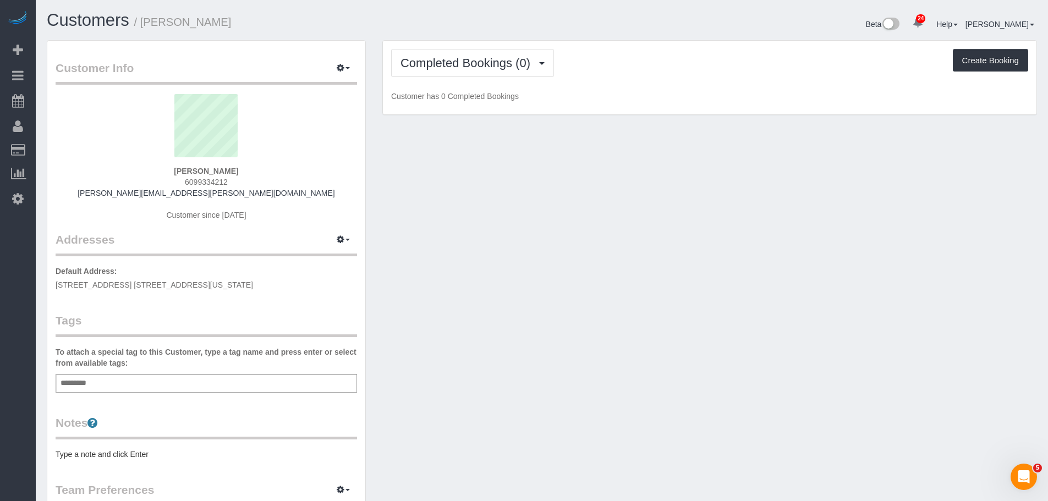
click at [144, 380] on div "Add a tag" at bounding box center [207, 383] width 302 height 19
type input "*"
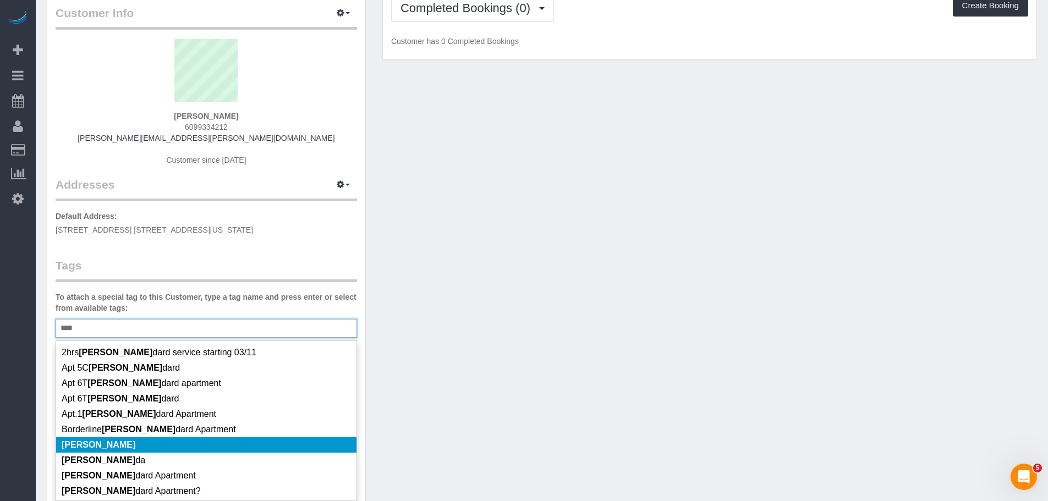
scroll to position [55, 0]
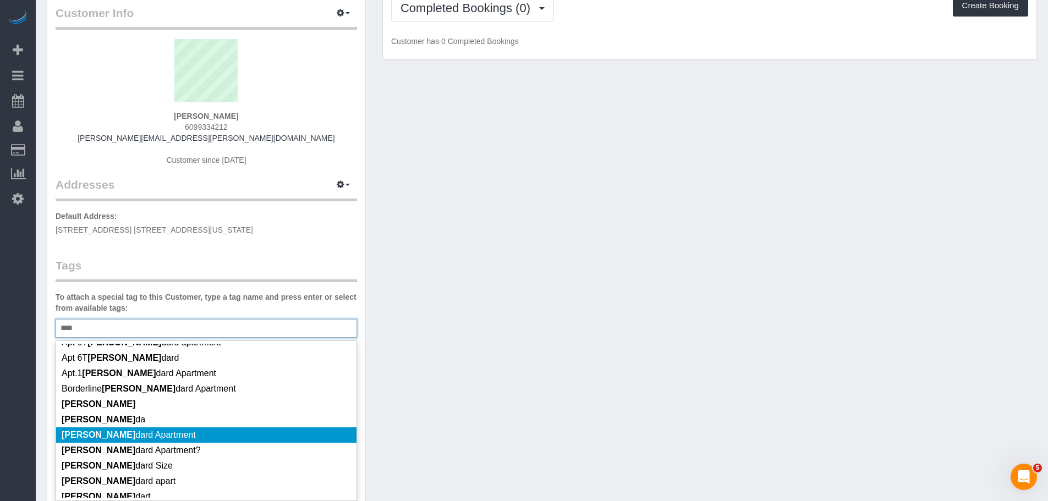
type input "****"
click at [183, 438] on li "Stan dard Apartment" at bounding box center [206, 435] width 300 height 15
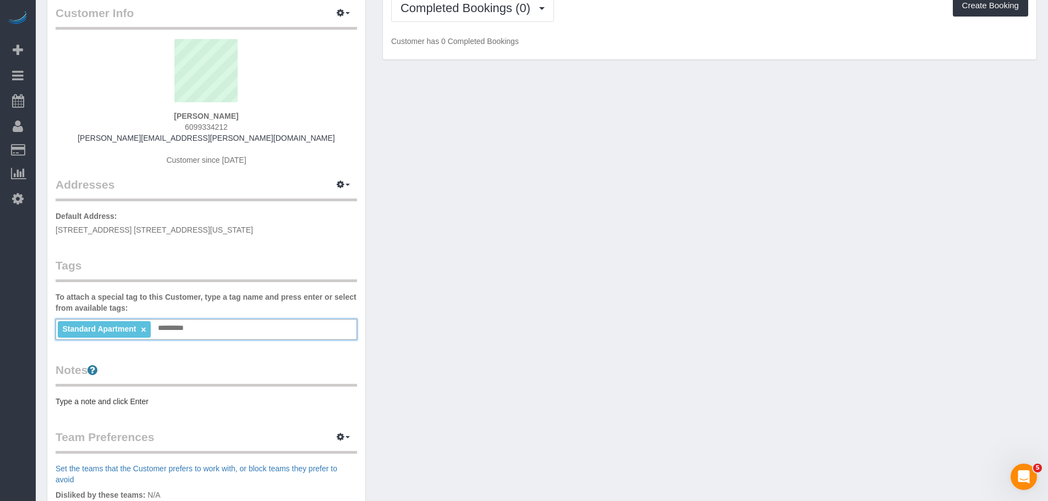
click at [134, 399] on pre "Type a note and click Enter" at bounding box center [207, 401] width 302 height 11
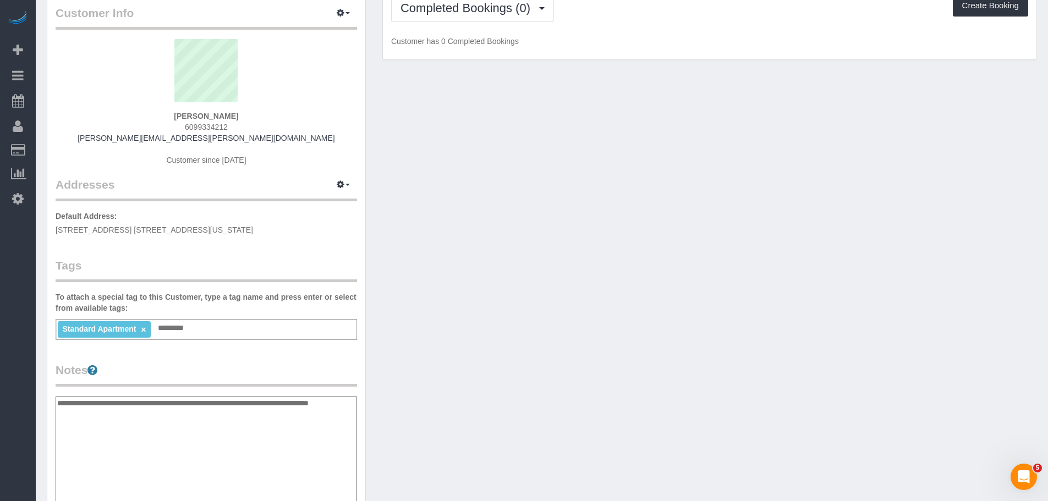
type textarea "**********"
click at [443, 390] on div "Customer Info Edit Contact Info Send Message Email Preferences Special Sales Ta…" at bounding box center [542, 402] width 1007 height 834
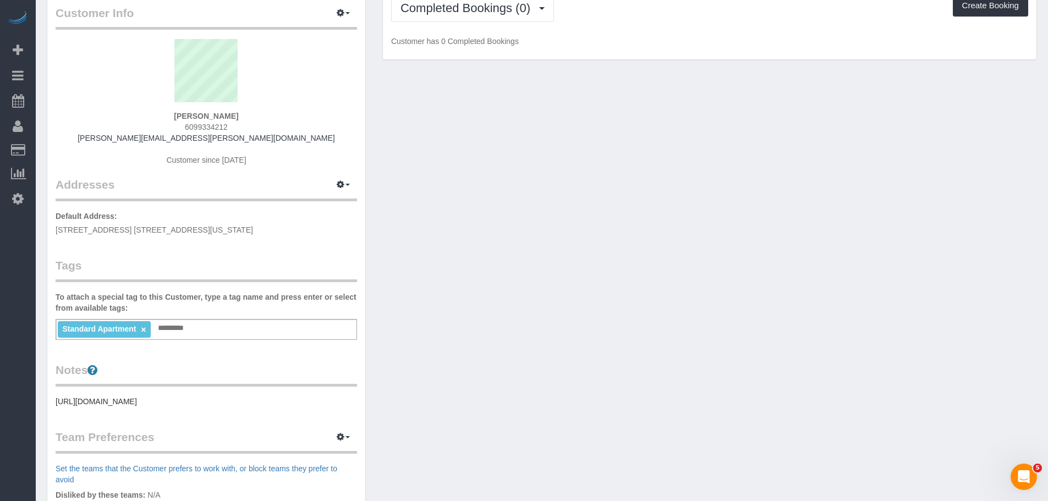
click at [206, 335] on div "Standard Apartment × Add a tag" at bounding box center [207, 329] width 302 height 21
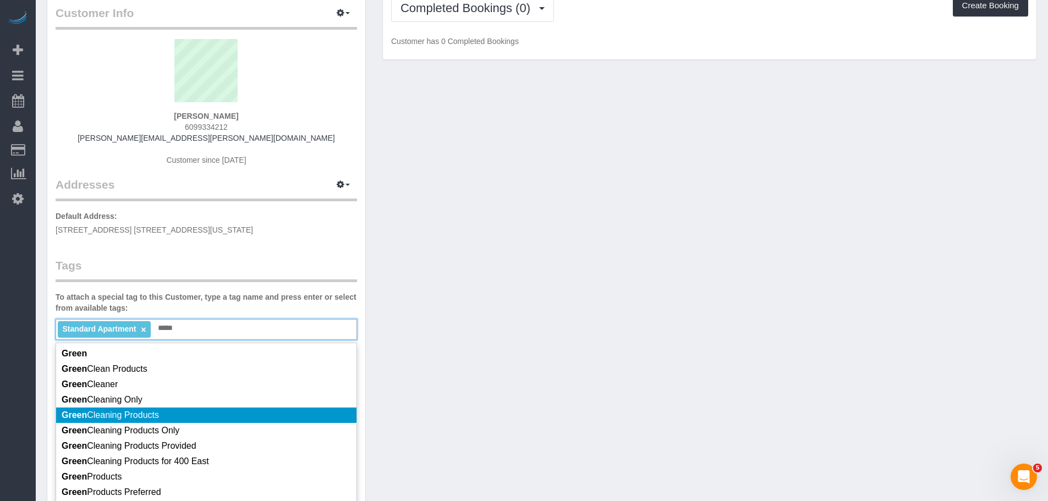
type input "*****"
click at [229, 412] on li "Green Cleaning Products" at bounding box center [206, 415] width 300 height 15
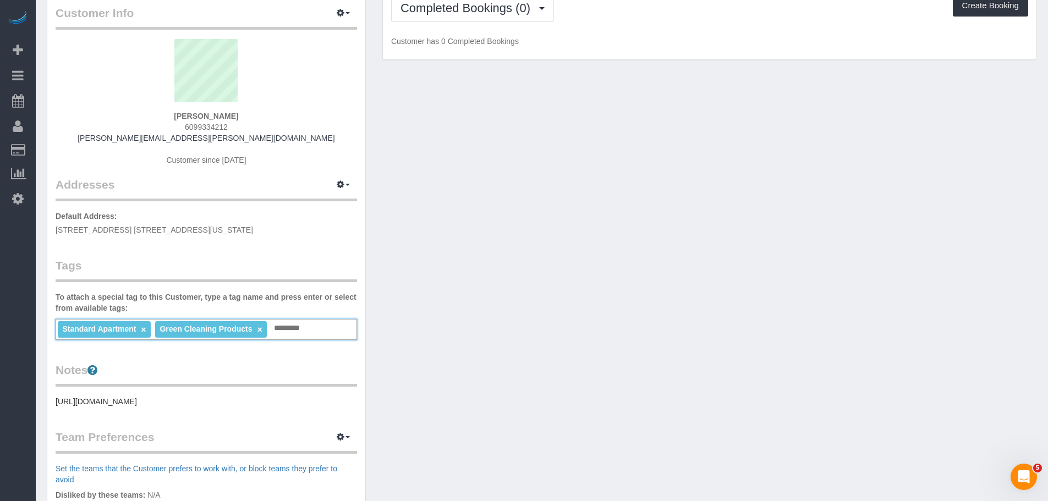
click at [308, 327] on input "text" at bounding box center [289, 328] width 37 height 14
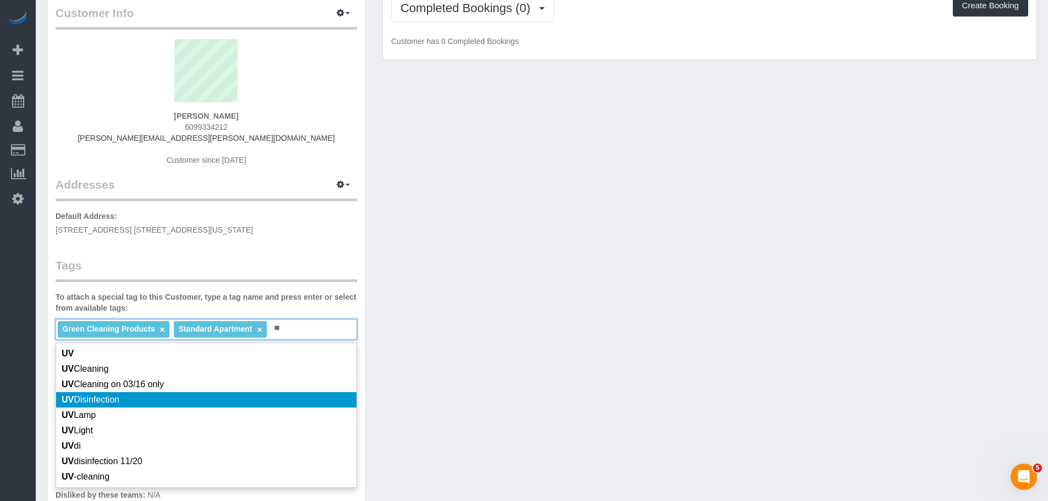
type input "**"
click at [279, 404] on li "UV Disinfection" at bounding box center [206, 399] width 300 height 15
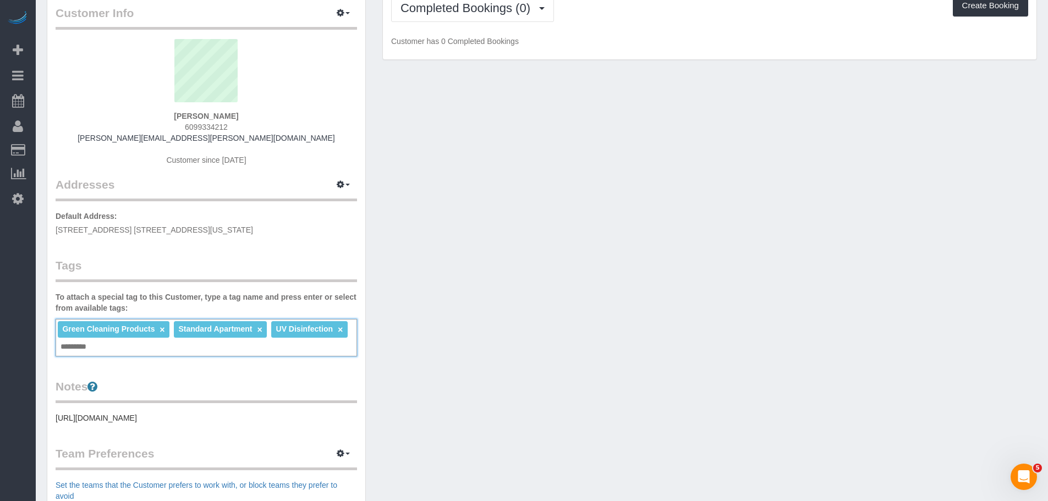
drag, startPoint x: 520, startPoint y: 303, endPoint x: 530, endPoint y: 304, distance: 9.4
click at [520, 303] on div "Customer Info Edit Contact Info Send Message Email Preferences Special Sales Ta…" at bounding box center [542, 357] width 1007 height 745
click at [529, 228] on div "Customer Info Edit Contact Info Send Message Email Preferences Special Sales Ta…" at bounding box center [542, 357] width 1007 height 745
click at [624, 230] on div "Customer Info Edit Contact Info Send Message Email Preferences Special Sales Ta…" at bounding box center [542, 357] width 1007 height 745
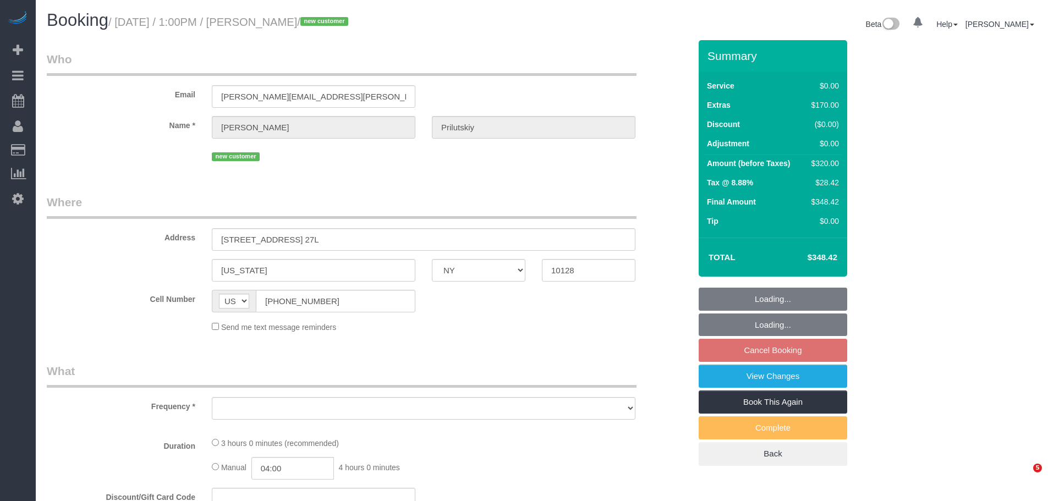
select select "NY"
select select "object:736"
select select "number:60"
select select "number:74"
select select "number:15"
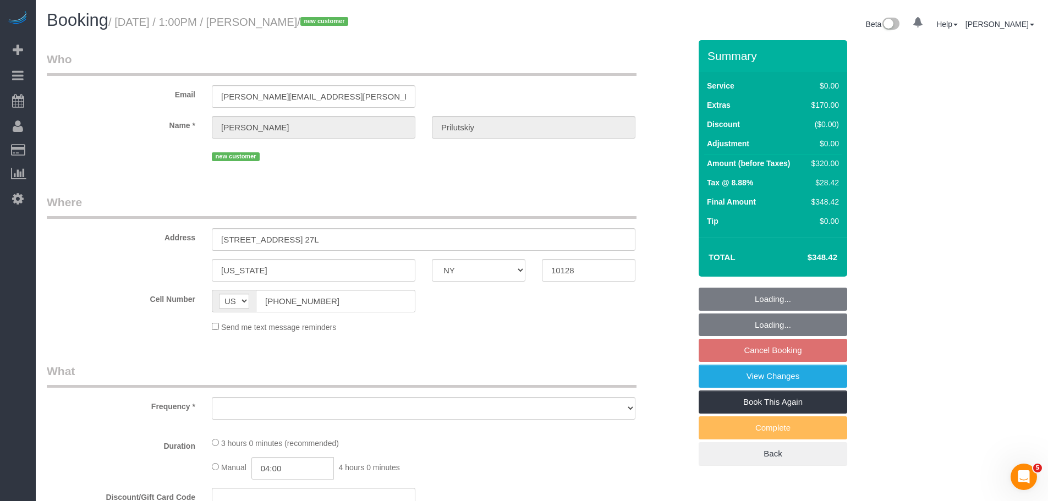
select select "number:6"
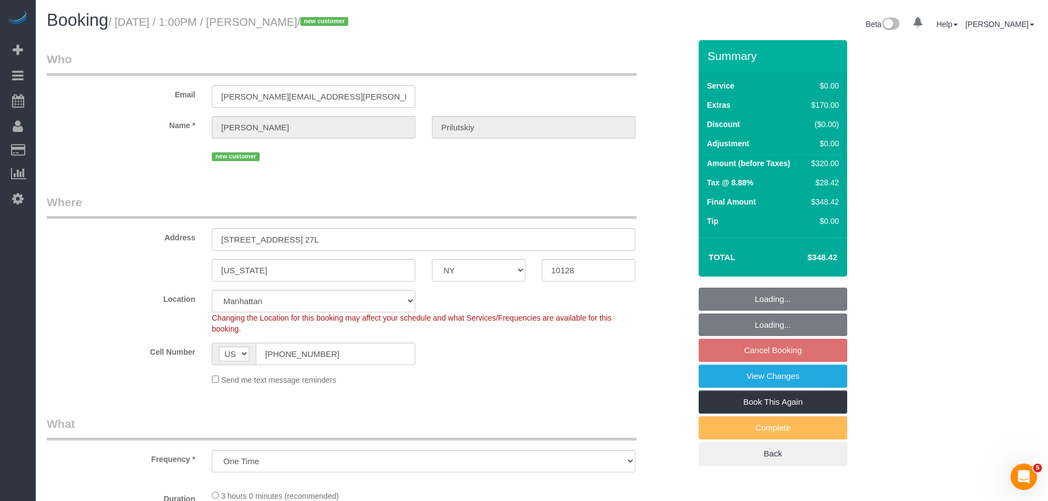
select select "string:stripe-pm_1SAHCP4VGloSiKo7mwKCMnL8"
select select "spot6"
click at [447, 210] on legend "Where" at bounding box center [342, 206] width 590 height 25
select select "object:1424"
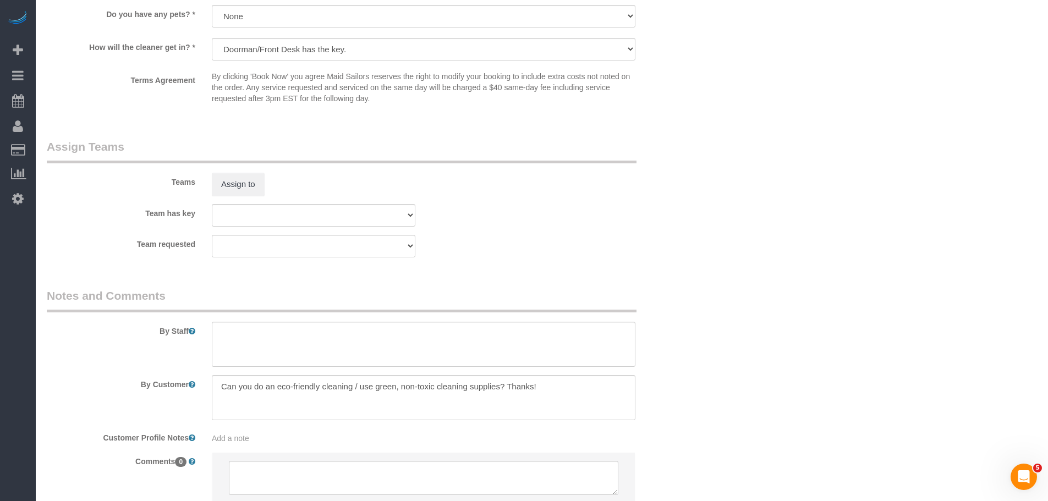
scroll to position [1402, 0]
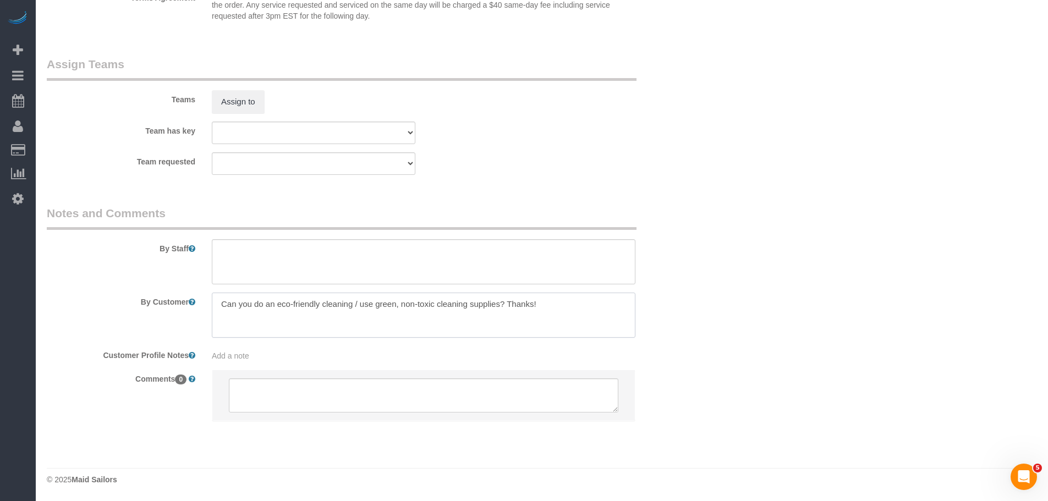
drag, startPoint x: 288, startPoint y: 316, endPoint x: 525, endPoint y: 308, distance: 237.3
click at [525, 308] on textarea at bounding box center [424, 315] width 424 height 45
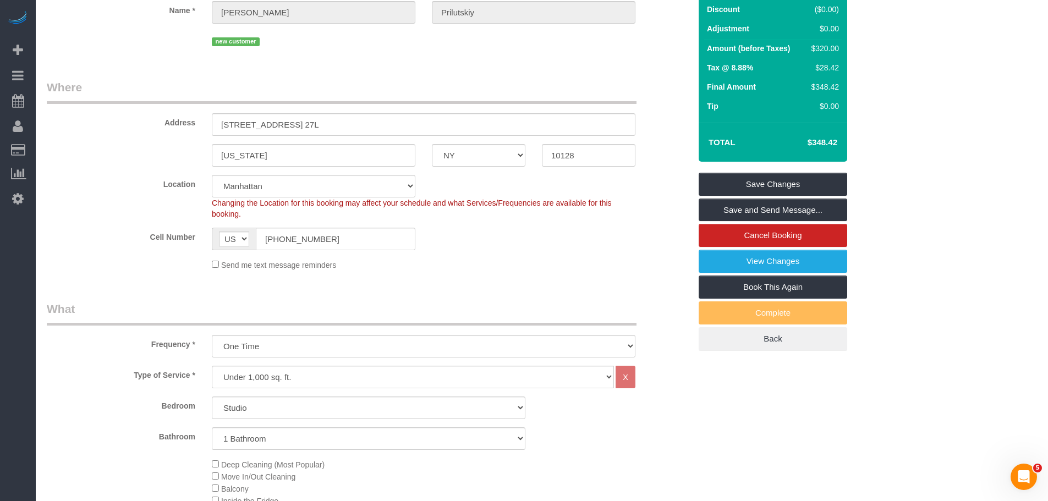
scroll to position [81, 0]
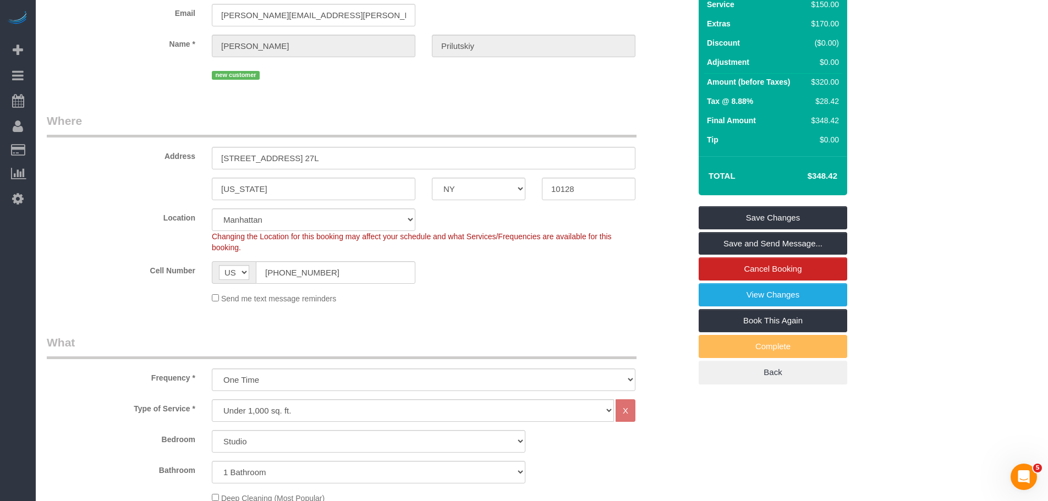
click at [489, 203] on fieldset "Where Address 205 EAST 95TH STREET, APT. 27L New York AK AL AR AZ CA CO CT DC D…" at bounding box center [369, 213] width 644 height 200
click at [476, 130] on legend "Where" at bounding box center [342, 125] width 590 height 25
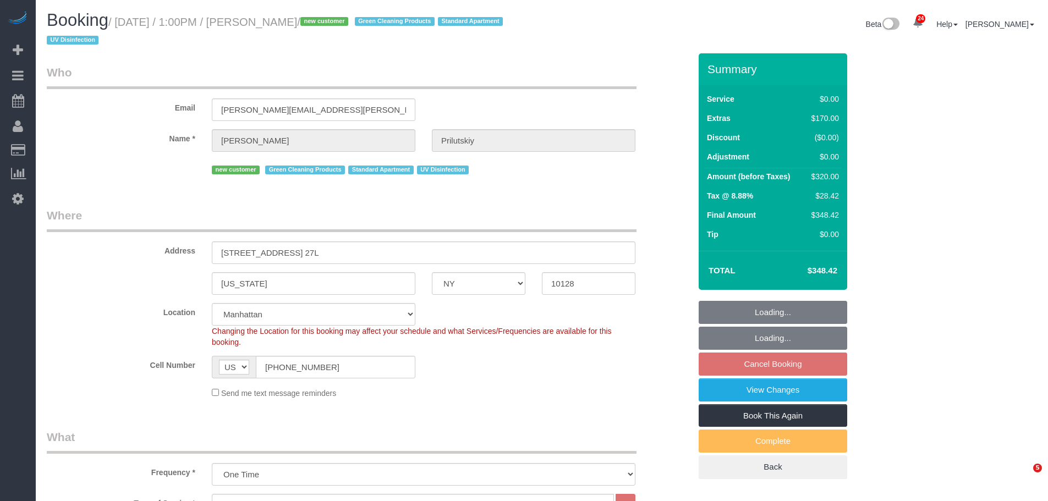
select select "NY"
select select "spot6"
select select "number:60"
select select "number:74"
select select "number:15"
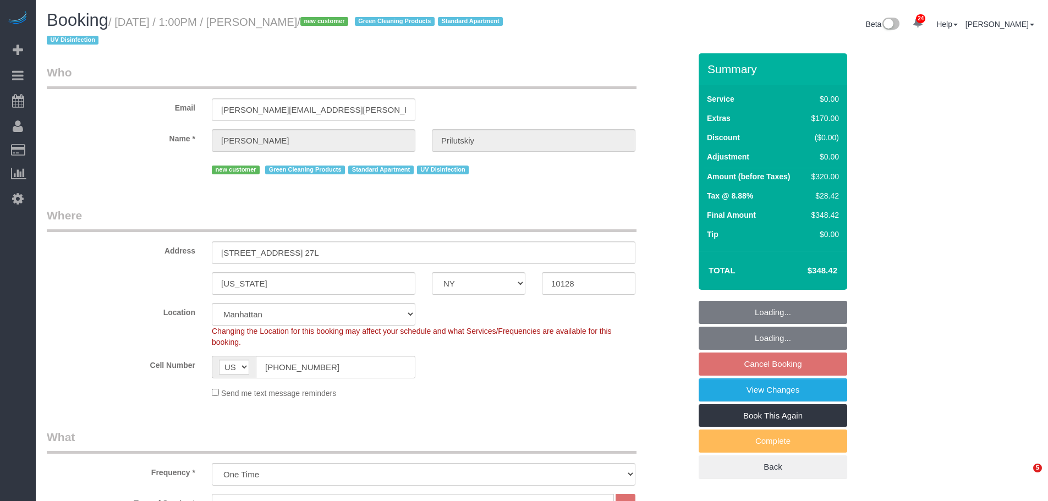
select select "number:6"
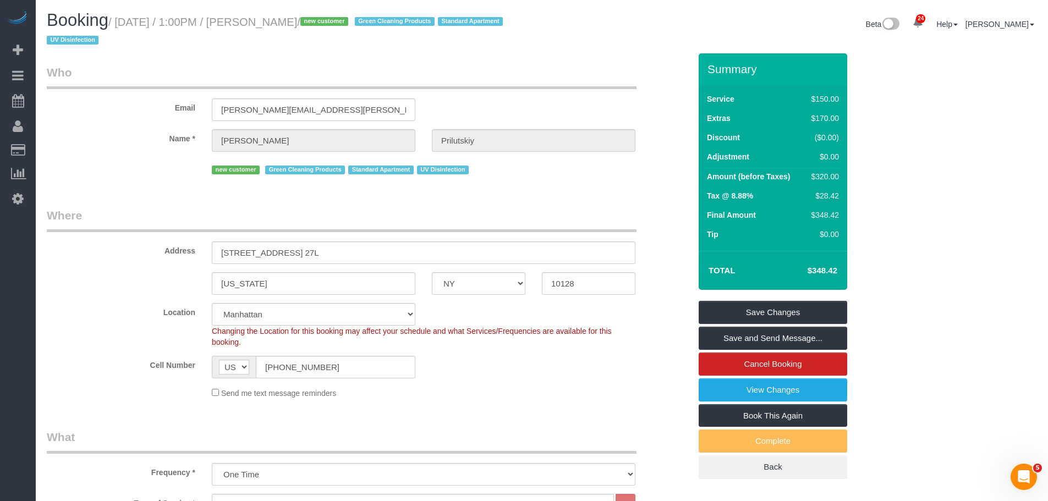
click at [588, 13] on div "Beta 24 Your Notifications You have 0 alerts × You have 1 to charge for [DATE] …" at bounding box center [793, 25] width 503 height 29
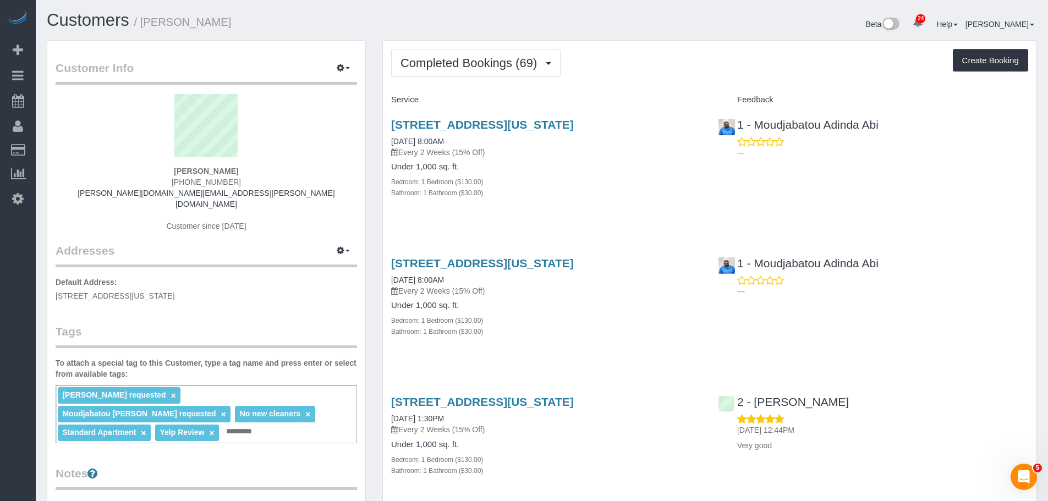
click at [604, 49] on div "Completed Bookings (69) Completed Bookings (69) Upcoming Bookings (6) Cancelled…" at bounding box center [709, 63] width 637 height 28
click at [703, 68] on div "Completed Bookings (69) Completed Bookings (69) Upcoming Bookings (6) Cancelled…" at bounding box center [709, 63] width 637 height 28
click at [666, 55] on div "Completed Bookings (69) Completed Bookings (69) Upcoming Bookings (6) Cancelled…" at bounding box center [709, 63] width 637 height 28
click at [601, 50] on div "Completed Bookings (69) Completed Bookings (69) Upcoming Bookings (6) Cancelled…" at bounding box center [709, 63] width 637 height 28
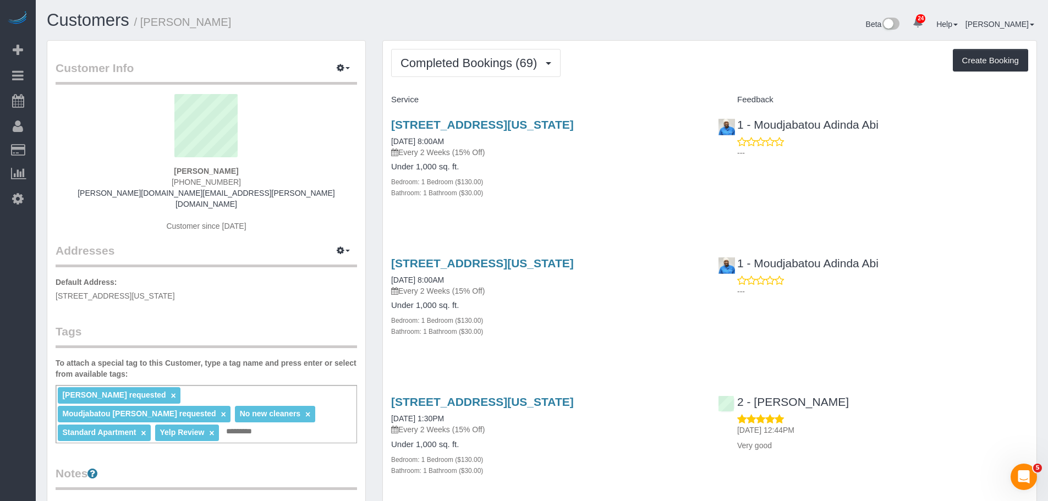
click at [606, 72] on div "Completed Bookings (69) Completed Bookings (69) Upcoming Bookings (6) Cancelled…" at bounding box center [709, 63] width 637 height 28
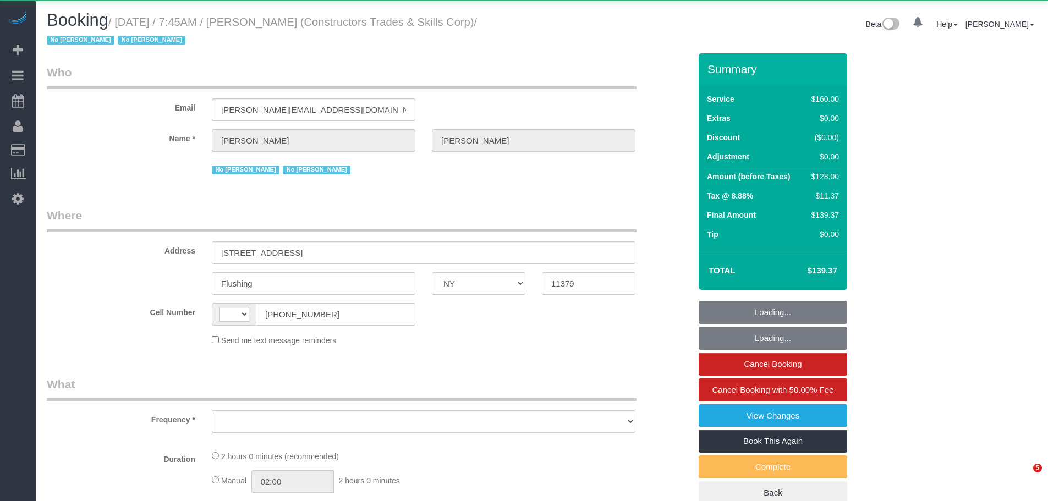
select select "NY"
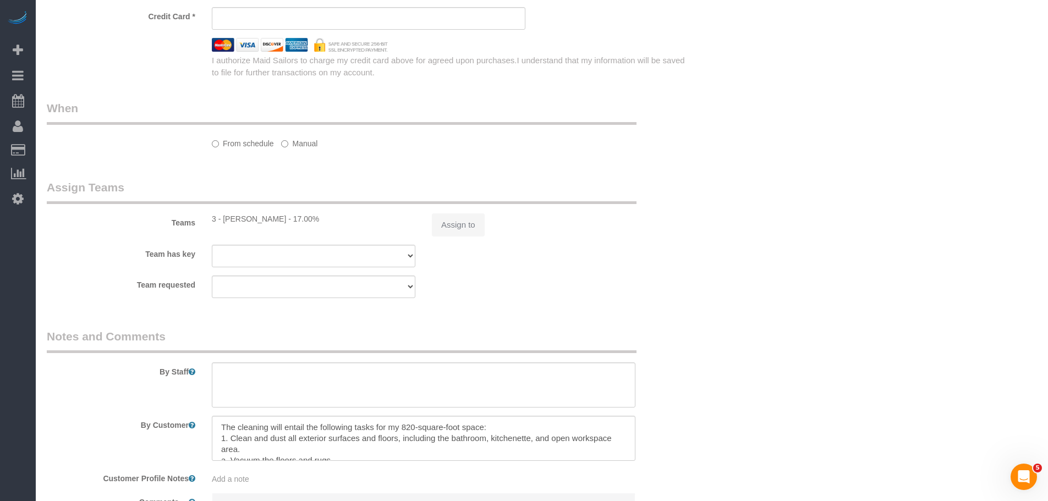
select select "string:US"
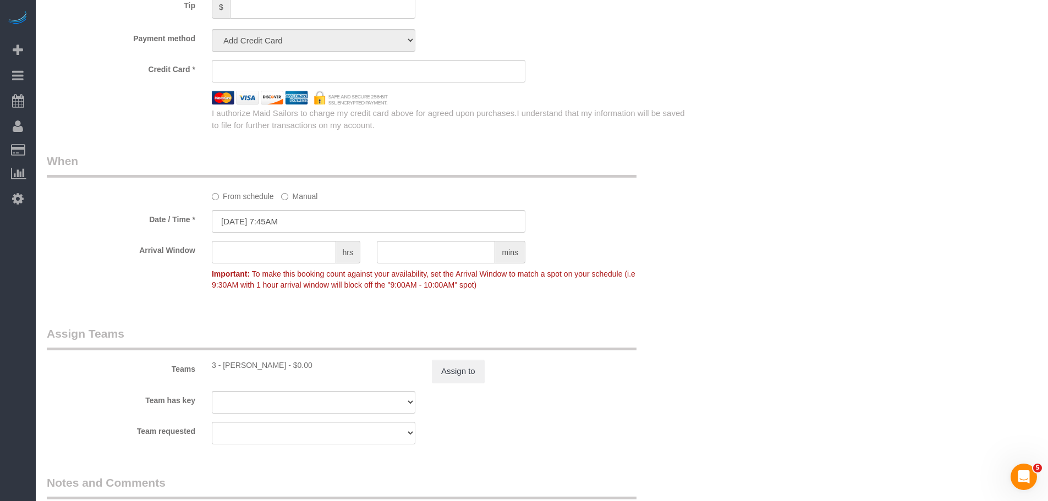
select select "object:1218"
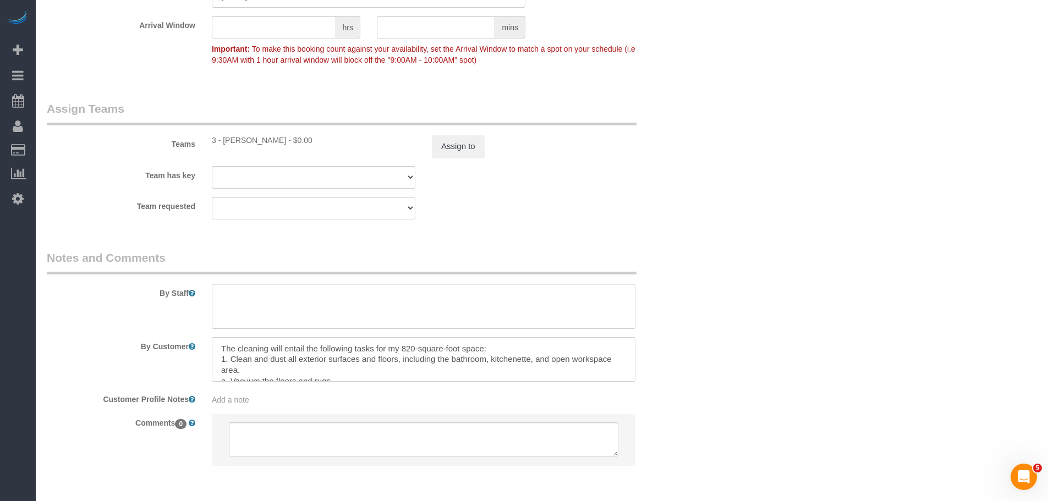
select select "string:stripe-pm_1Q5DQq4VGloSiKo7Az6kRgWV"
select select "number:89"
select select "number:90"
select select "number:15"
select select "number:5"
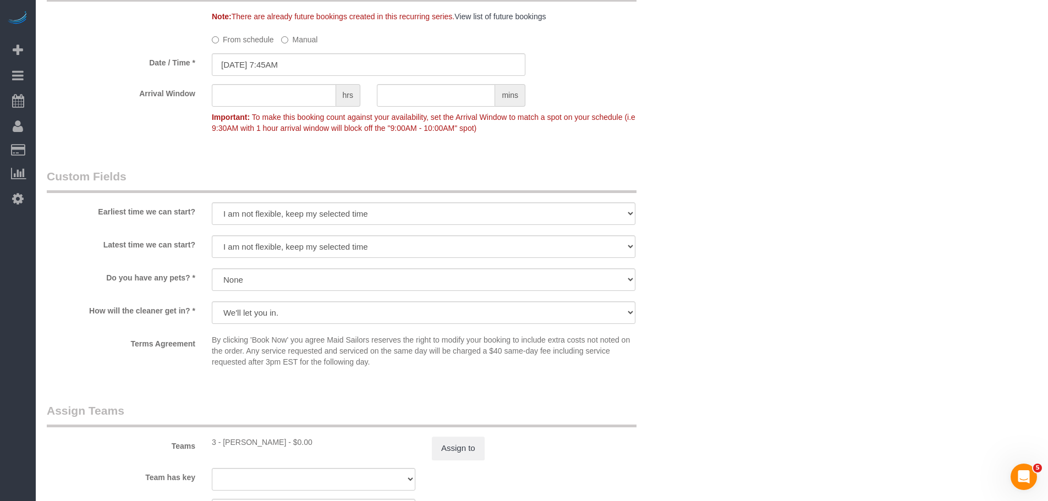
select select "object:1470"
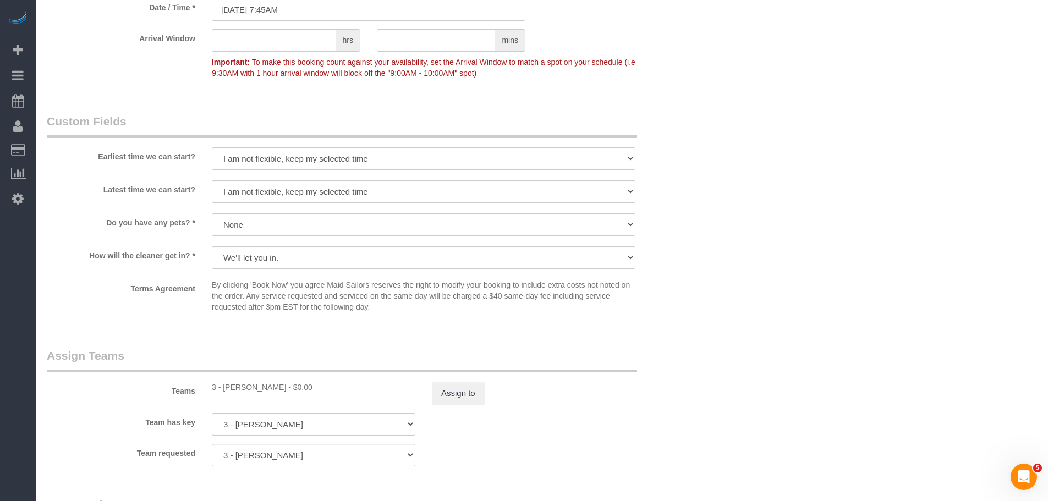
scroll to position [500, 0]
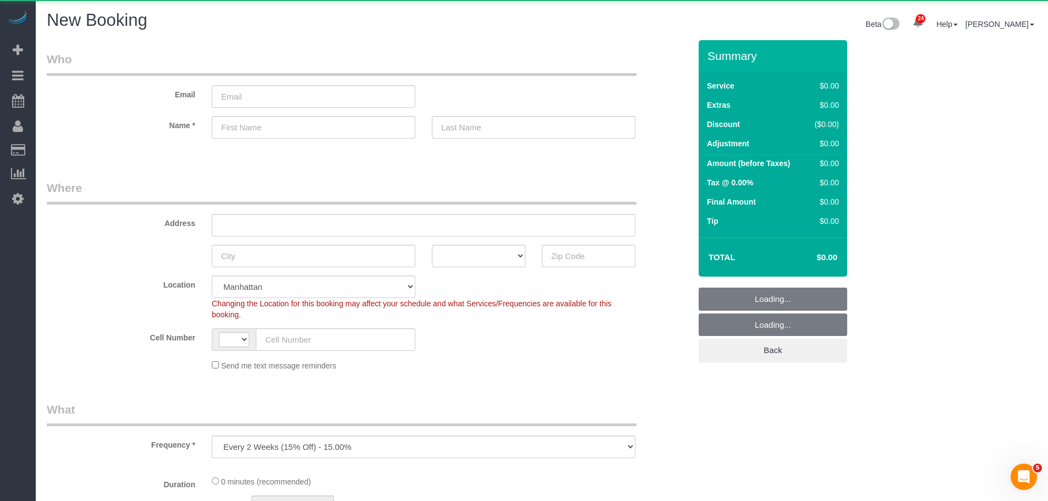
select select "string:[GEOGRAPHIC_DATA]"
select select "number:89"
select select "number:90"
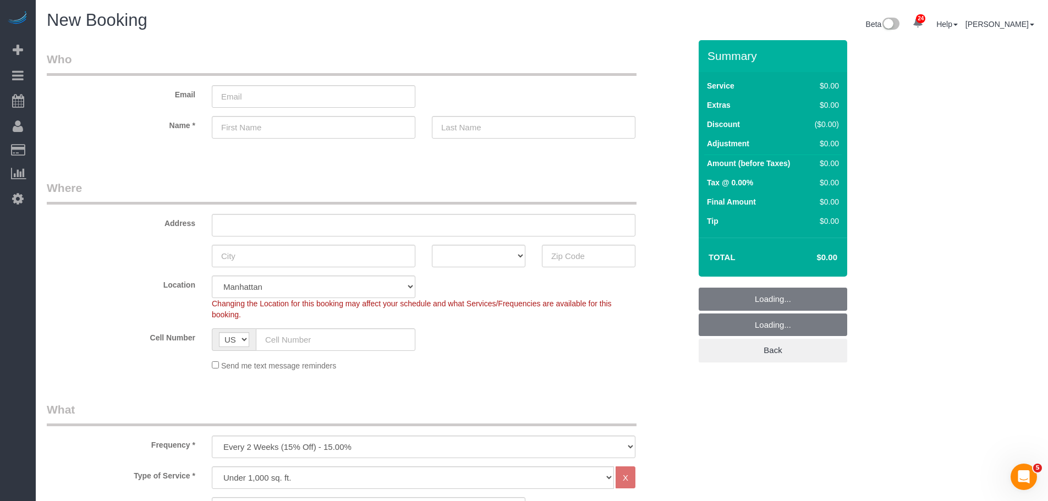
select select "object:2652"
click at [490, 90] on div "Email" at bounding box center [369, 79] width 660 height 57
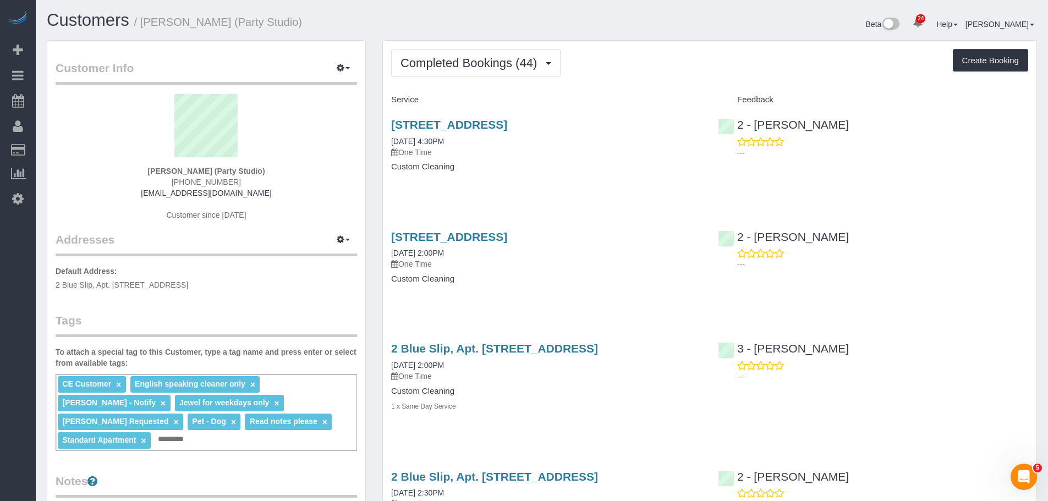
click at [646, 58] on div "Completed Bookings (44) Completed Bookings (44) Upcoming Bookings (0) Cancelled…" at bounding box center [709, 63] width 637 height 28
click at [502, 62] on span "Completed Bookings (44)" at bounding box center [472, 63] width 142 height 14
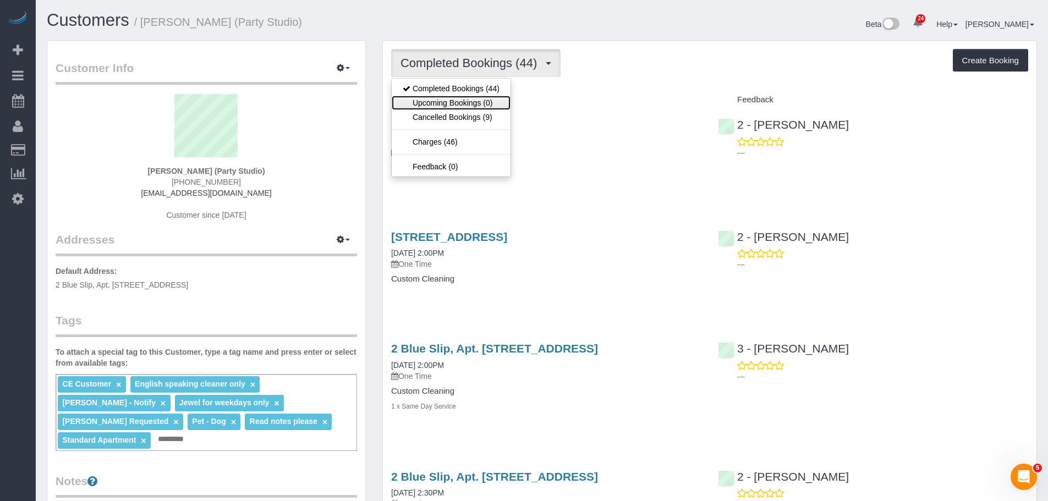
click at [500, 100] on link "Upcoming Bookings (0)" at bounding box center [451, 103] width 119 height 14
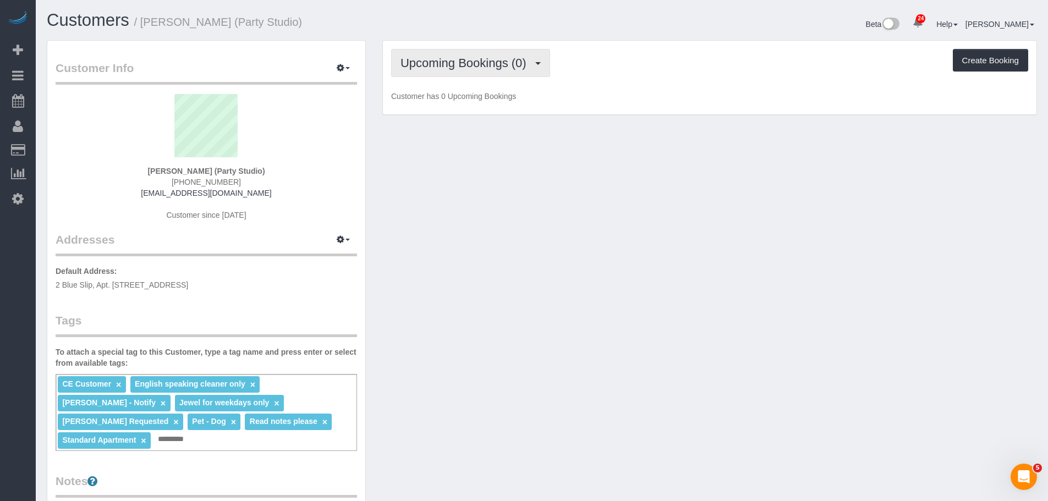
click at [487, 57] on span "Upcoming Bookings (0)" at bounding box center [466, 63] width 131 height 14
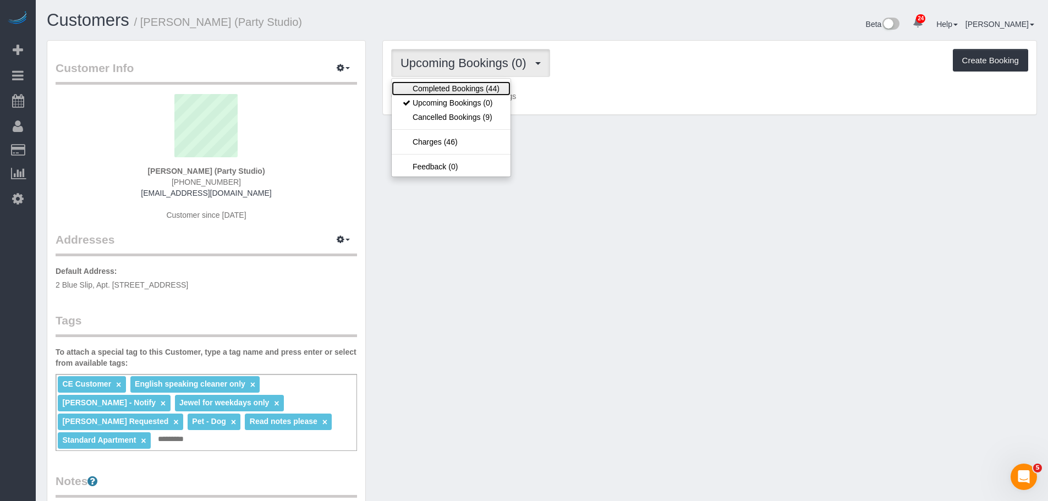
click at [486, 91] on link "Completed Bookings (44)" at bounding box center [451, 88] width 119 height 14
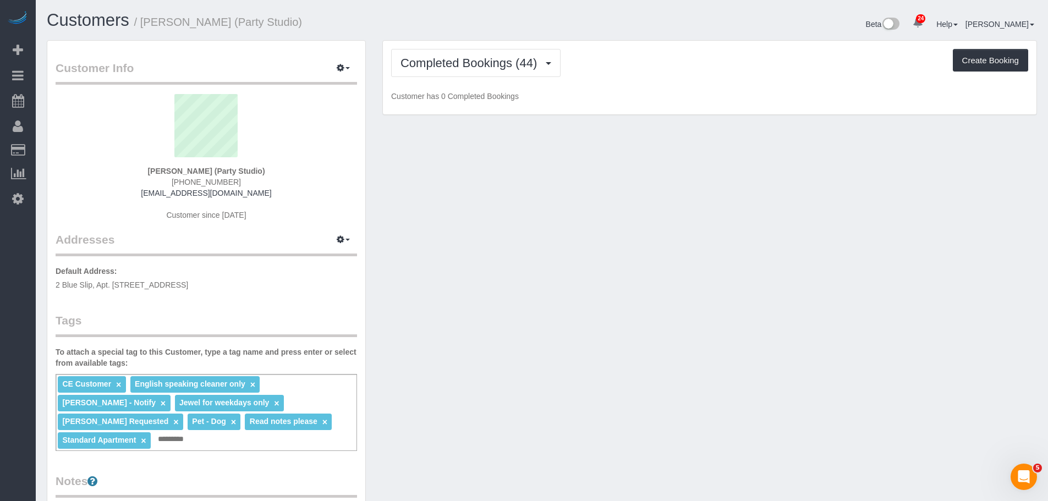
click at [699, 72] on div "Completed Bookings (44) Completed Bookings (44) Upcoming Bookings (0) Cancelled…" at bounding box center [709, 63] width 637 height 28
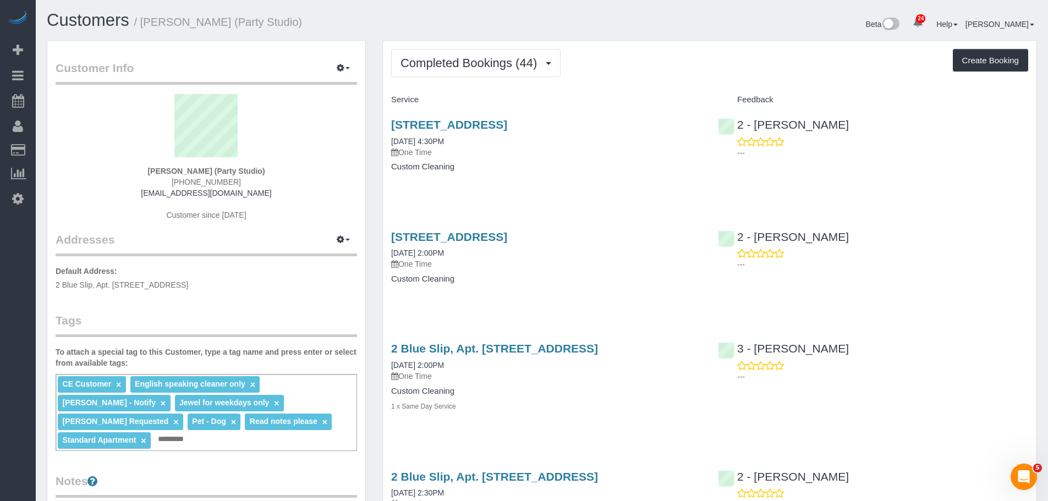
drag, startPoint x: 500, startPoint y: 64, endPoint x: 496, endPoint y: 101, distance: 36.5
click at [500, 64] on span "Completed Bookings (44)" at bounding box center [472, 63] width 142 height 14
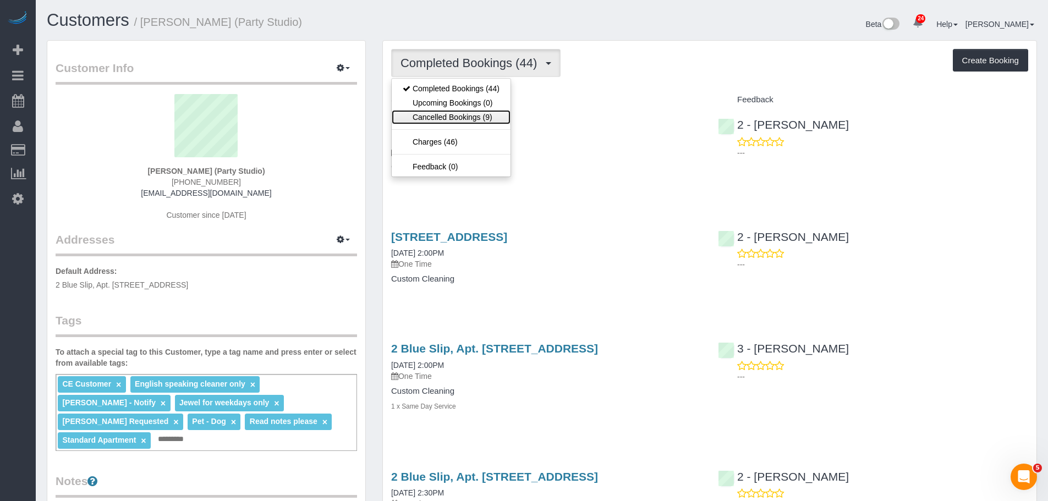
click at [486, 117] on link "Cancelled Bookings (9)" at bounding box center [451, 117] width 119 height 14
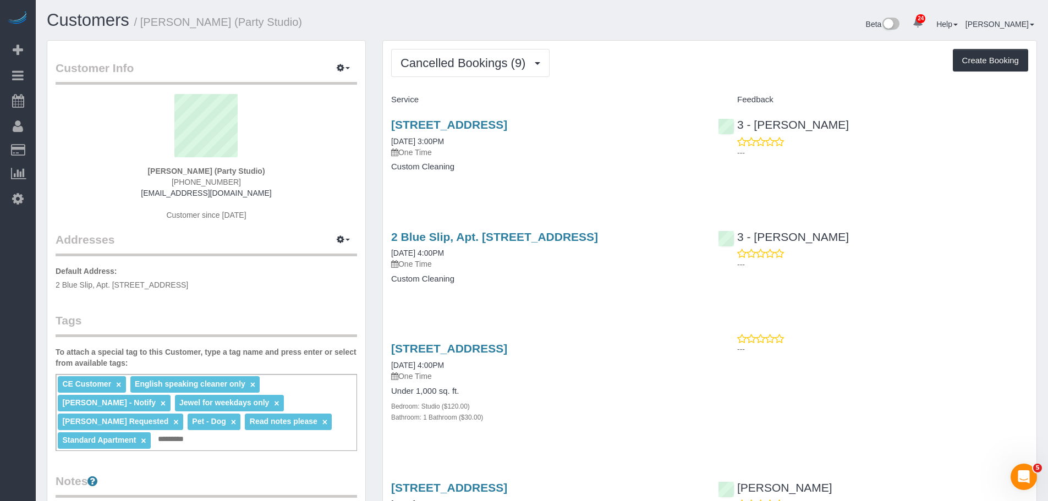
click at [671, 68] on div "Cancelled Bookings (9) Completed Bookings (44) Upcoming Bookings (0) Cancelled …" at bounding box center [709, 63] width 637 height 28
click at [515, 56] on button "Cancelled Bookings (9)" at bounding box center [470, 63] width 158 height 28
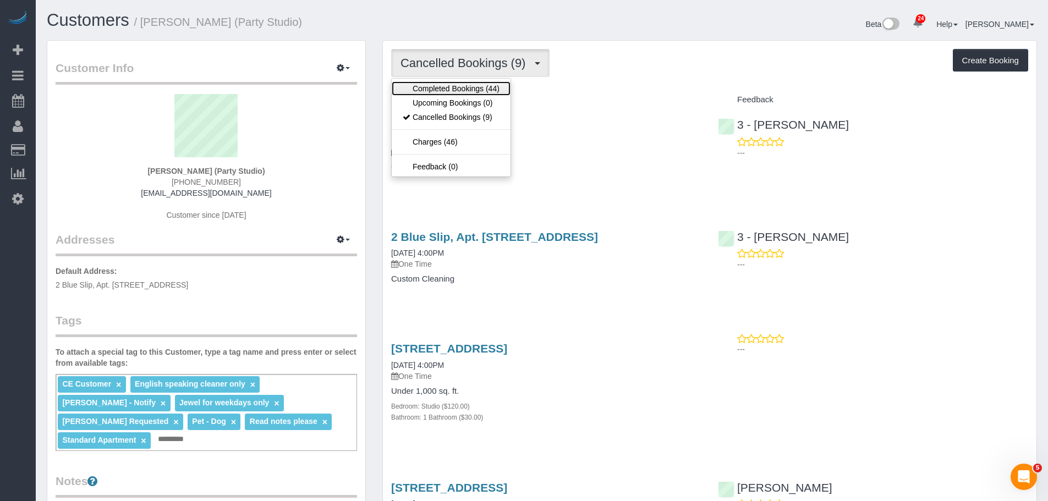
click at [446, 92] on link "Completed Bookings (44)" at bounding box center [451, 88] width 119 height 14
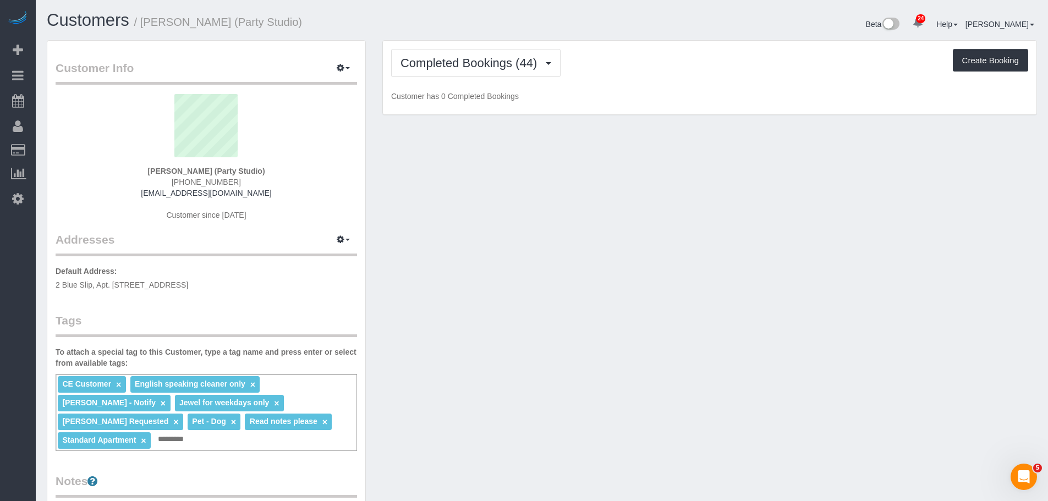
click at [655, 64] on div "Completed Bookings (44) Completed Bookings (44) Upcoming Bookings (0) Cancelled…" at bounding box center [709, 63] width 637 height 28
click at [635, 72] on div "Completed Bookings (44) Completed Bookings (44) Upcoming Bookings (0) Cancelled…" at bounding box center [709, 63] width 637 height 28
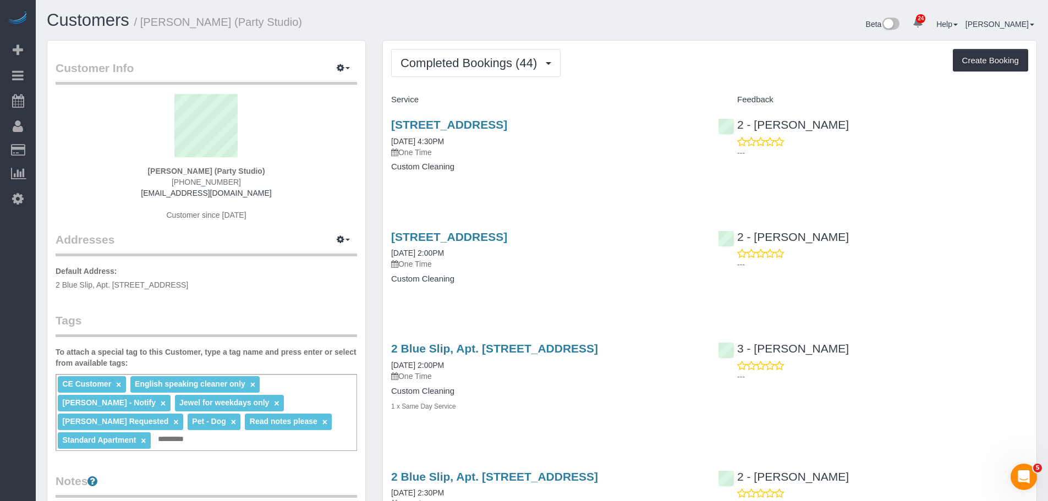
click at [715, 55] on div "Completed Bookings (44) Completed Bookings (44) Upcoming Bookings (0) Cancelled…" at bounding box center [709, 63] width 637 height 28
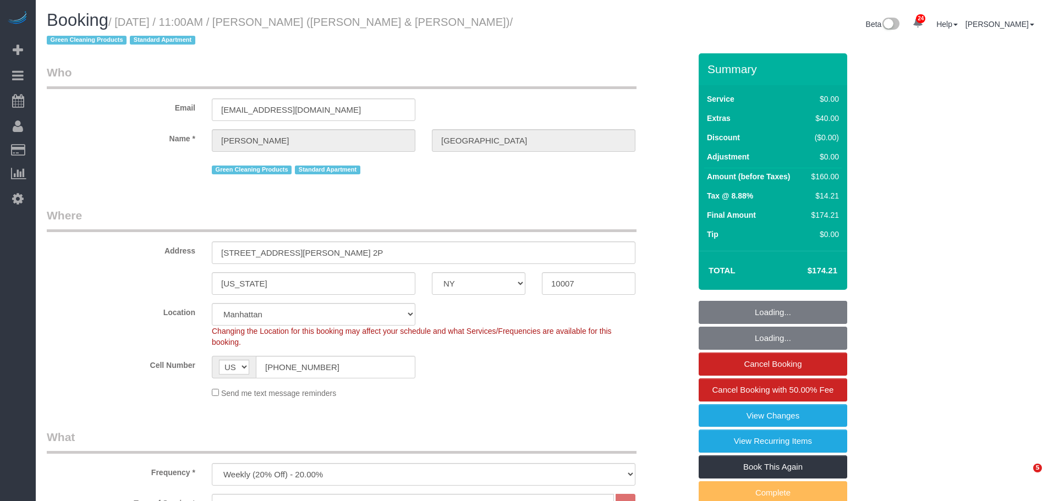
select select "NY"
select select "1"
select select "number:89"
select select "number:90"
select select "number:15"
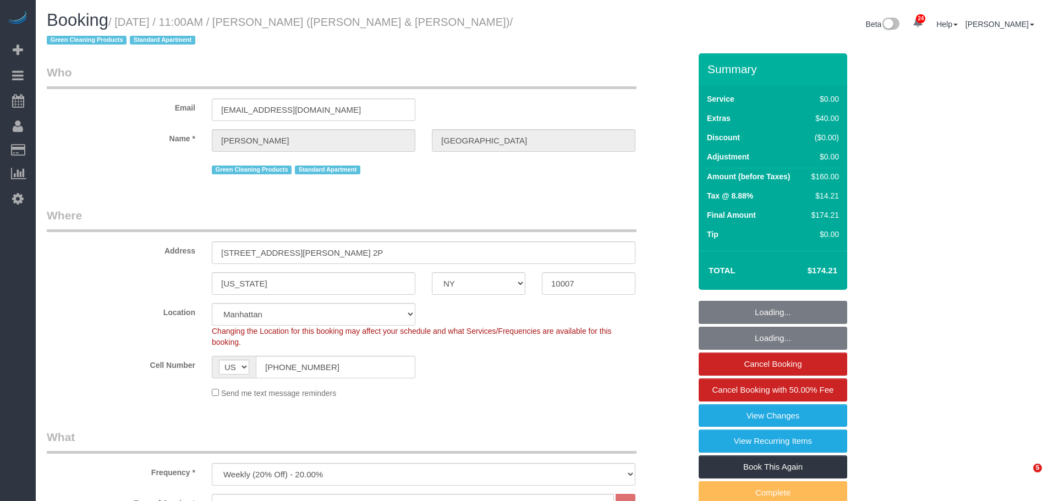
select select "number:6"
select select "spot1"
select select "object:4207"
select select "1"
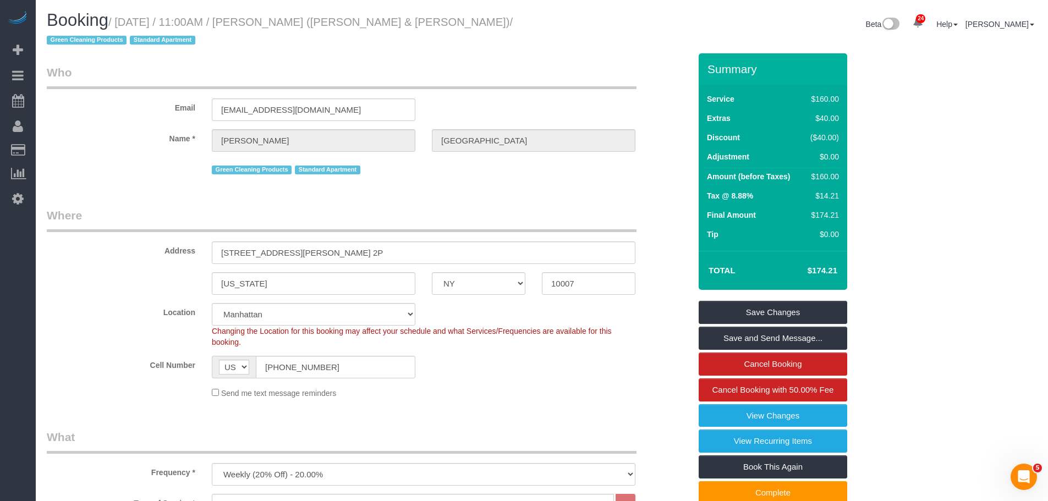
click at [477, 82] on legend "Who" at bounding box center [342, 76] width 590 height 25
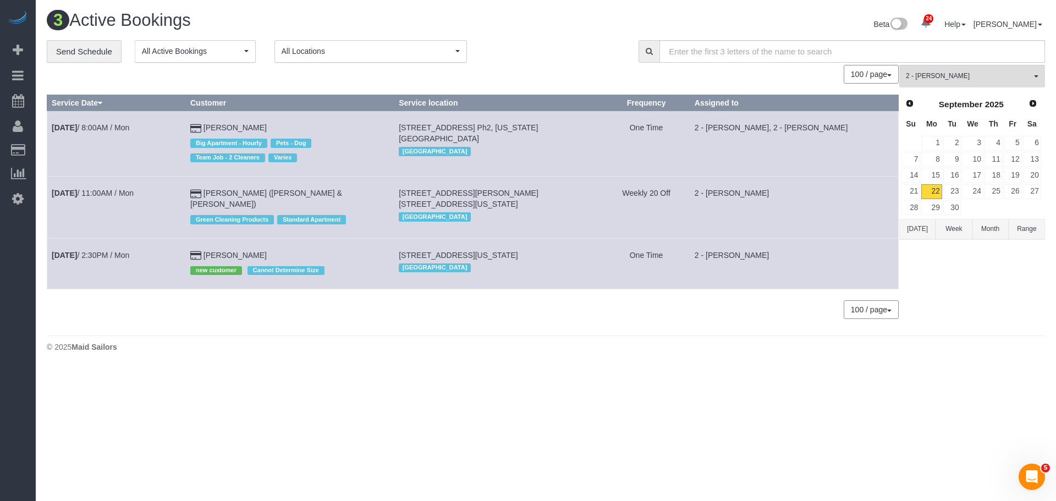
drag, startPoint x: 49, startPoint y: 191, endPoint x: 331, endPoint y: 193, distance: 282.3
click at [331, 193] on tr "[DATE] 11:00AM / Mon [PERSON_NAME] ([PERSON_NAME] & [PERSON_NAME]) Green Cleani…" at bounding box center [473, 208] width 852 height 62
copy tr "[DATE] 11:00AM / Mon [PERSON_NAME] ([PERSON_NAME] & [PERSON_NAME])"
drag, startPoint x: 113, startPoint y: 125, endPoint x: 276, endPoint y: 121, distance: 162.9
click at [276, 121] on tr "[DATE] 8:00AM / Mon [PERSON_NAME] Big Apartment - Hourly Pets - Dog Team Job - …" at bounding box center [473, 143] width 852 height 65
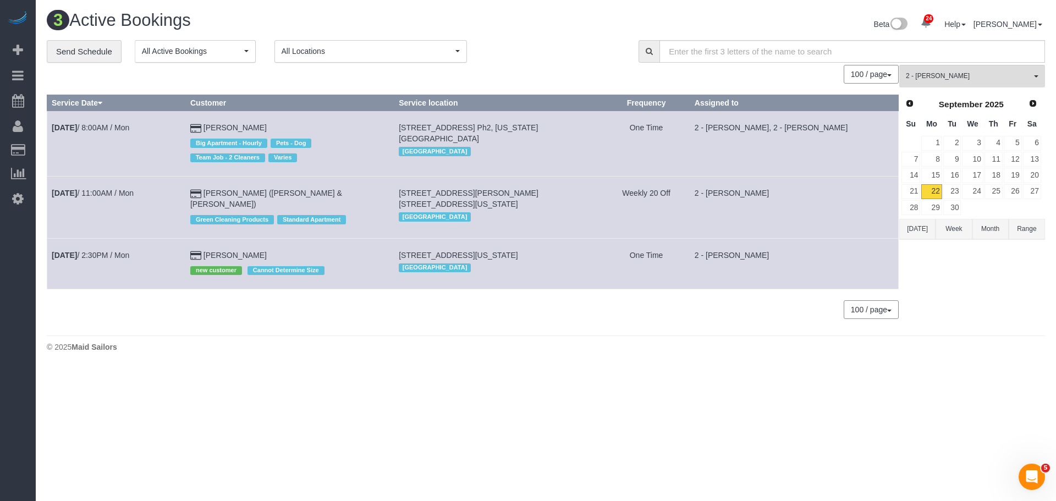
copy tr "[DATE] 8:00AM / Mon [PERSON_NAME]"
click at [976, 191] on link "24" at bounding box center [972, 191] width 21 height 15
click at [940, 76] on span "2 - [PERSON_NAME]" at bounding box center [968, 76] width 125 height 9
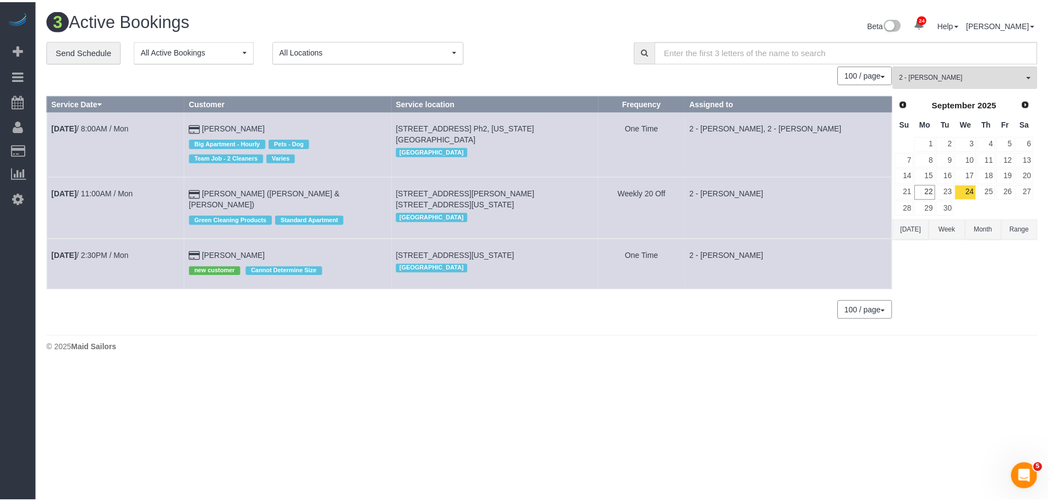
scroll to position [711, 0]
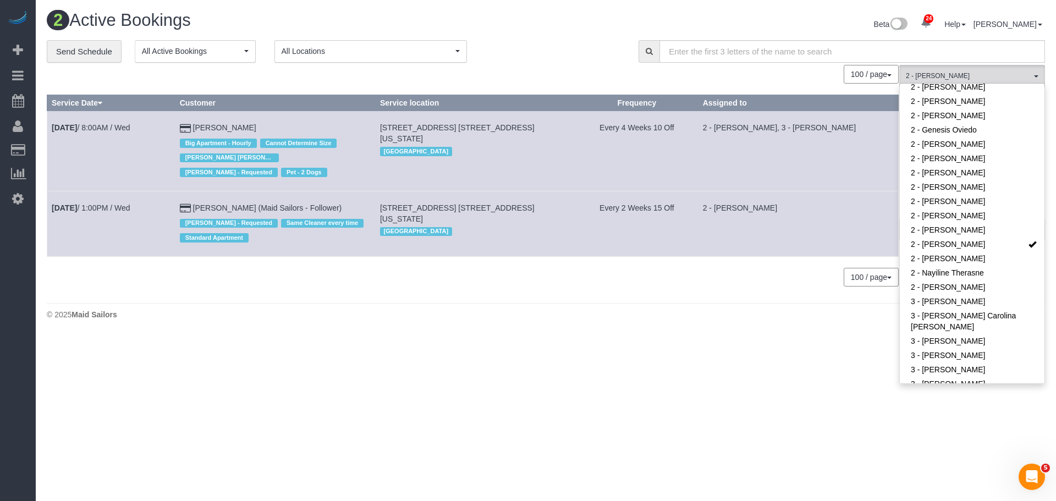
click at [703, 282] on div "100 / page 10 / page 20 / page 30 / page 40 / page 50 / page 100 / page" at bounding box center [473, 277] width 852 height 19
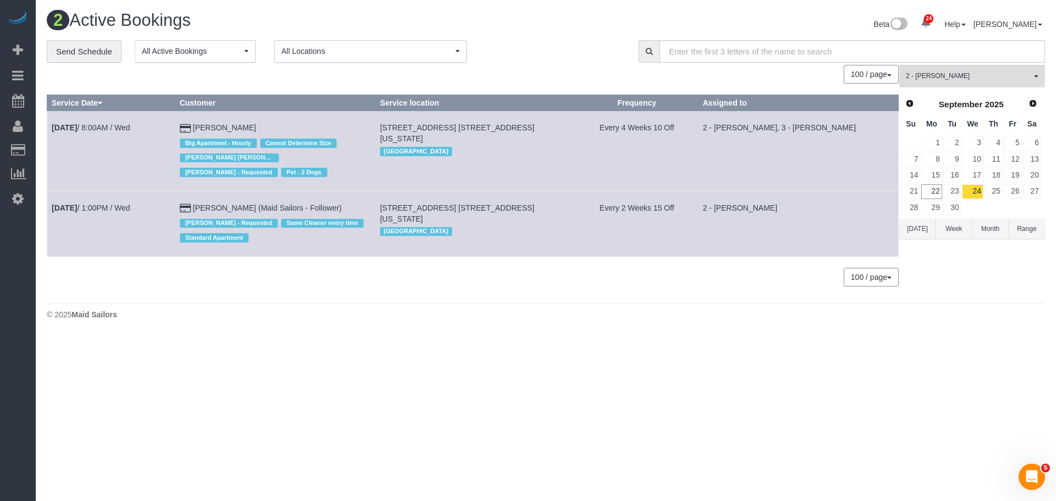
click at [452, 351] on body "24 Beta Your Notifications You have 0 alerts × You have 1 to charge for [DATE] …" at bounding box center [528, 250] width 1056 height 501
click at [352, 304] on footer "© 2025 Maid Sailors" at bounding box center [546, 314] width 999 height 22
click at [189, 276] on div "100 / page 10 / page 20 / page 30 / page 40 / page 50 / page 100 / page" at bounding box center [473, 277] width 852 height 19
drag, startPoint x: 205, startPoint y: 206, endPoint x: 262, endPoint y: 211, distance: 57.4
click at [262, 211] on td "[PERSON_NAME] (Maid Sailors - Follower) [PERSON_NAME] - Requested Same Cleaner …" at bounding box center [275, 223] width 200 height 65
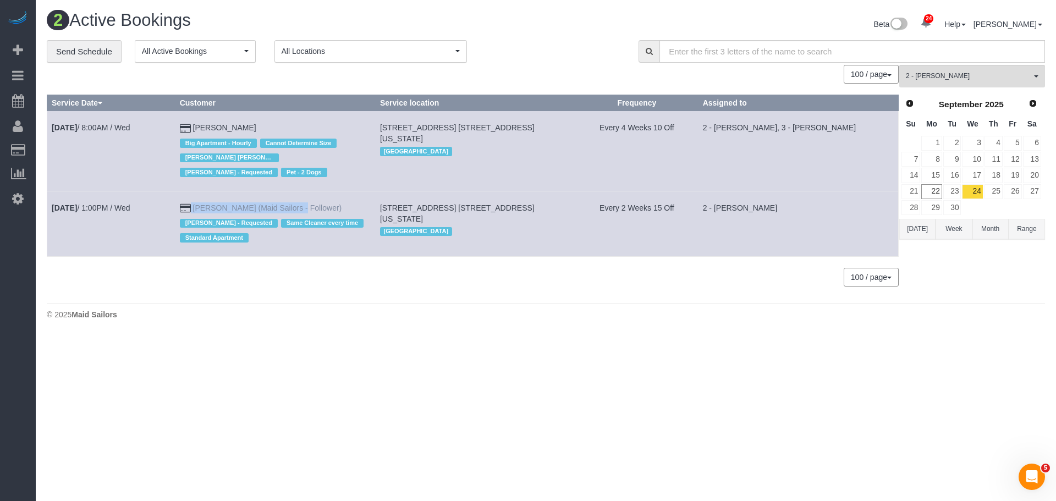
copy td "[PERSON_NAME]"
click at [472, 25] on h1 "2 Active Bookings" at bounding box center [292, 20] width 491 height 19
click at [539, 72] on div "100 / page 10 / page 20 / page 30 / page 40 / page 50 / page 100 / page" at bounding box center [473, 74] width 852 height 19
click at [954, 78] on span "2 - [PERSON_NAME]" at bounding box center [968, 76] width 125 height 9
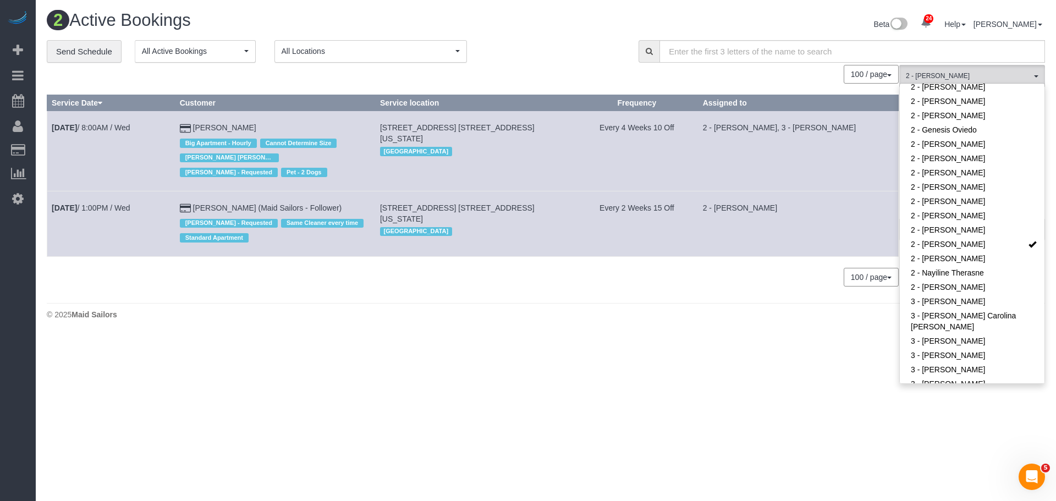
click at [572, 51] on div "**********" at bounding box center [335, 51] width 576 height 23
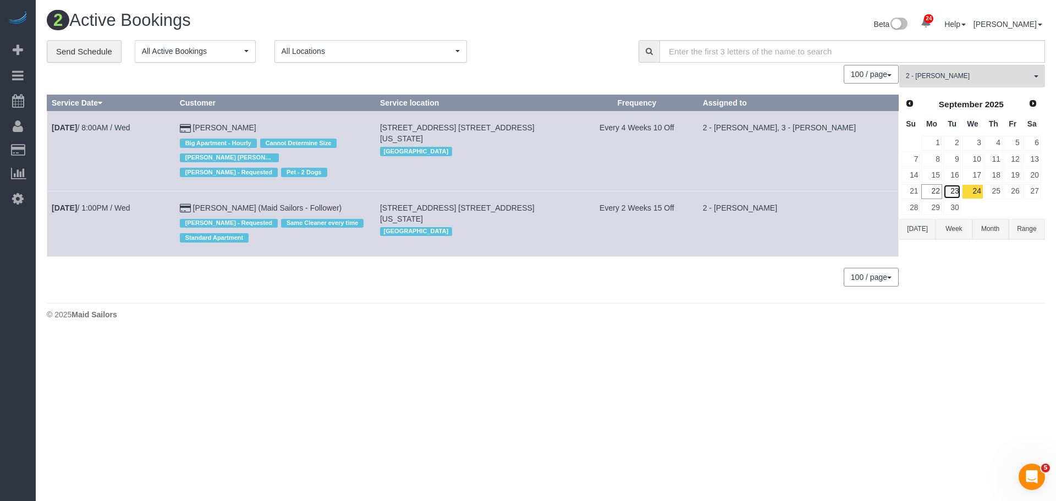
click at [955, 191] on link "23" at bounding box center [953, 191] width 18 height 15
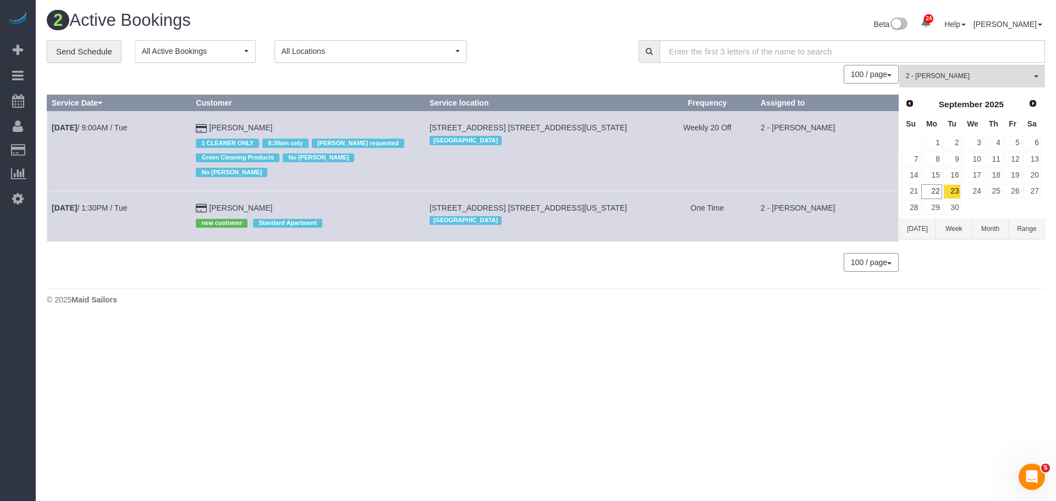
click at [626, 341] on body "24 Beta Your Notifications You have 0 alerts × You have 1 to charge for [DATE] …" at bounding box center [528, 250] width 1056 height 501
click at [500, 296] on div "2 Active Bookings Beta 24 Your Notifications You have 0 alerts × You have 1 to …" at bounding box center [546, 160] width 1021 height 321
click at [567, 204] on span "101 West 14th Street, Apt. 6b, New York, NY 10011" at bounding box center [529, 208] width 198 height 9
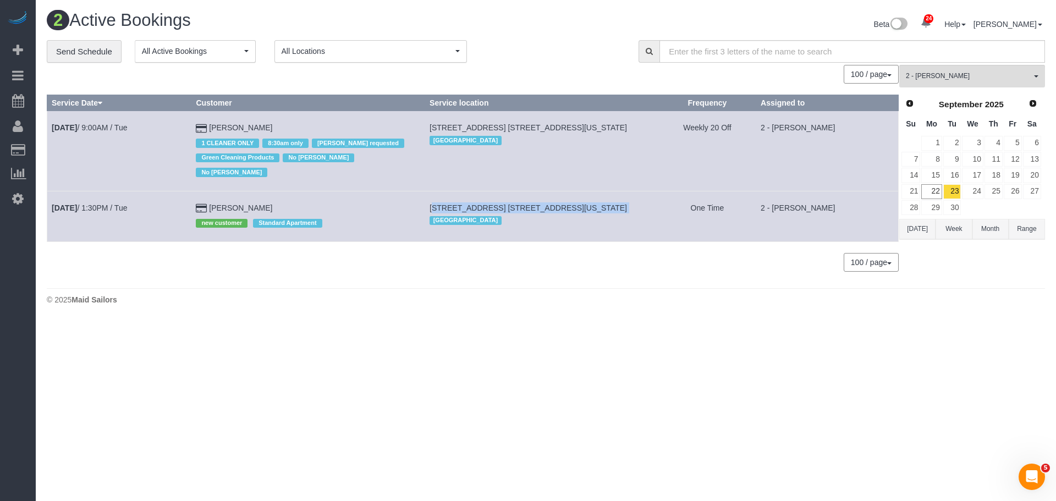
copy td "101 West 14th Street, Apt. 6b, New York, NY 10011"
click at [973, 192] on link "24" at bounding box center [972, 191] width 21 height 15
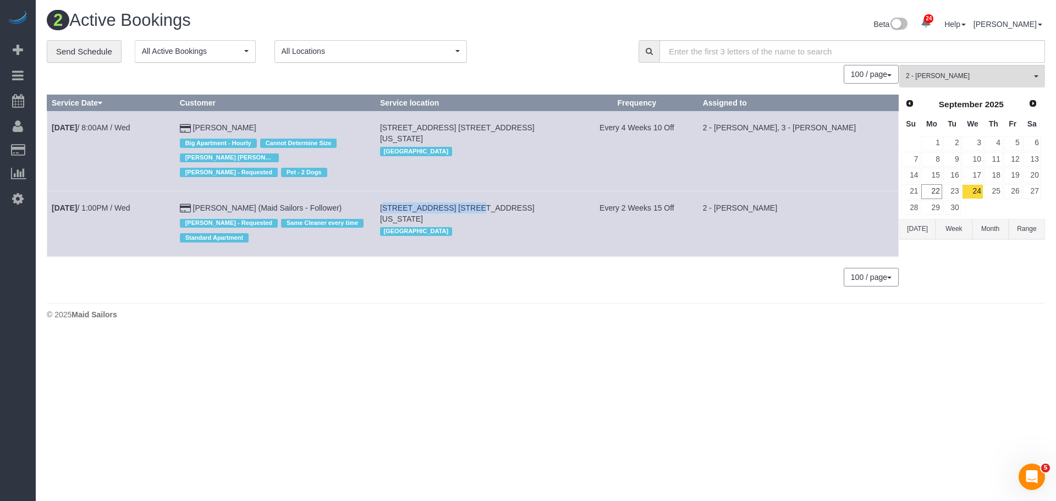
drag, startPoint x: 385, startPoint y: 207, endPoint x: 461, endPoint y: 211, distance: 76.6
click at [461, 211] on td "15 Park Ave, Apt. 8c, New York, NY 10016 Manhattan" at bounding box center [475, 223] width 200 height 65
copy span "15 Park Ave, Apt. 8c,"
click at [116, 229] on td "Sep 24th / 1:00PM / Wed" at bounding box center [111, 223] width 128 height 65
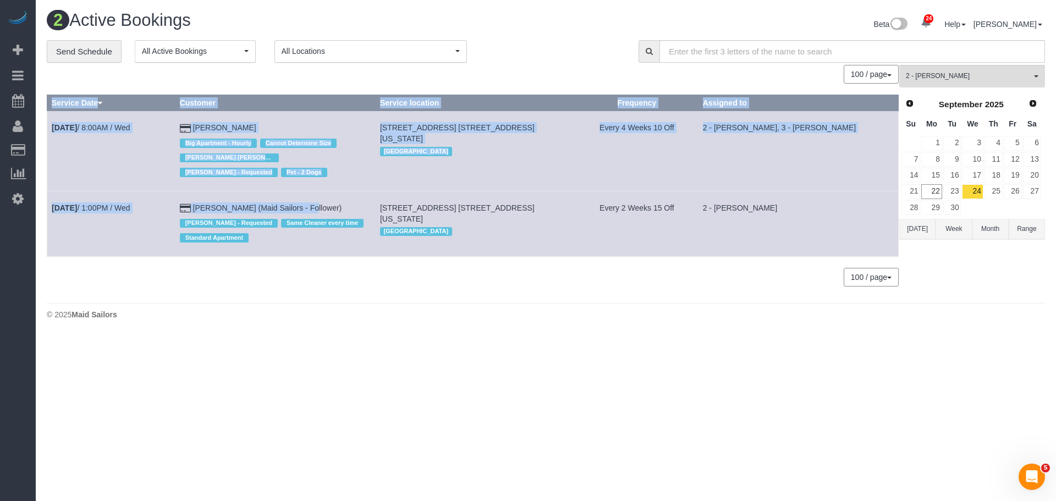
drag, startPoint x: 46, startPoint y: 204, endPoint x: 271, endPoint y: 212, distance: 225.2
click at [271, 212] on div "**********" at bounding box center [546, 168] width 1015 height 257
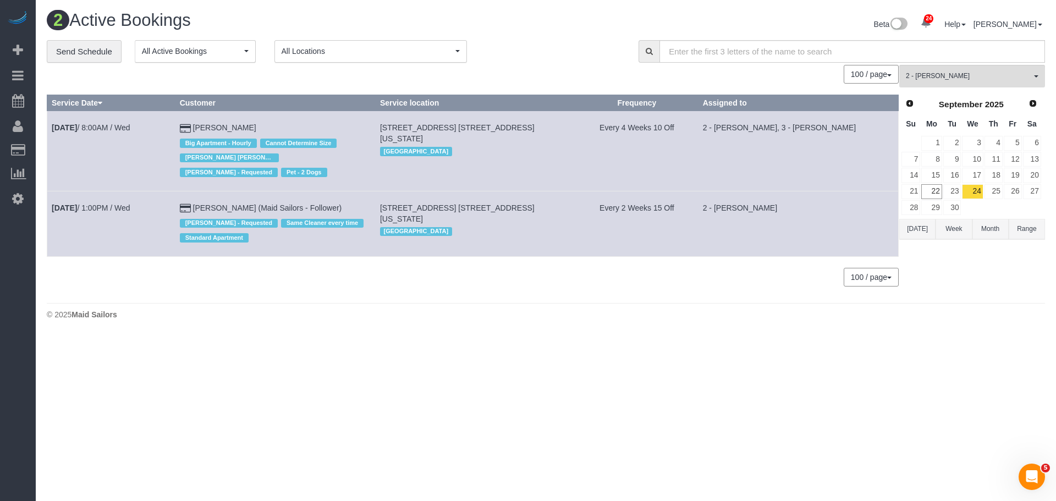
click at [130, 259] on div "0 Bookings found. We couldn't find any bookings that matched your search. Creat…" at bounding box center [473, 181] width 853 height 232
click at [119, 251] on td "Sep 24th / 1:00PM / Wed" at bounding box center [111, 223] width 128 height 65
drag, startPoint x: 51, startPoint y: 207, endPoint x: 368, endPoint y: 208, distance: 316.9
click at [368, 208] on tr "Sep 24th / 1:00PM / Wed Madeleine Libero (Maid Sailors - Follower) Marilu Quint…" at bounding box center [473, 223] width 852 height 65
copy tr "Sep 24th / 1:00PM / Wed Madeleine Libero (Maid Sailors - Follower)"
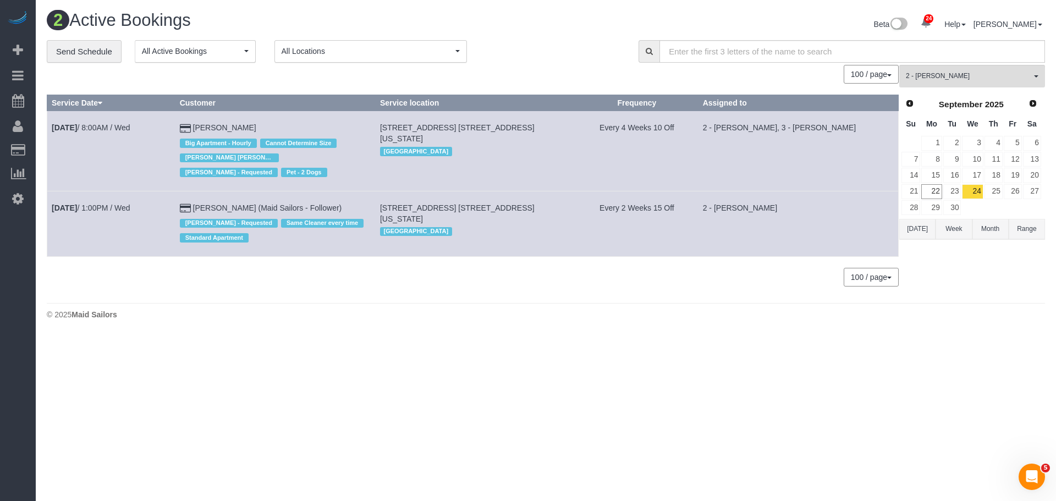
drag, startPoint x: 195, startPoint y: 273, endPoint x: 160, endPoint y: 259, distance: 37.7
click at [196, 273] on div "100 / page 10 / page 20 / page 30 / page 40 / page 50 / page 100 / page" at bounding box center [473, 277] width 852 height 19
drag, startPoint x: 47, startPoint y: 206, endPoint x: 367, endPoint y: 208, distance: 319.7
click at [367, 208] on tr "Sep 24th / 1:00PM / Wed Madeleine Libero (Maid Sailors - Follower) Marilu Quint…" at bounding box center [473, 223] width 852 height 65
copy tr "Sep 24th / 1:00PM / Wed Madeleine Libero (Maid Sailors - Follower)"
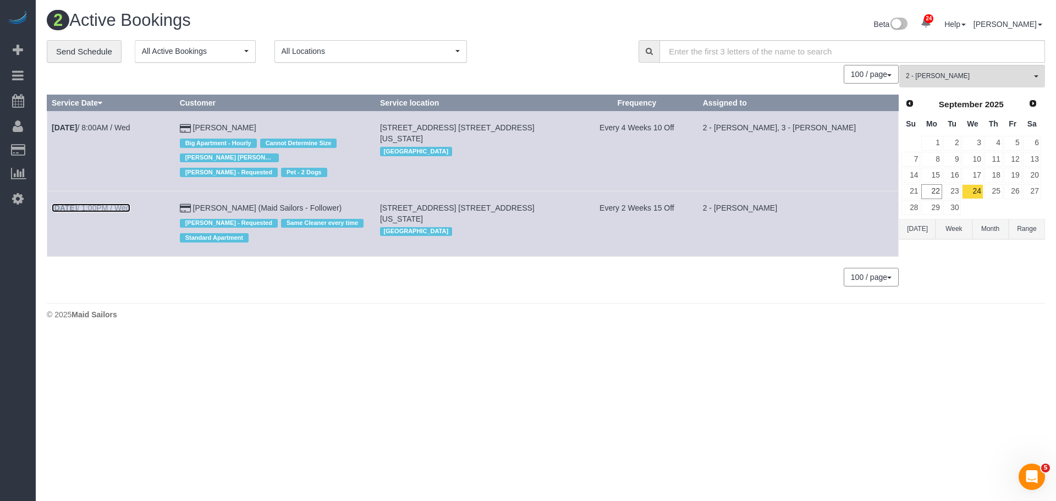
click at [98, 207] on link "Sep 24th / 1:00PM / Wed" at bounding box center [91, 208] width 79 height 9
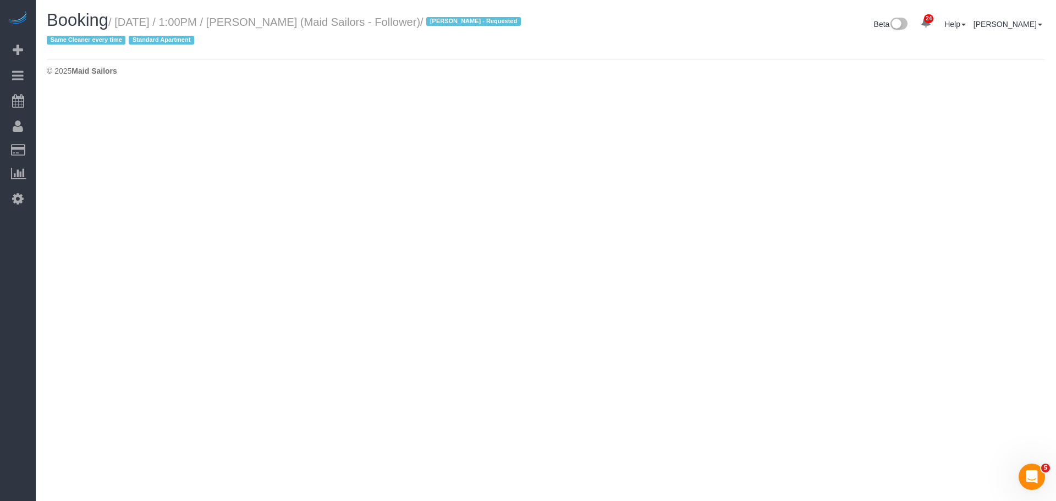
select select "NY"
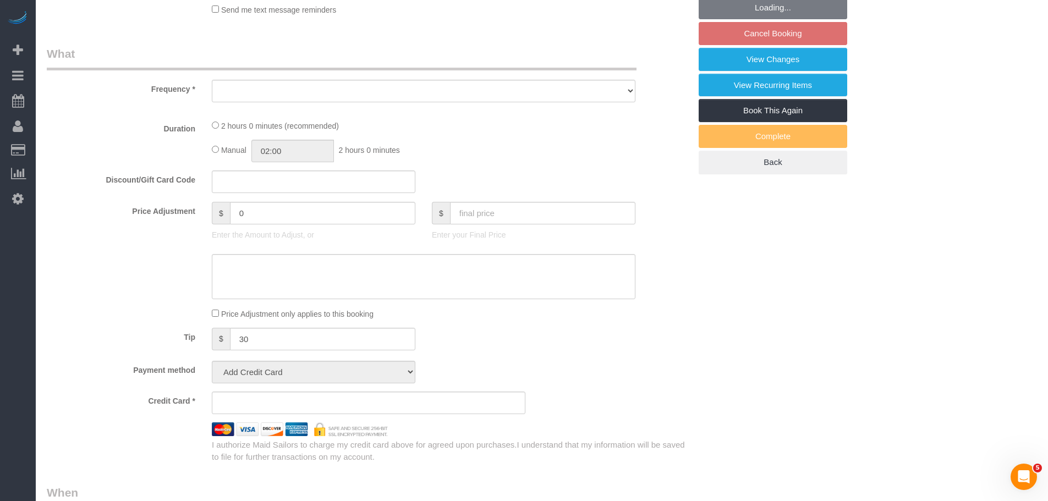
select select "object:5791"
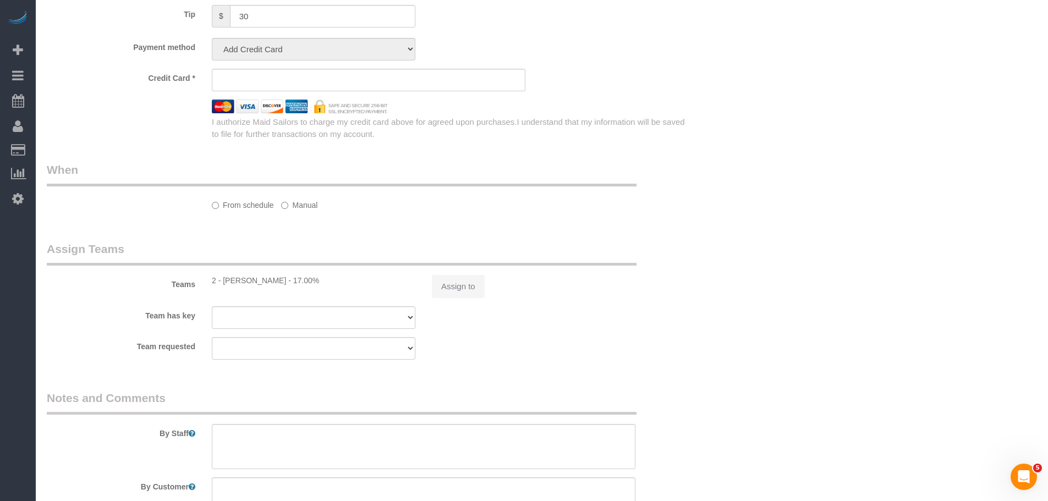
select select "1"
select select "spot44"
select select "number:57"
select select "number:90"
select select "number:15"
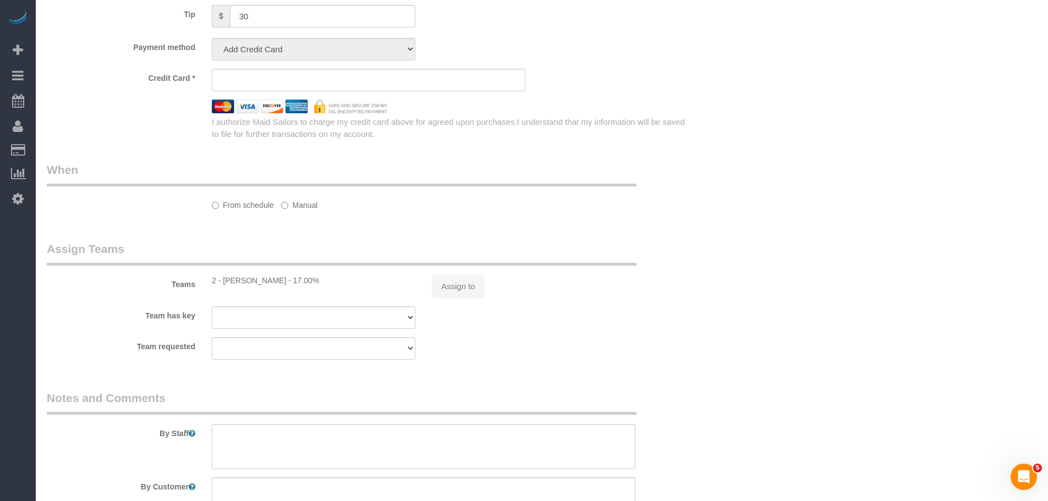
select select "number:6"
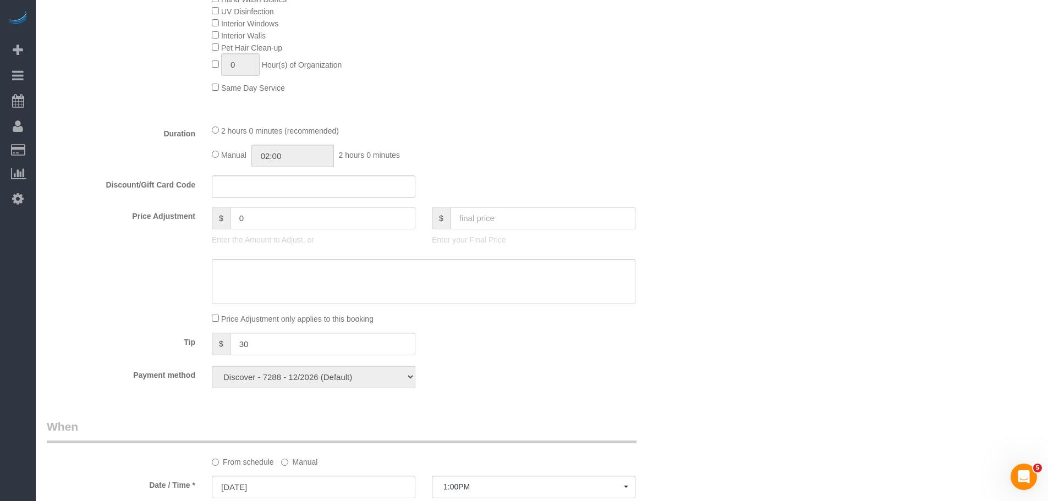
select select "string:stripe-pm_1R58eY4VGloSiKo7myzFn8KE"
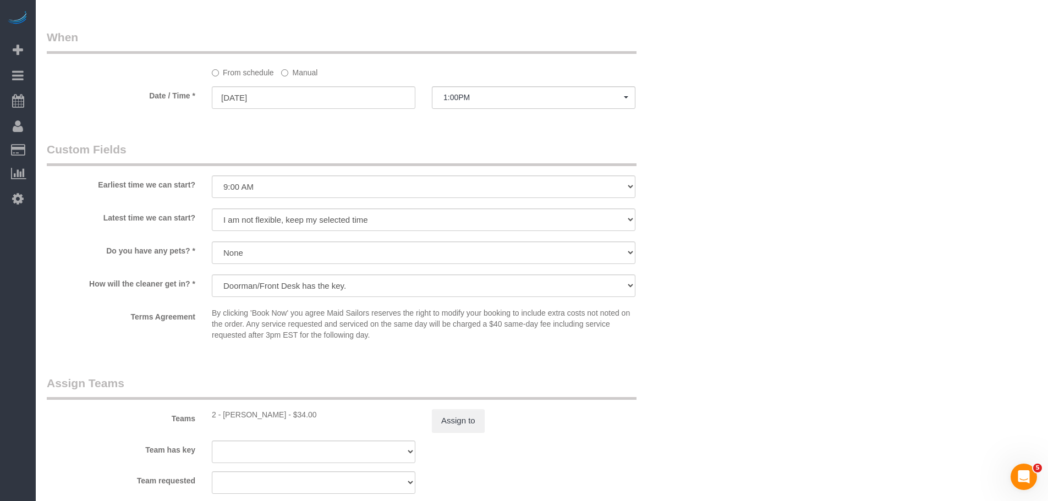
select select "object:6483"
select select "1"
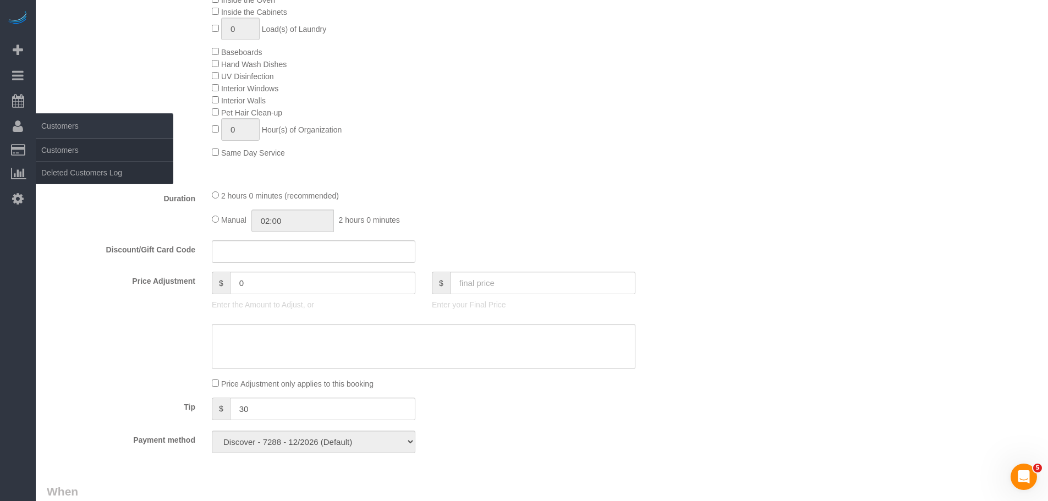
scroll to position [375, 0]
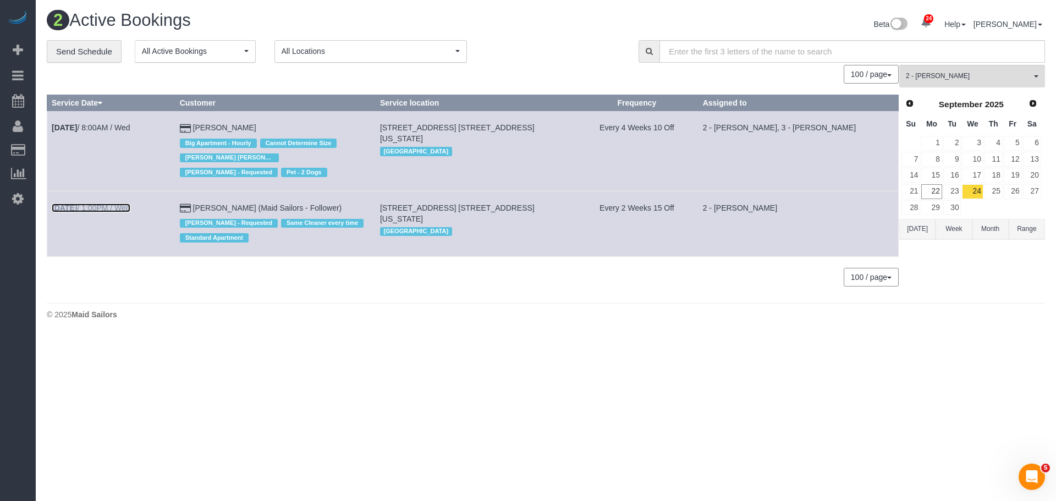
drag, startPoint x: 105, startPoint y: 212, endPoint x: 179, endPoint y: 195, distance: 76.6
click at [105, 212] on link "Sep 24th / 1:00PM / Wed" at bounding box center [91, 208] width 79 height 9
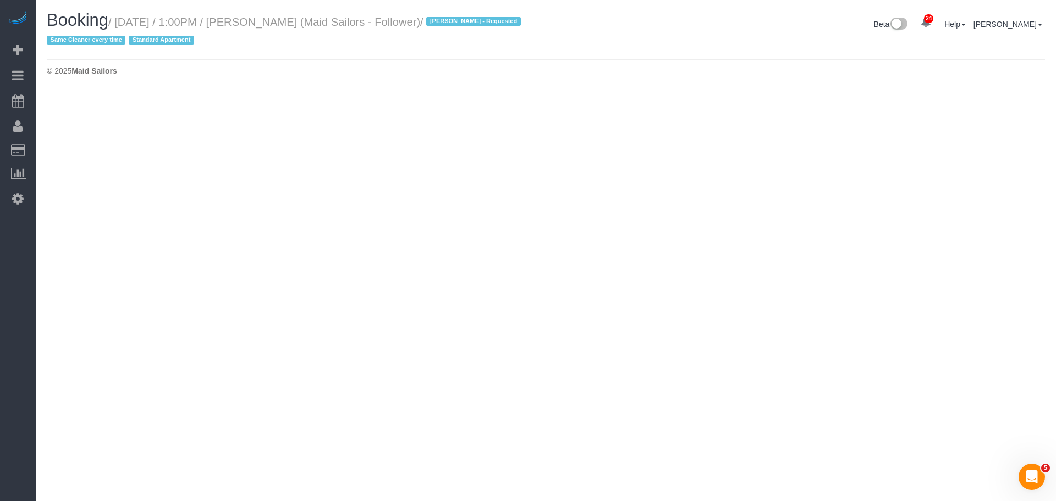
select select "NY"
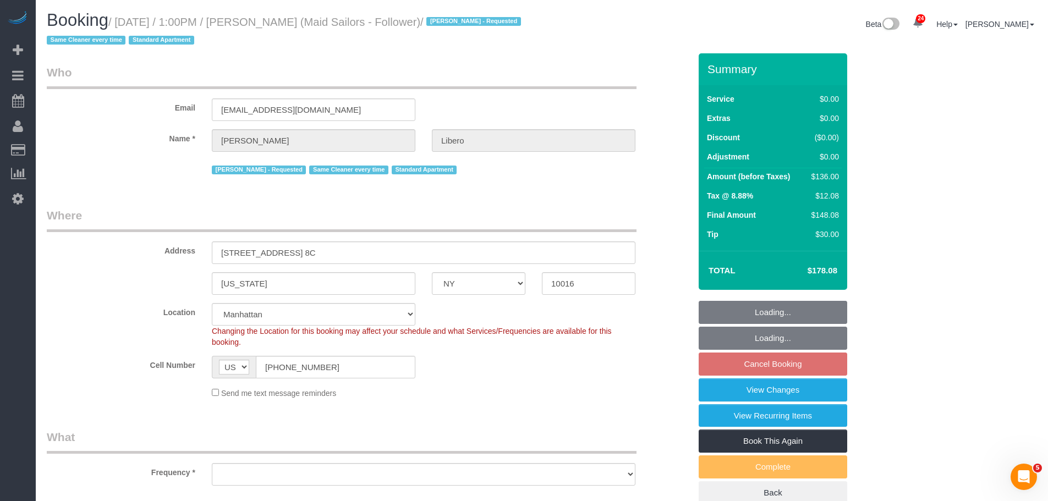
select select "string:stripe-pm_1R58eY4VGloSiKo7myzFn8KE"
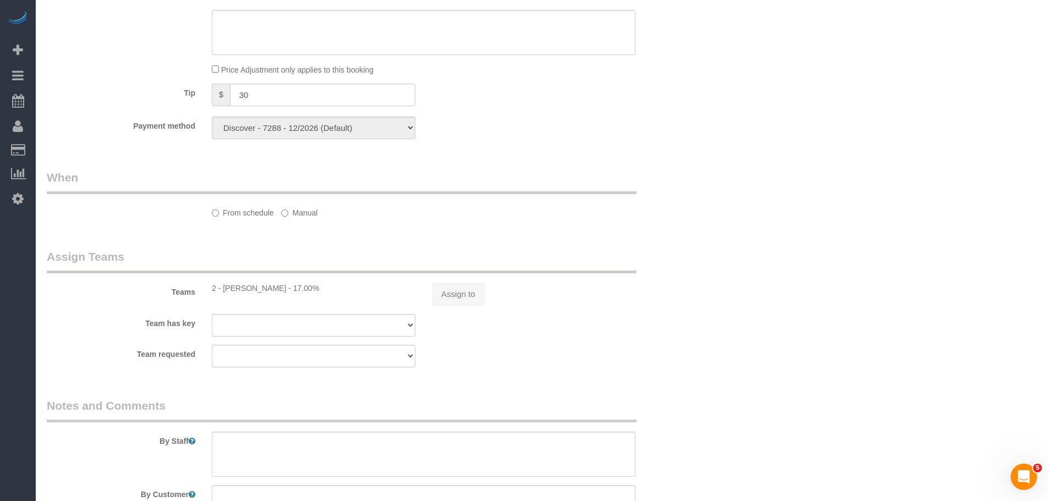
select select "object:7525"
select select "number:57"
select select "number:90"
select select "number:15"
select select "number:6"
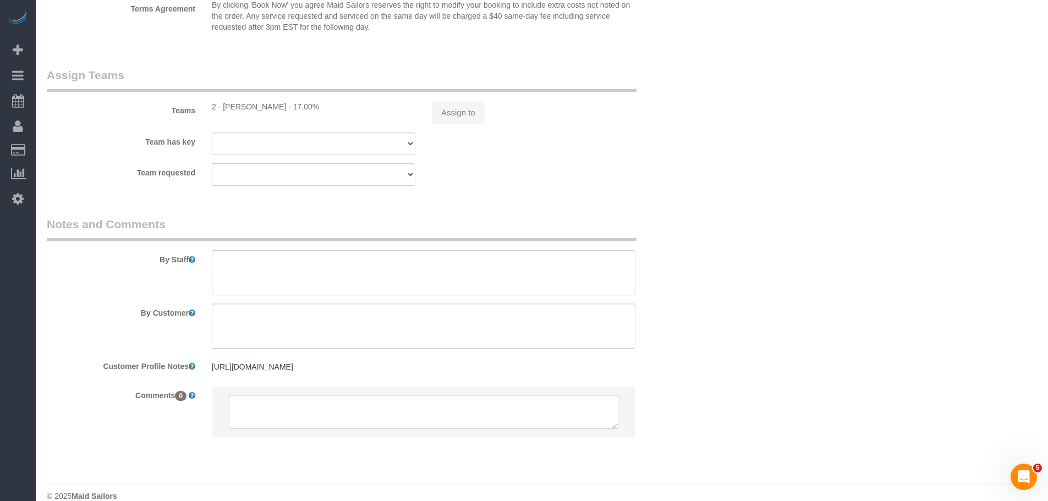
select select "1"
select select "spot104"
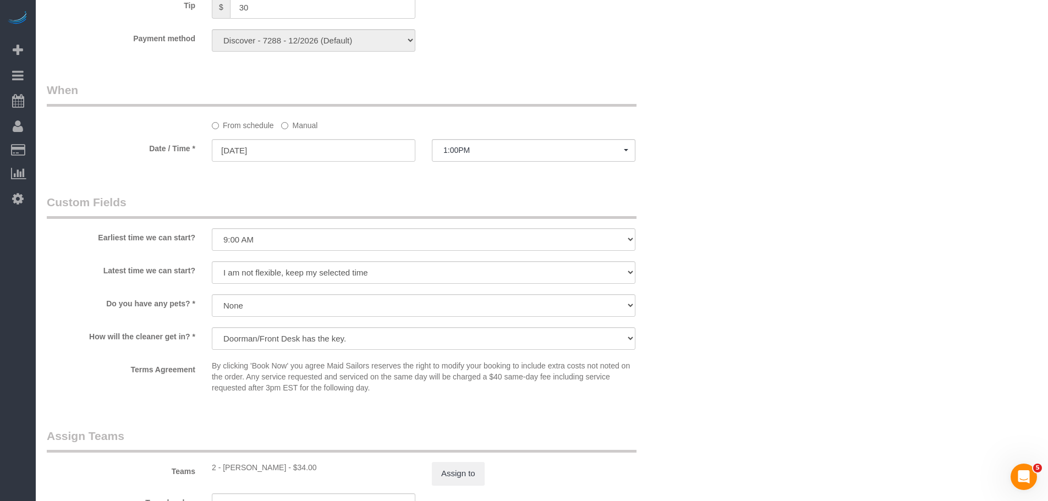
select select "object:8215"
select select "1"
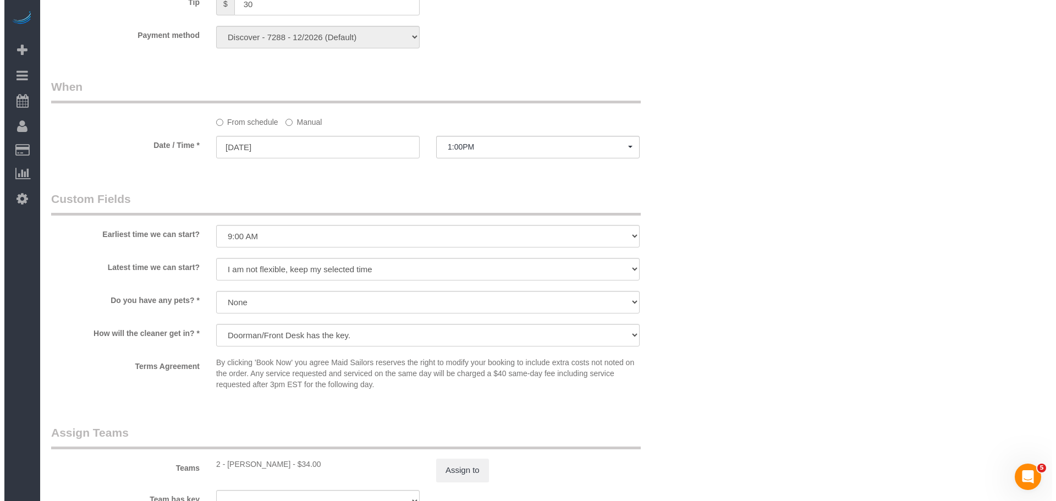
scroll to position [1263, 0]
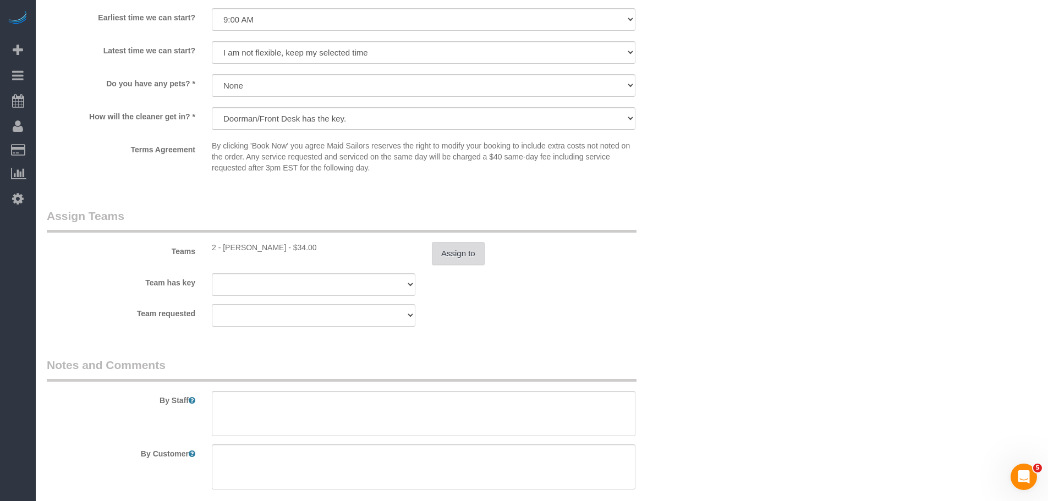
click at [454, 249] on button "Assign to" at bounding box center [458, 253] width 53 height 23
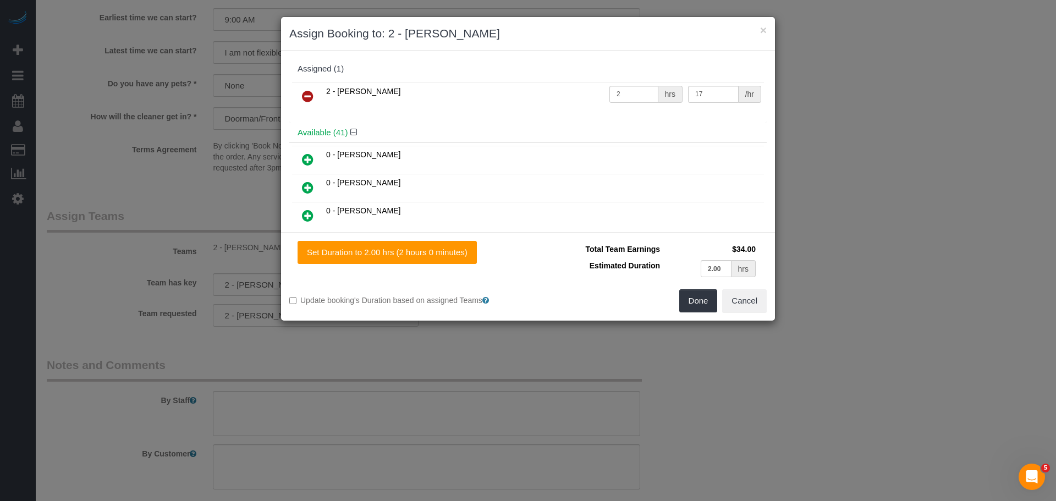
click at [308, 92] on icon at bounding box center [308, 96] width 12 height 13
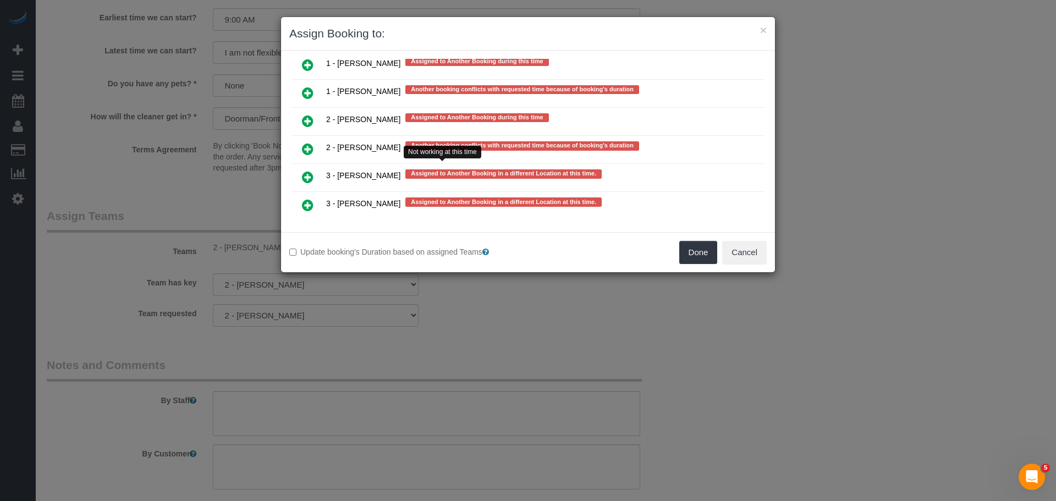
scroll to position [2377, 0]
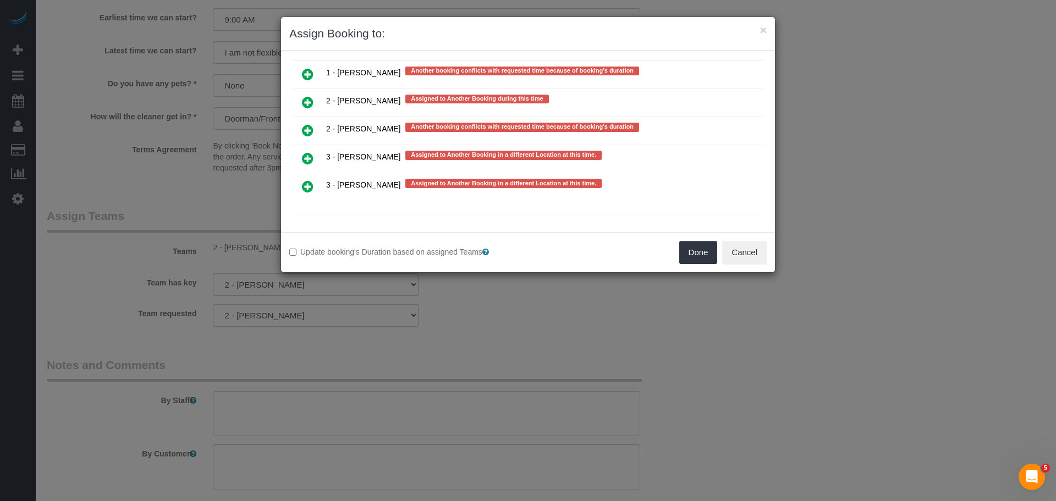
click at [315, 130] on link at bounding box center [308, 131] width 26 height 22
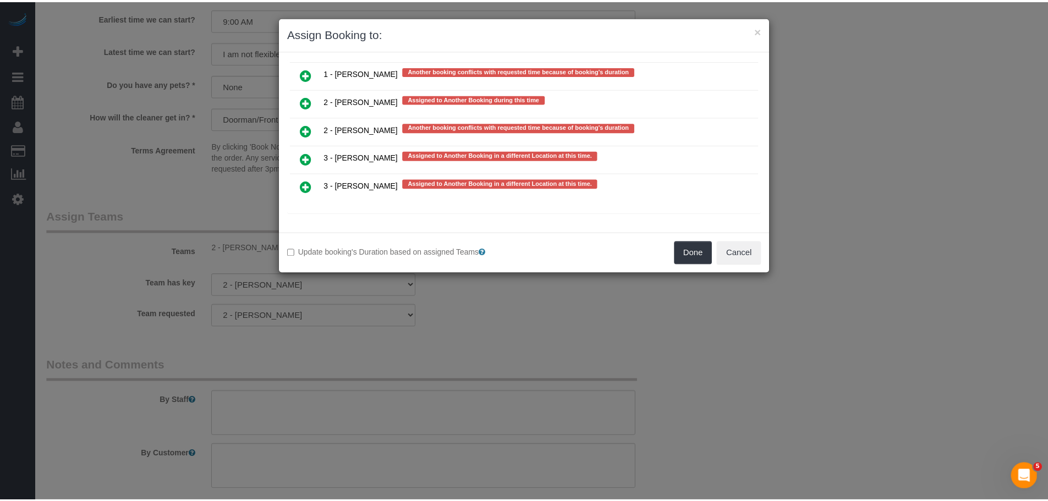
scroll to position [2380, 0]
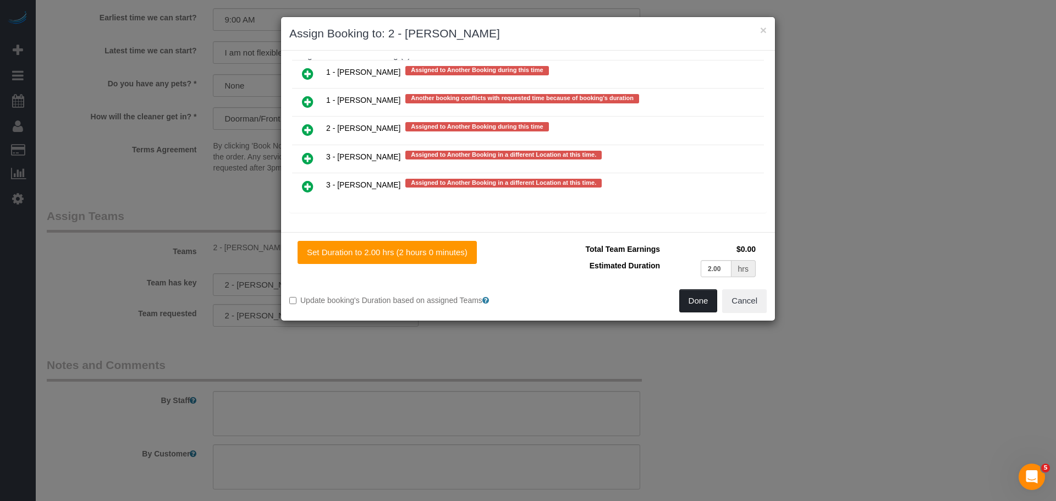
click at [707, 299] on button "Done" at bounding box center [698, 300] width 39 height 23
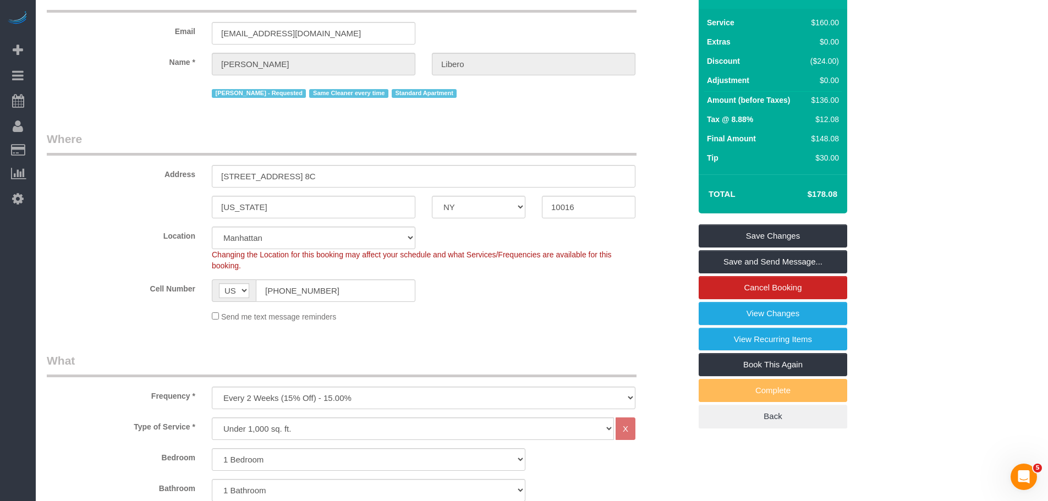
scroll to position [0, 0]
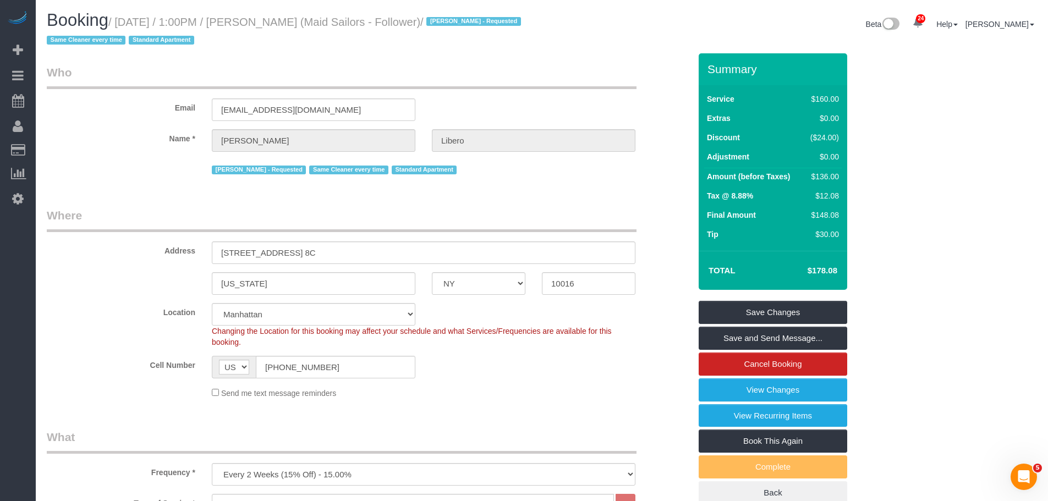
drag, startPoint x: 393, startPoint y: 238, endPoint x: 396, endPoint y: 227, distance: 11.0
click at [396, 229] on fieldset "Where Address 15 Park Ave, Apt. 8C New York AK AL AR AZ CA CO CT DC DE FL GA HI…" at bounding box center [369, 307] width 644 height 200
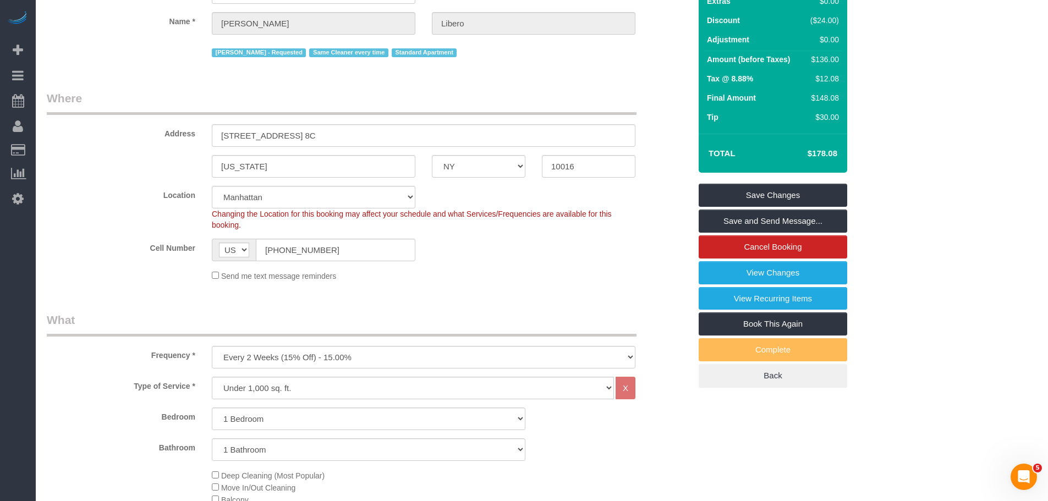
scroll to position [55, 0]
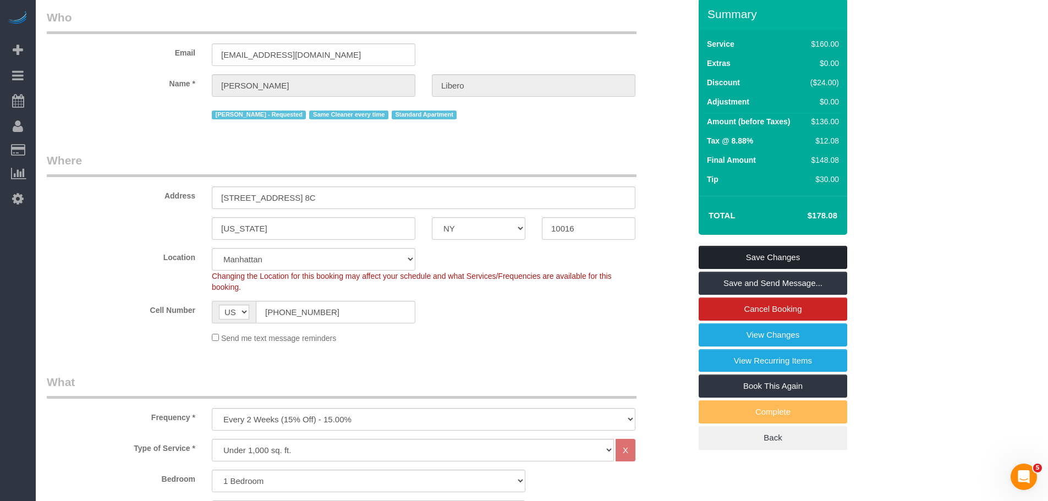
click at [781, 254] on link "Save Changes" at bounding box center [773, 257] width 149 height 23
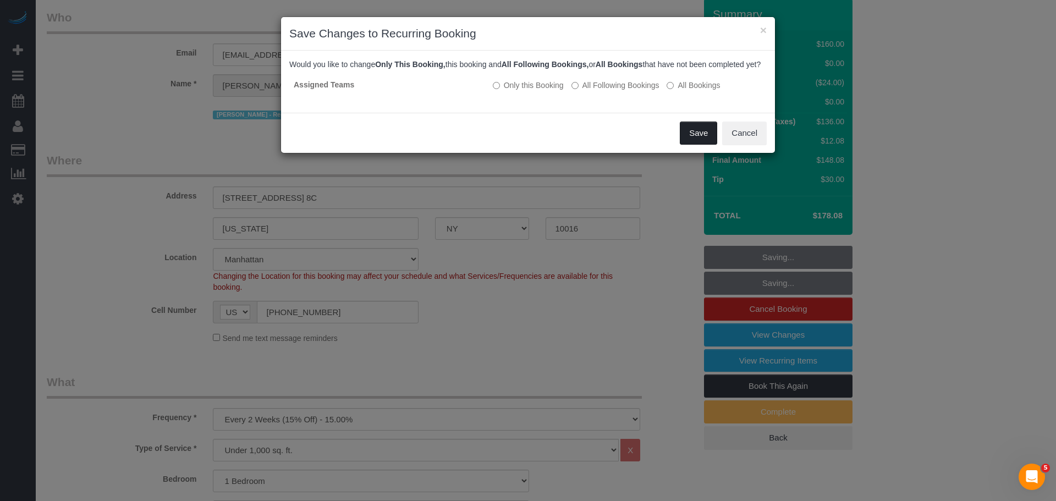
click at [697, 140] on button "Save" at bounding box center [698, 133] width 37 height 23
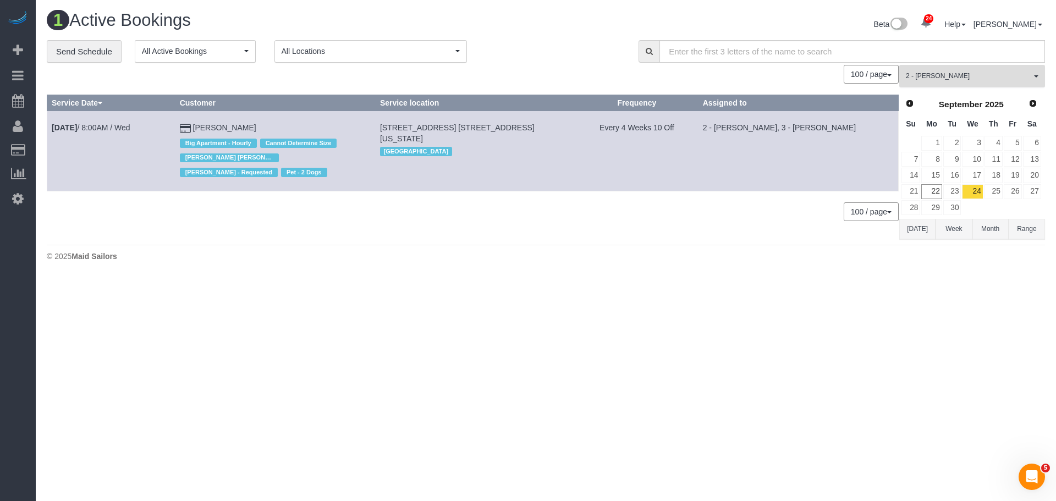
click at [975, 67] on button "2 - Marilu Quintero All Teams" at bounding box center [973, 76] width 146 height 23
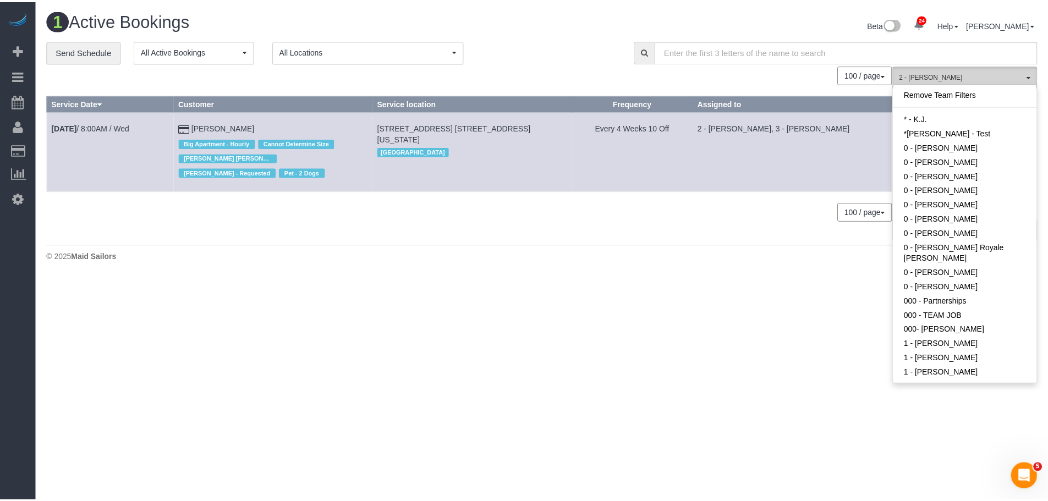
scroll to position [711, 0]
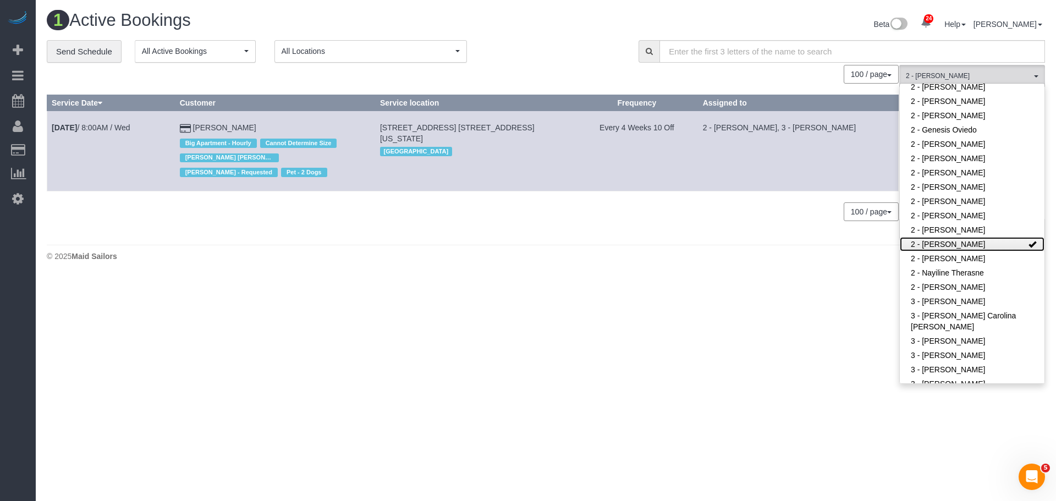
click at [975, 237] on link "2 - [PERSON_NAME]" at bounding box center [972, 244] width 145 height 14
click at [648, 268] on div "1 Active Bookings Beta 24 Your Notifications You have 0 alerts × You have 1 to …" at bounding box center [546, 139] width 1021 height 278
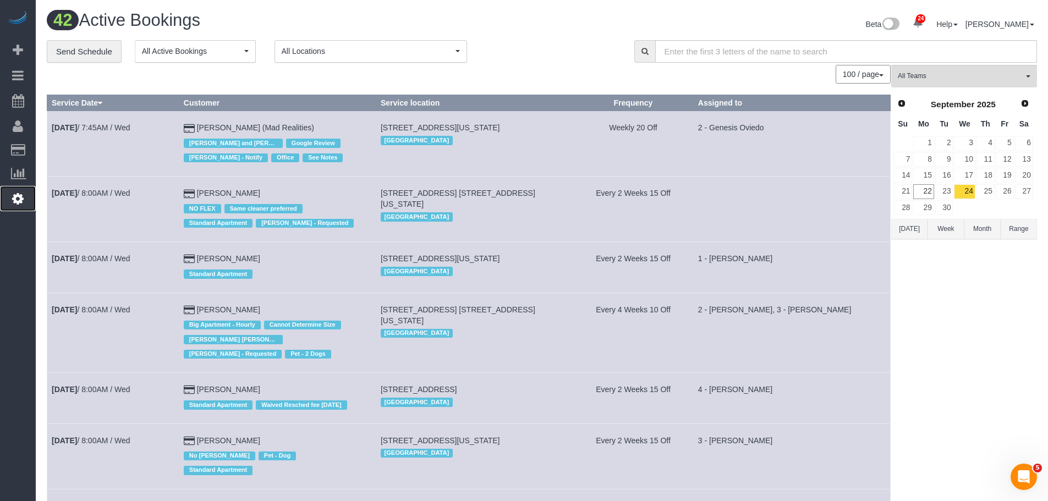
click at [17, 201] on icon at bounding box center [18, 198] width 12 height 13
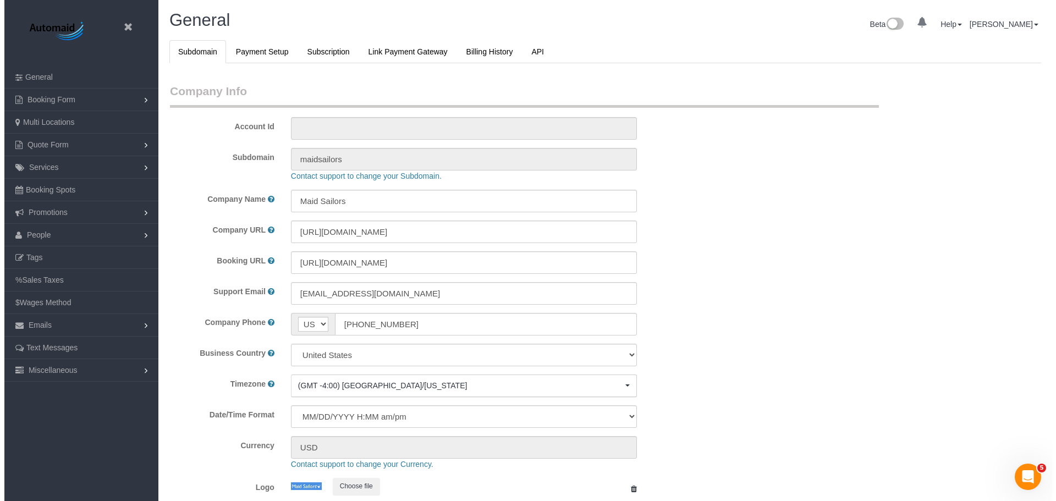
scroll to position [2322, 1048]
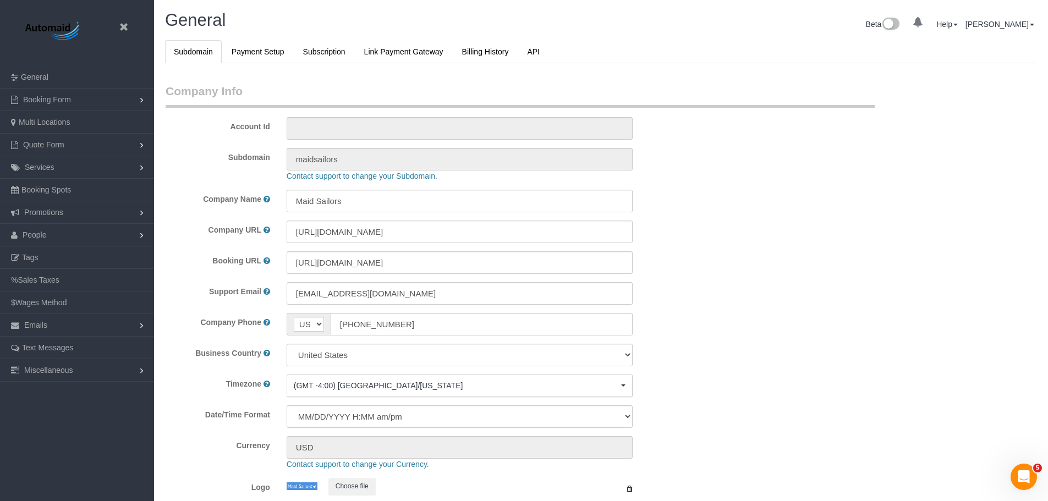
select select "425"
click at [64, 239] on link "People" at bounding box center [77, 235] width 154 height 22
click at [68, 262] on link "Teams" at bounding box center [77, 257] width 154 height 22
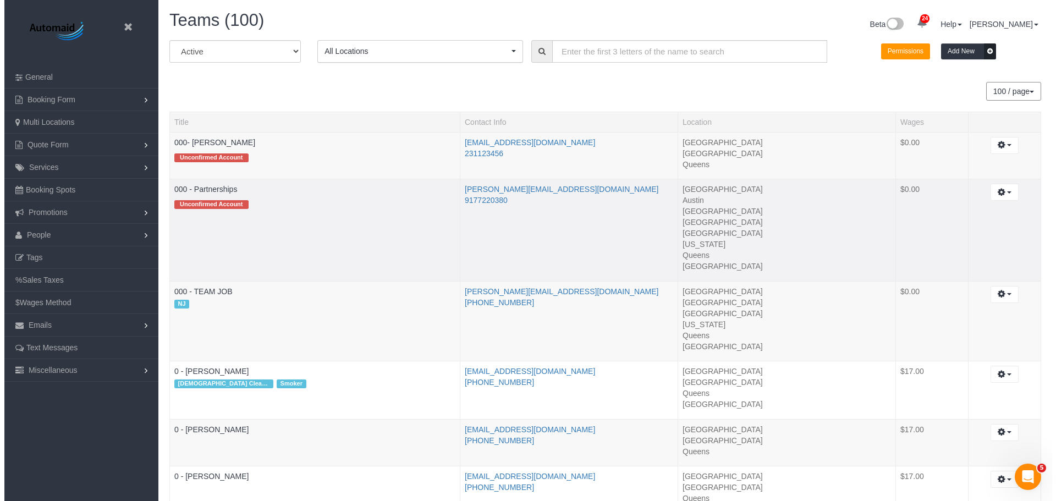
scroll to position [5260, 1048]
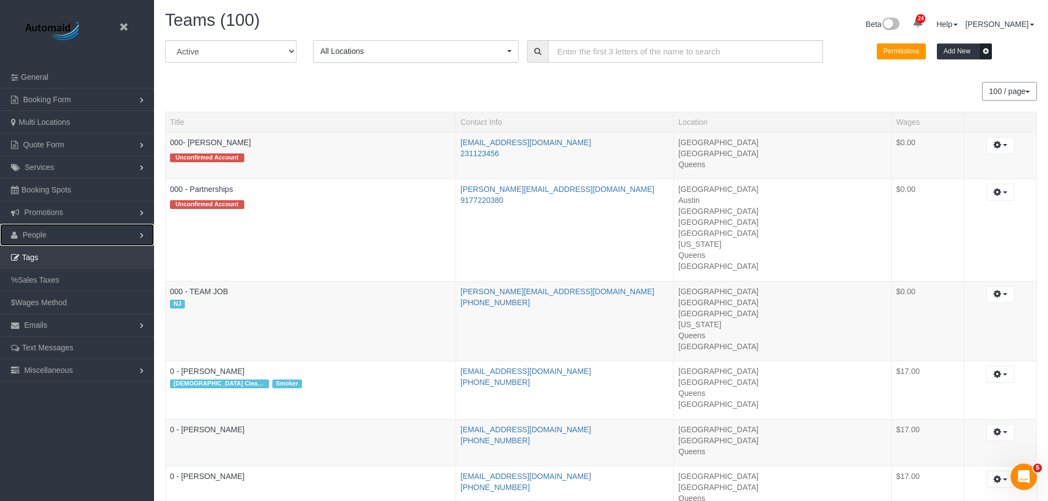
click at [58, 238] on link "People" at bounding box center [77, 235] width 154 height 22
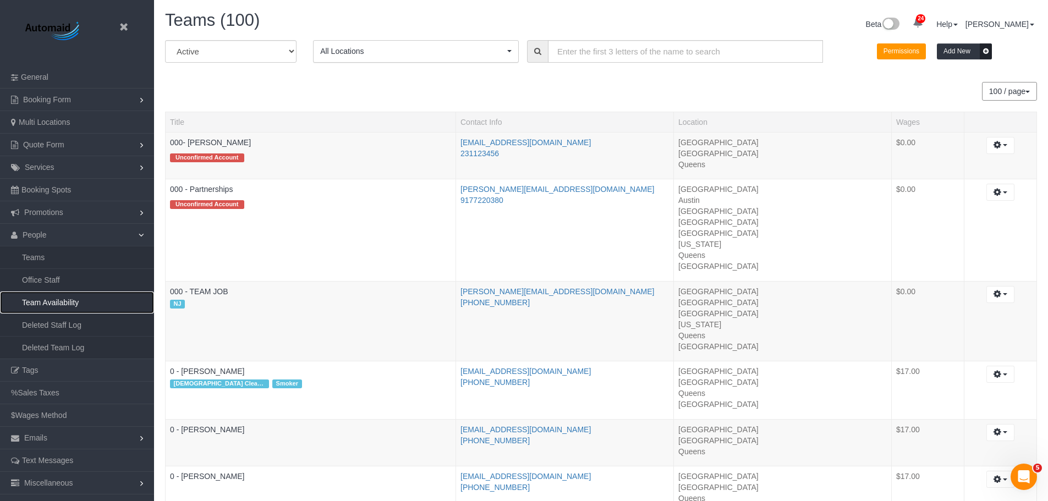
click at [64, 305] on link "Team Availability" at bounding box center [77, 303] width 154 height 22
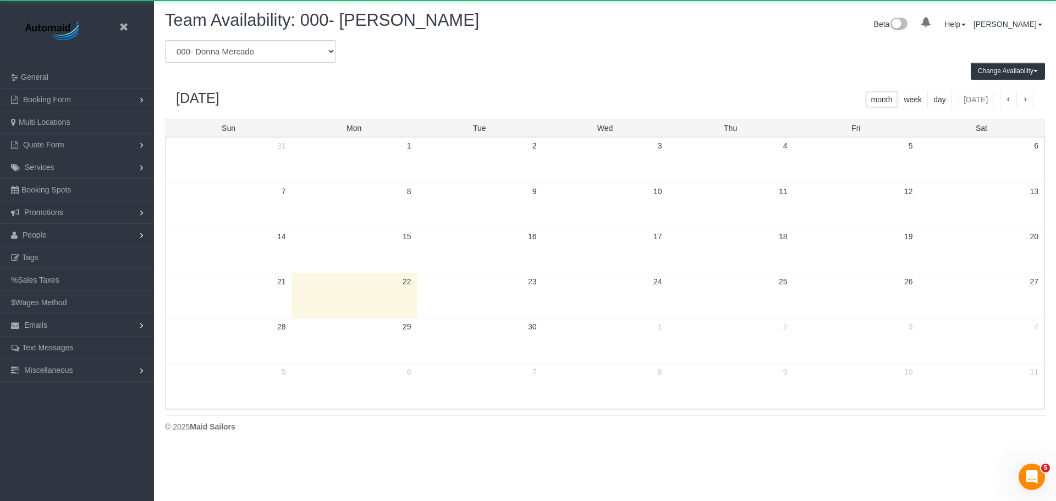
scroll to position [448, 1056]
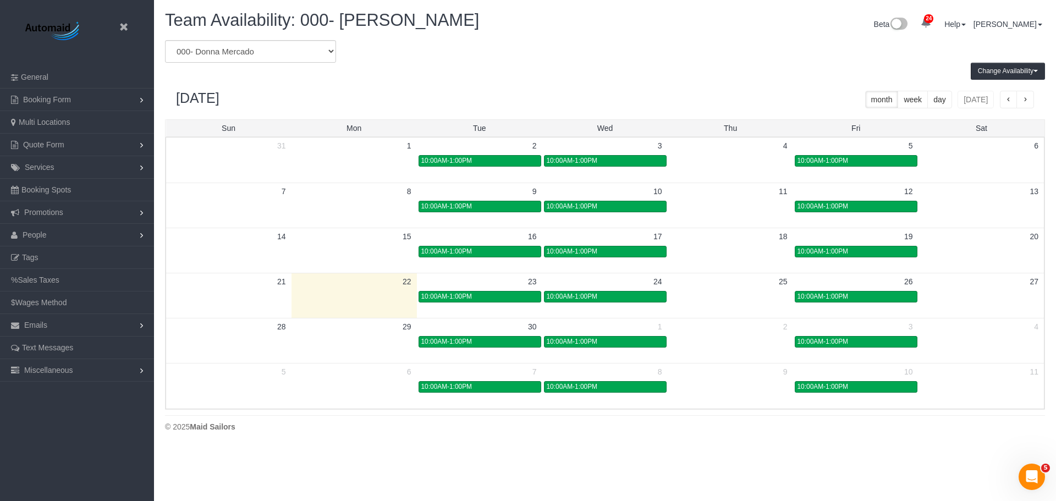
click at [265, 64] on div "Change Availability Default Availability Specific Date Request Time Off View Hi…" at bounding box center [605, 71] width 897 height 17
click at [265, 54] on select "* - K.J. *Irene Flores - Test 0 - Christopher Garrett 0 - Delilah Calzada 0 - E…" at bounding box center [250, 51] width 171 height 23
select select "number:55030"
click at [165, 40] on select "* - K.J. *Irene Flores - Test 0 - Christopher Garrett 0 - Delilah Calzada 0 - E…" at bounding box center [250, 51] width 171 height 23
click at [595, 84] on div "September 2025 month week day today" at bounding box center [605, 100] width 880 height 40
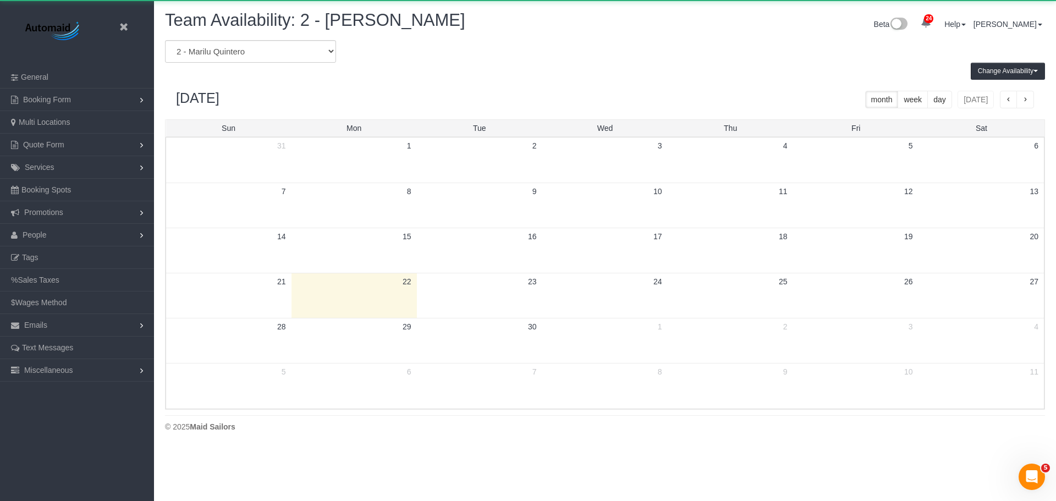
scroll to position [54571, 53963]
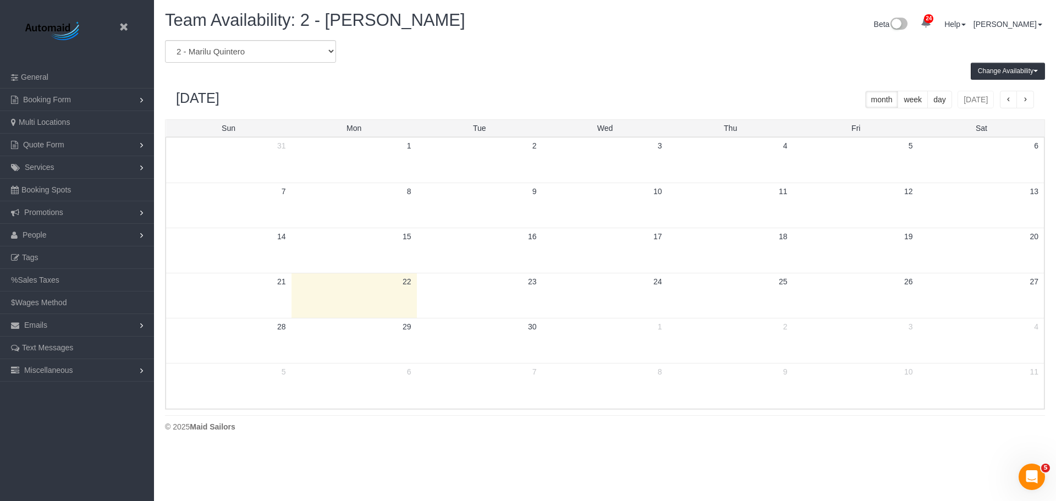
click at [510, 66] on div "Change Availability Default Availability Specific Date Request Time Off View Hi…" at bounding box center [605, 71] width 897 height 17
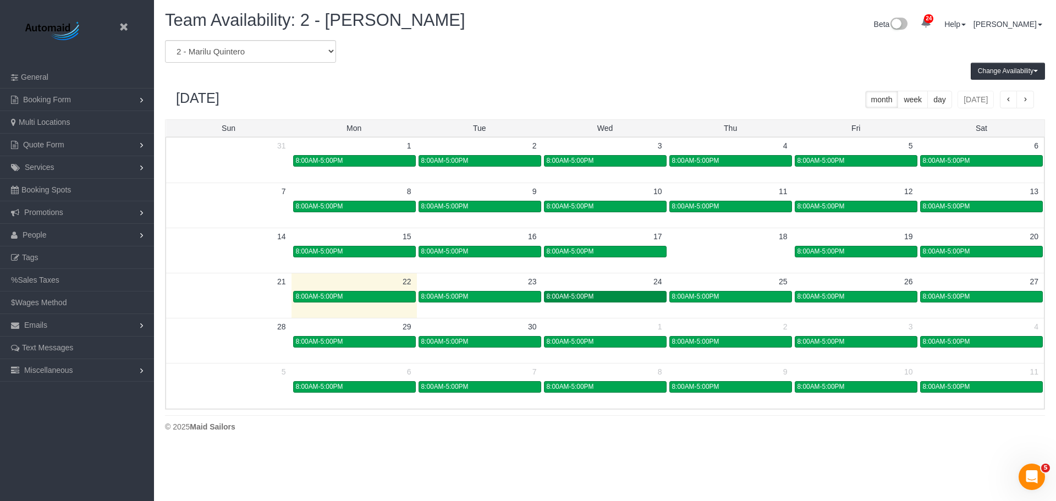
click at [603, 295] on div "8:00AM-5:00PM" at bounding box center [605, 297] width 117 height 8
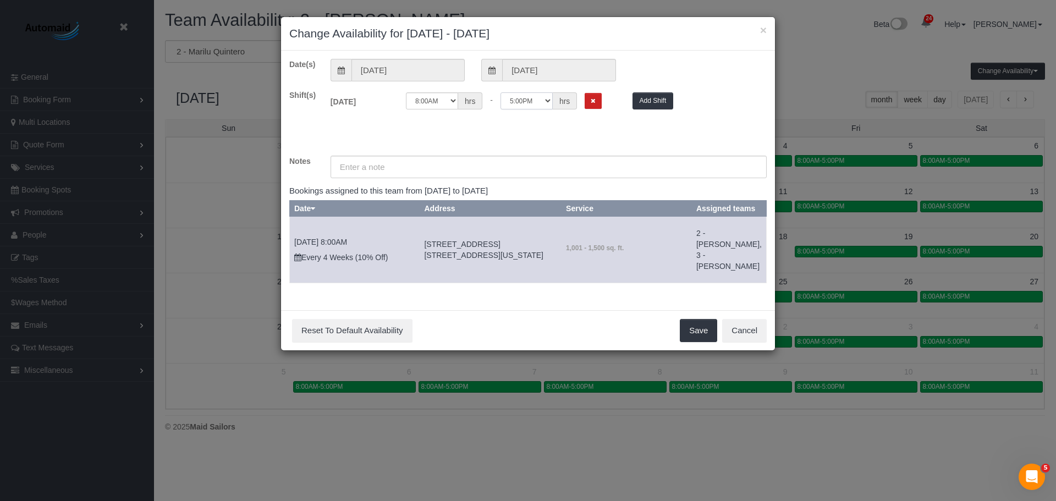
click at [526, 104] on select "12:00AM 12:05AM 12:10AM 12:15AM 12:20AM 12:25AM 12:30AM 12:35AM 12:40AM 12:45AM…" at bounding box center [527, 100] width 52 height 17
select select "string:12:00"
click at [501, 92] on select "12:00AM 12:05AM 12:10AM 12:15AM 12:20AM 12:25AM 12:30AM 12:35AM 12:40AM 12:45AM…" at bounding box center [527, 100] width 52 height 17
drag, startPoint x: 643, startPoint y: 143, endPoint x: 629, endPoint y: 150, distance: 15.5
click at [643, 143] on div "Shift(s) Wed 09/24/2025 Off 12:00AM 12:05AM 12:10AM 12:15AM 12:20AM 12:25AM 12:…" at bounding box center [528, 117] width 494 height 55
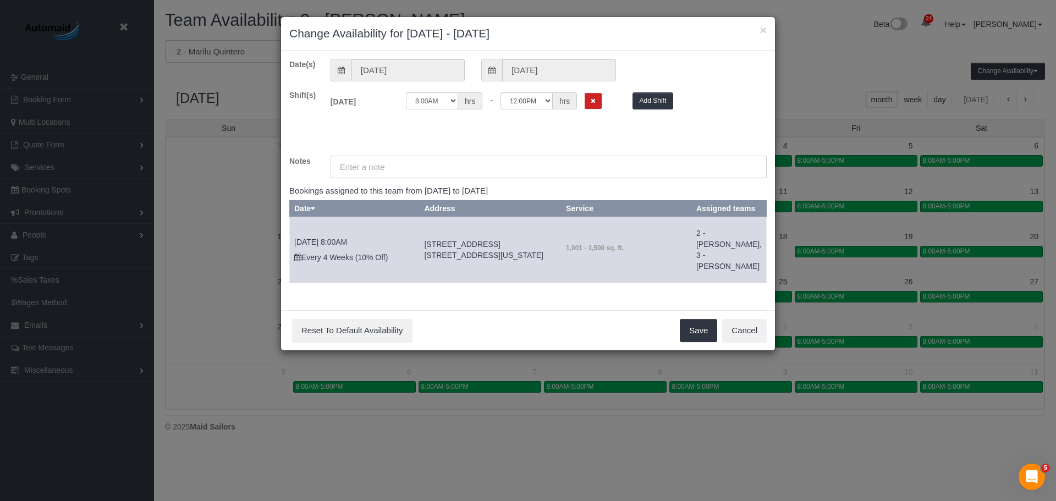
click at [402, 169] on input "text" at bounding box center [549, 167] width 436 height 23
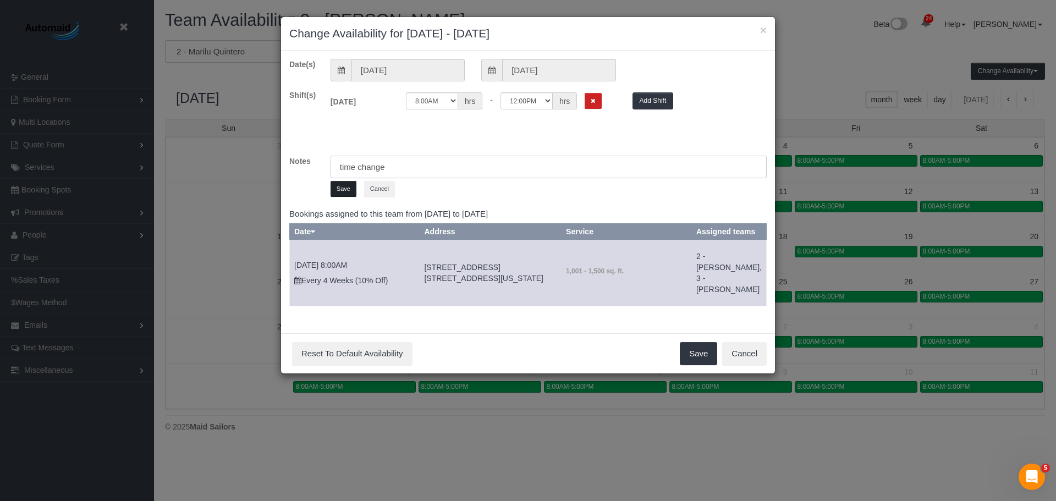
type input "time change"
click at [352, 190] on button "Save" at bounding box center [344, 189] width 26 height 16
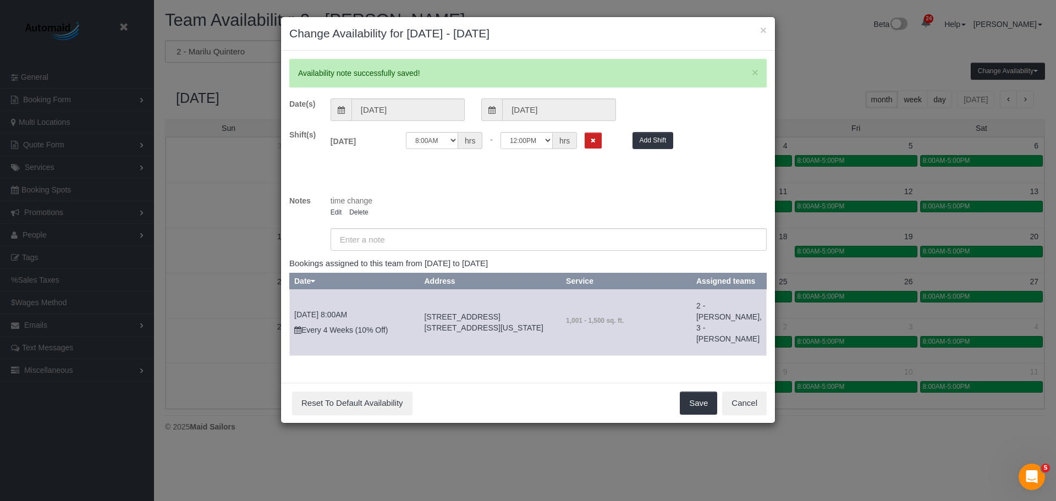
click at [692, 356] on td "No services 1,001 - 1,500 sq. ft." at bounding box center [627, 322] width 130 height 67
click at [700, 415] on button "Save" at bounding box center [698, 403] width 37 height 23
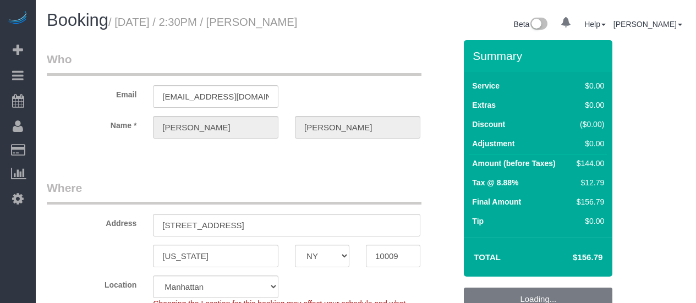
select select "NY"
select select "number:60"
select select "number:72"
select select "number:15"
select select "number:5"
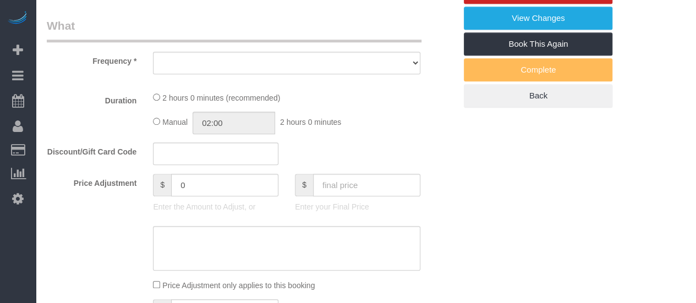
scroll to position [385, 0]
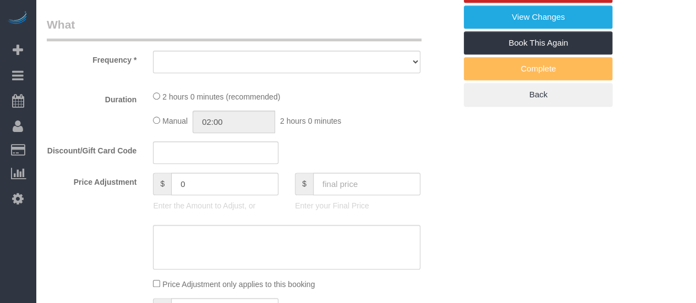
select select "object:958"
select select "string:stripe-pm_1Rvgvv4VGloSiKo7wtwlqj9a"
select select "1"
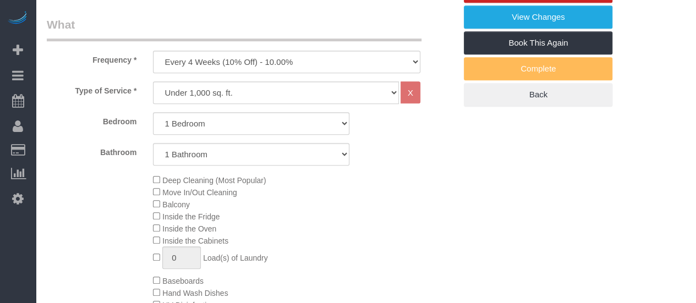
select select "object:1547"
select select "1"
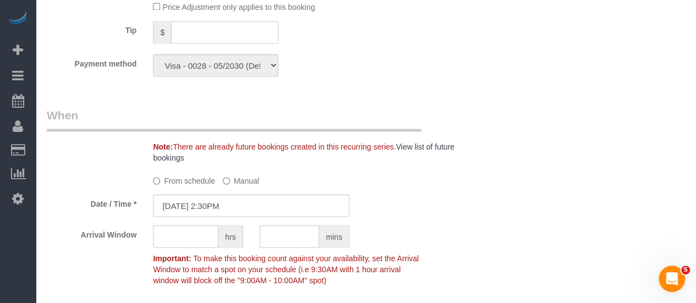
scroll to position [0, 0]
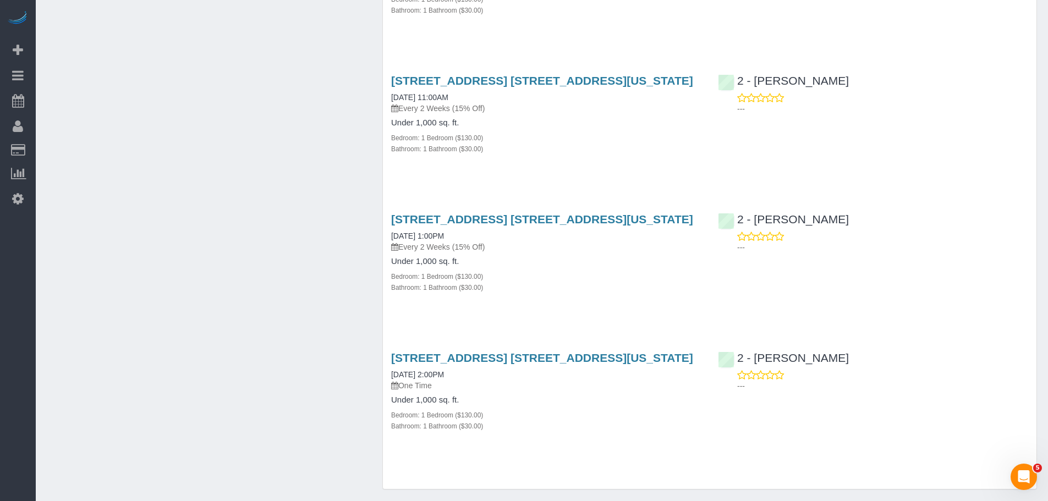
scroll to position [1330, 0]
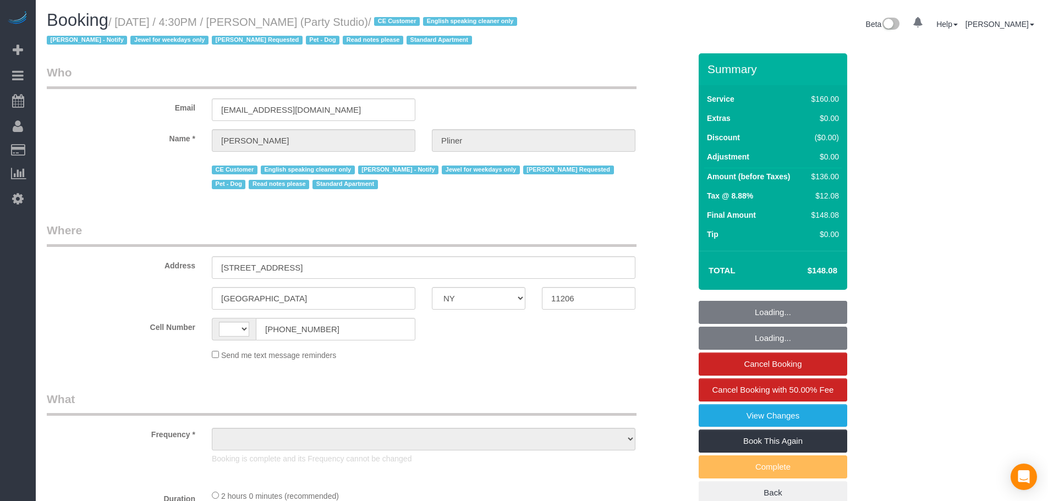
select select "NY"
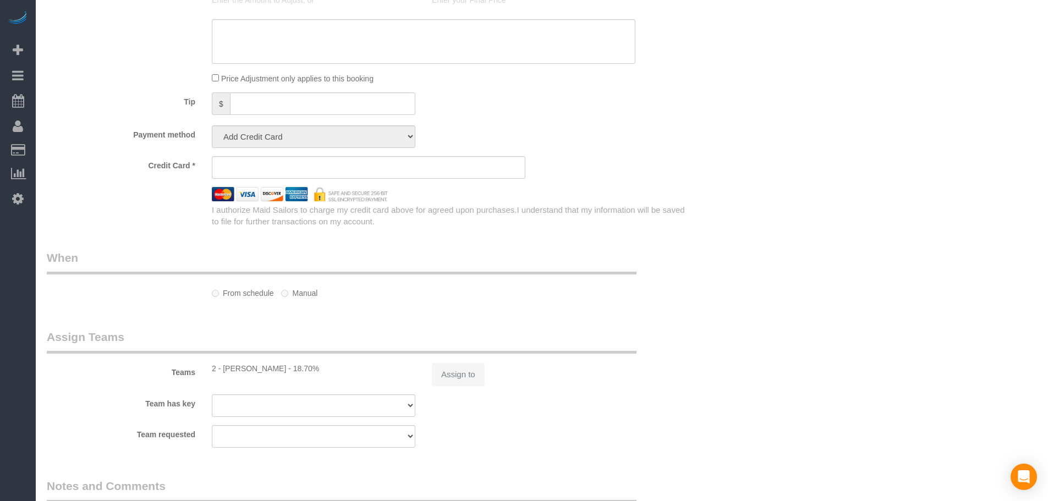
select select "string:[GEOGRAPHIC_DATA]"
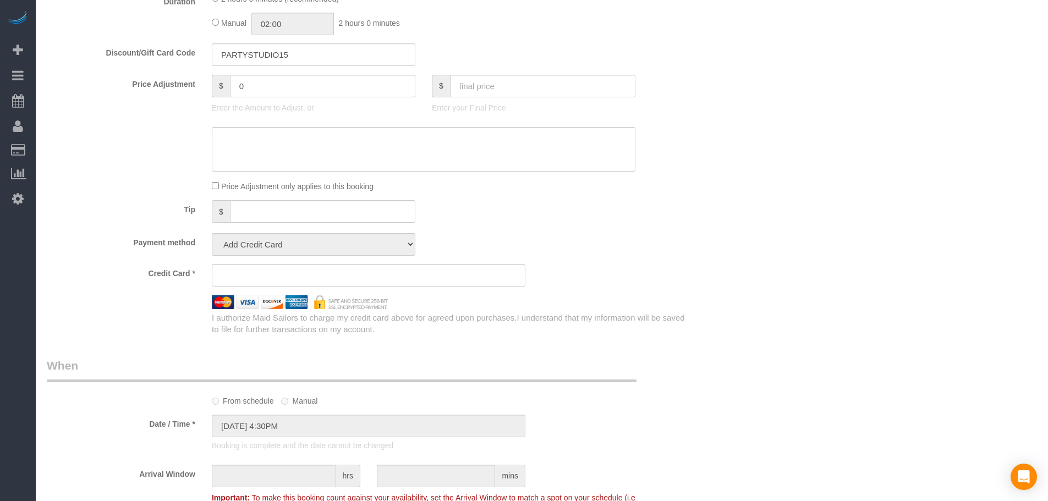
select select "object:1265"
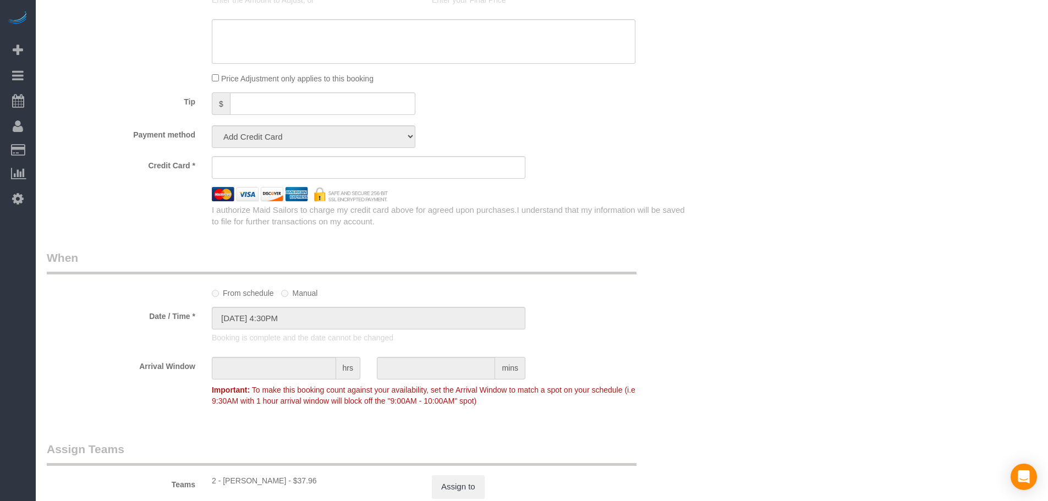
select select "number:89"
select select "number:90"
select select "number:13"
select select "number:7"
select select "string:stripe-pm_1S572p4VGloSiKo7nDSdiunk"
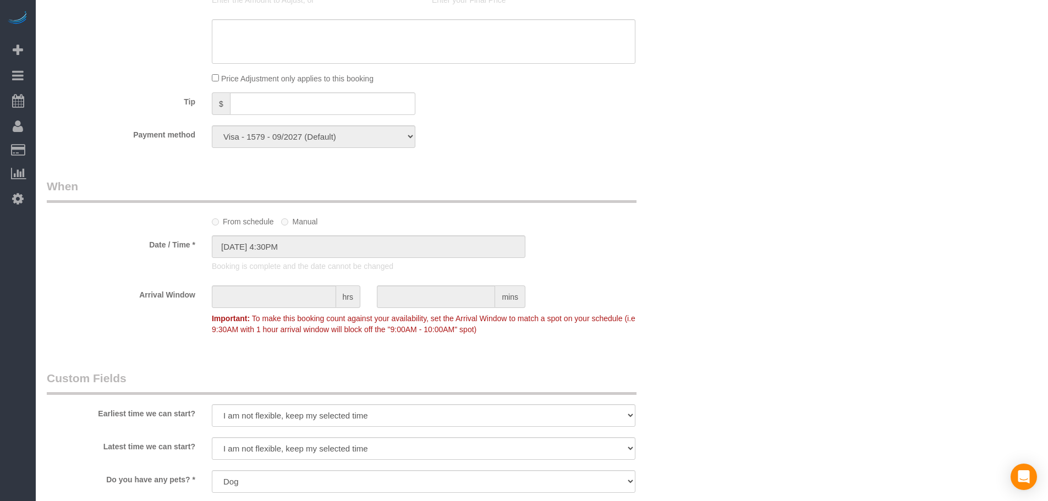
select select "object:1543"
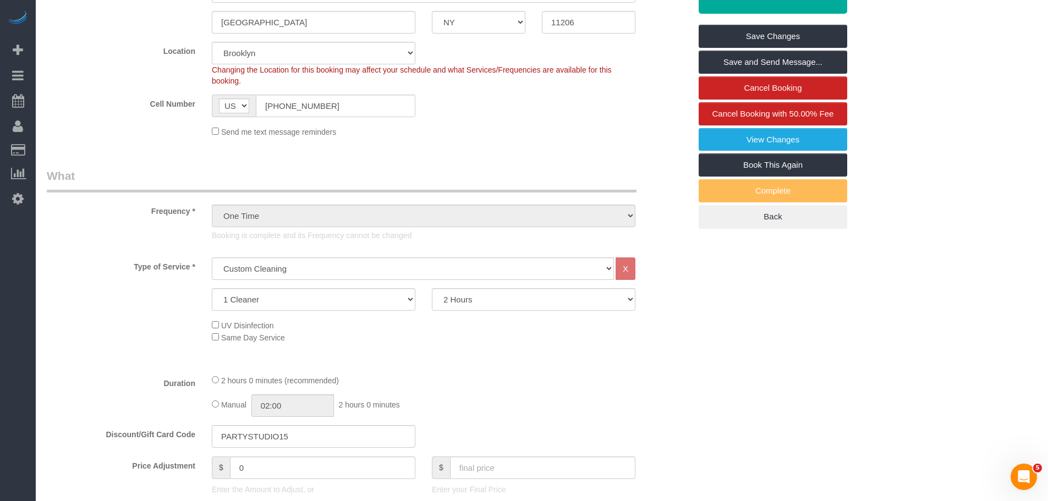
scroll to position [275, 0]
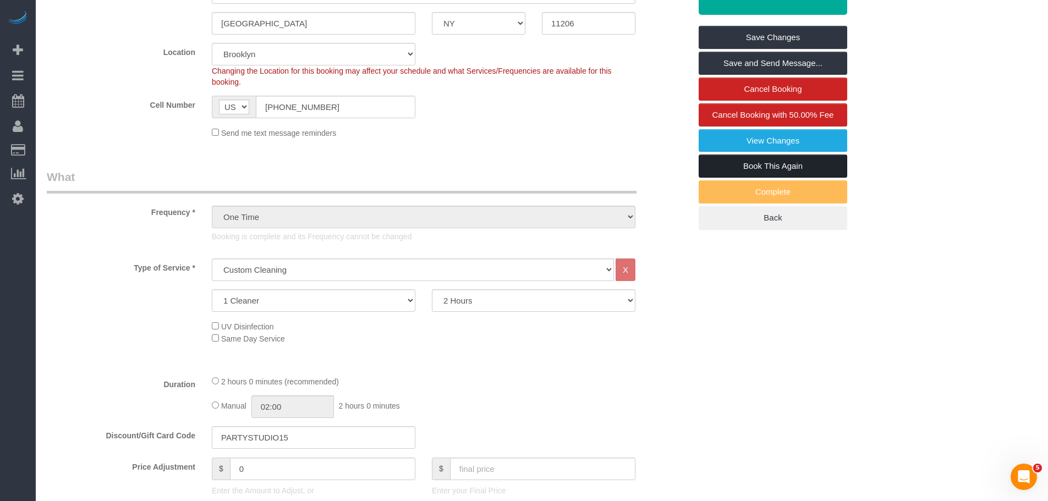
click at [838, 178] on link "Book This Again" at bounding box center [773, 166] width 149 height 23
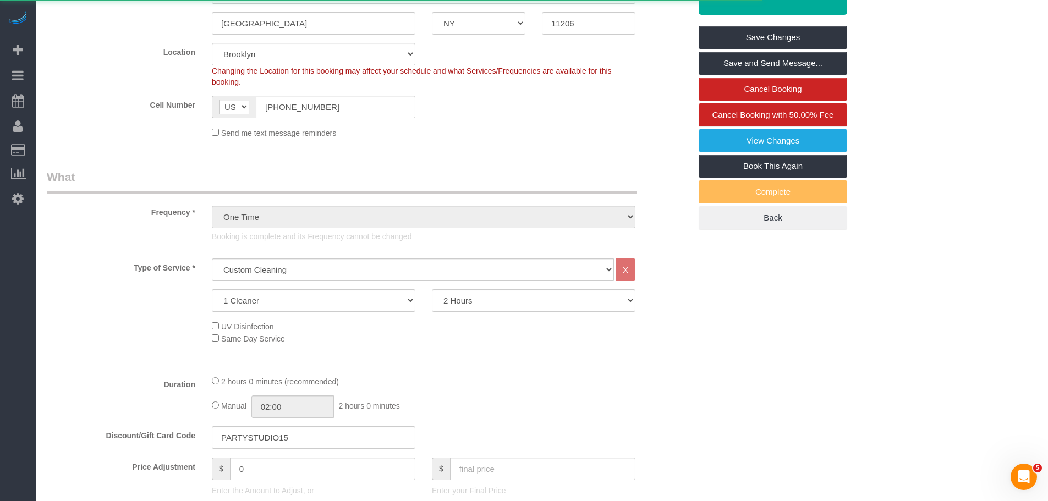
select select "NY"
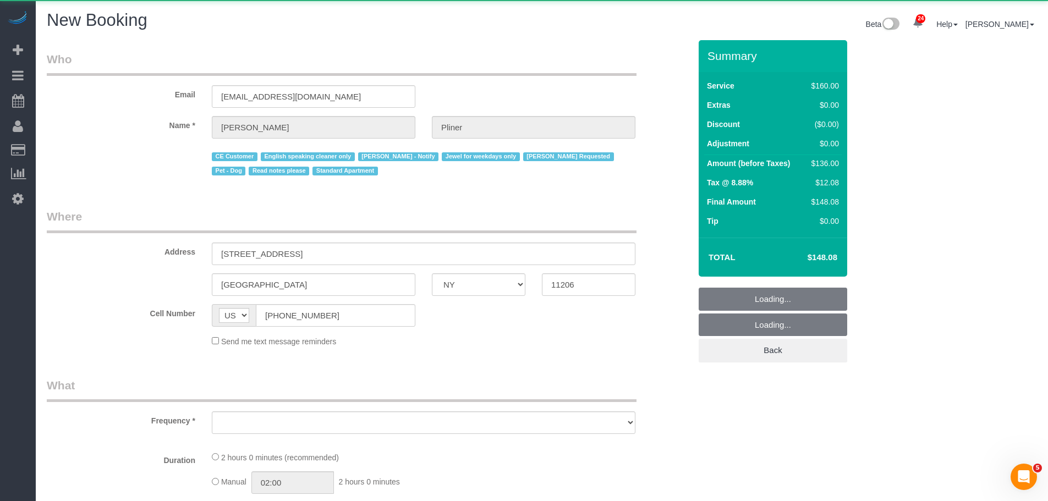
select select "number:89"
select select "number:90"
select select "number:13"
select select "number:7"
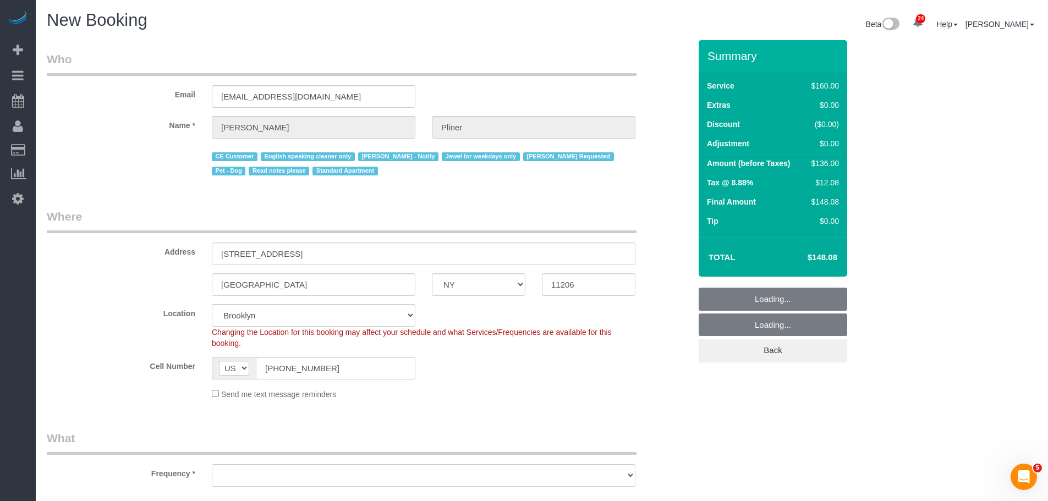
select select "object:2782"
select select "string:stripe-pm_1S572p4VGloSiKo7nDSdiunk"
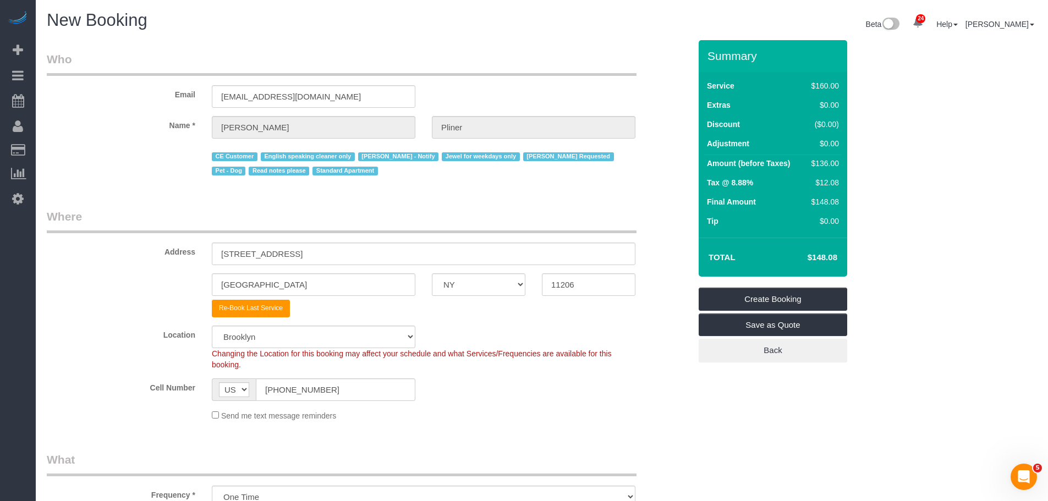
select select "object:2924"
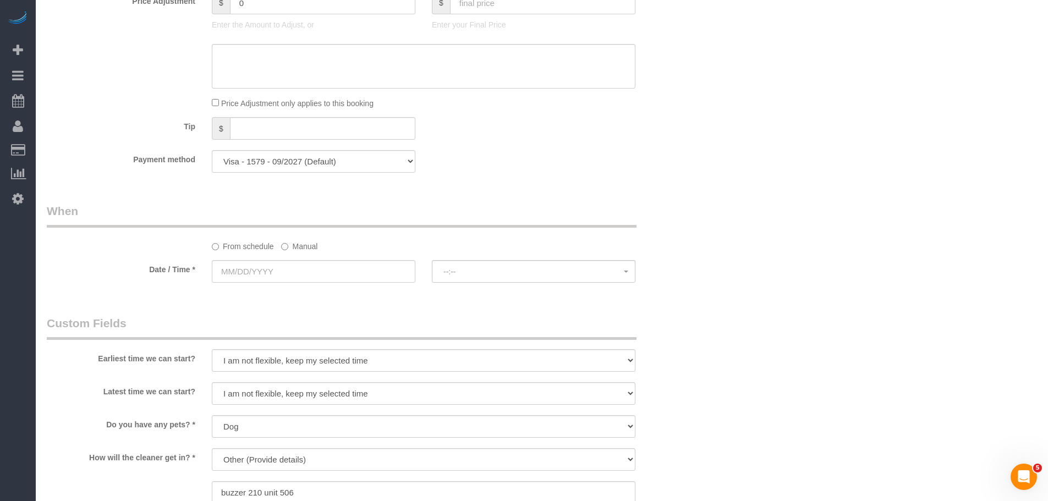
scroll to position [660, 0]
